Goal: Transaction & Acquisition: Purchase product/service

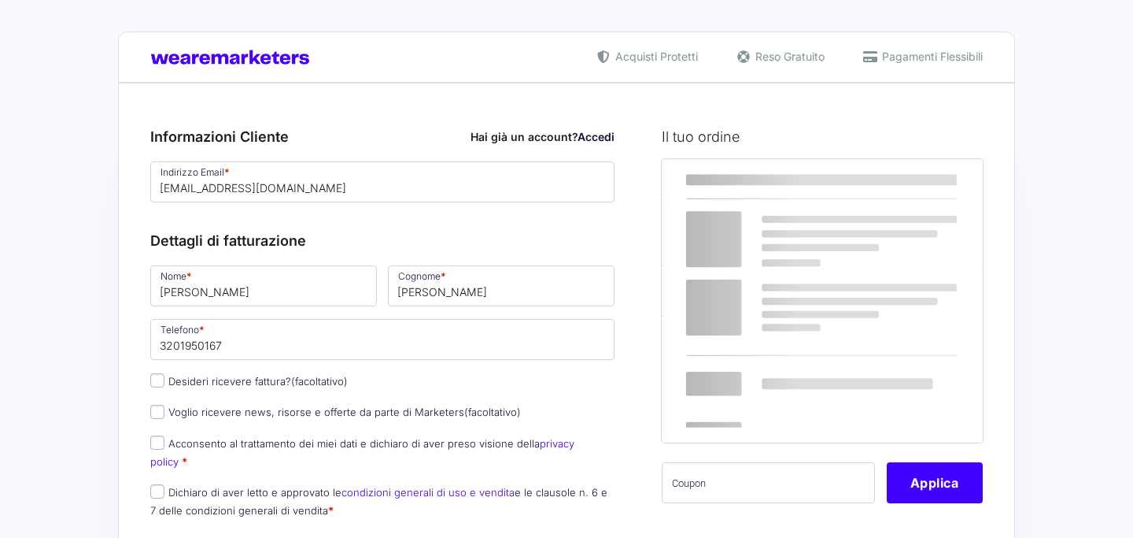
select select
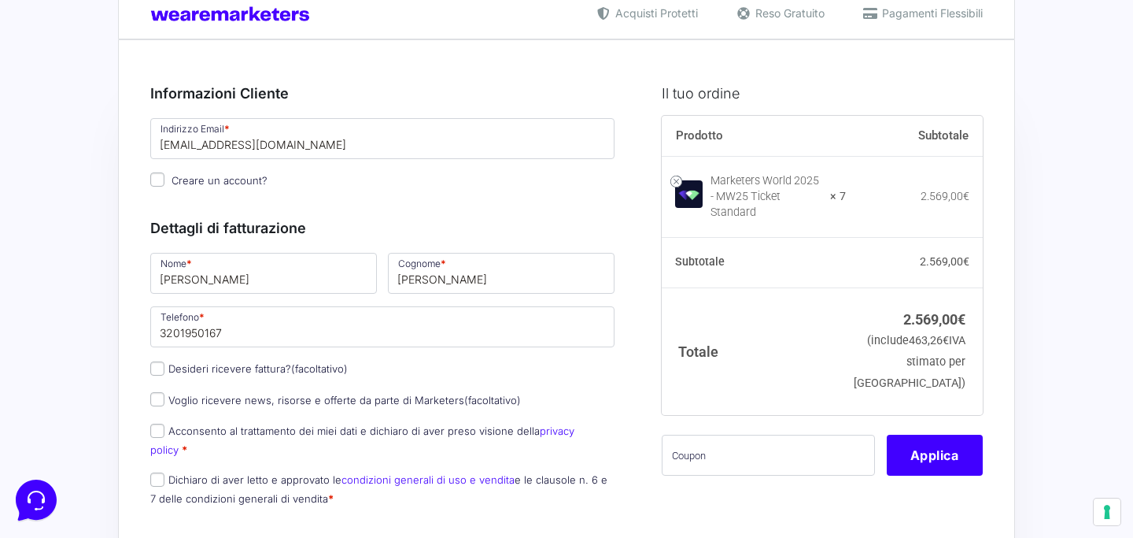
scroll to position [44, 0]
click at [316, 374] on span "(facoltativo)" at bounding box center [319, 367] width 57 height 13
click at [164, 375] on input "Desideri ricevere fattura? (facoltativo)" at bounding box center [157, 367] width 14 height 14
checkbox input "true"
type input "IppisWeb Srl"
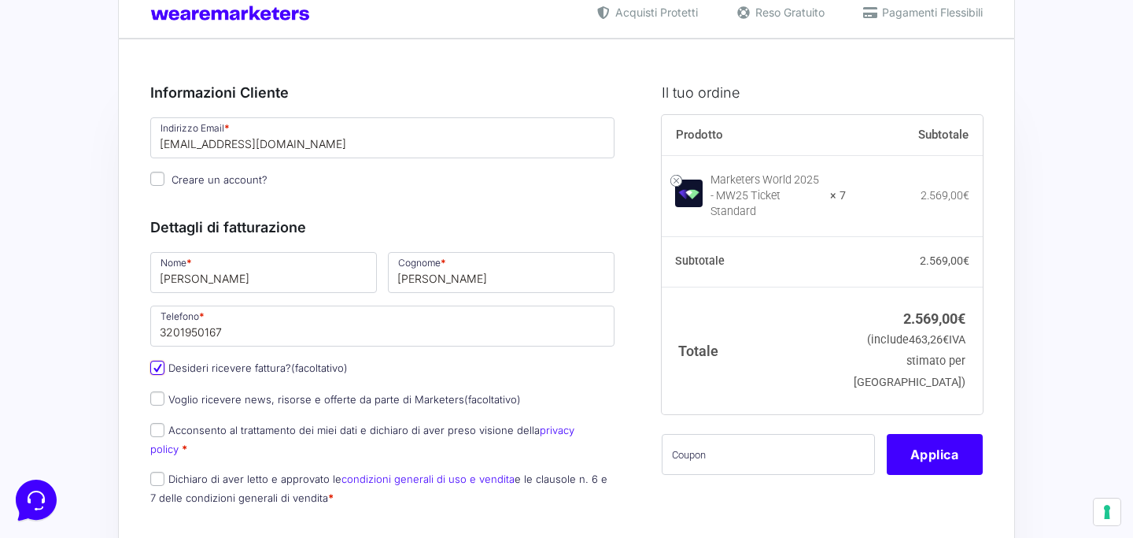
select select "IT"
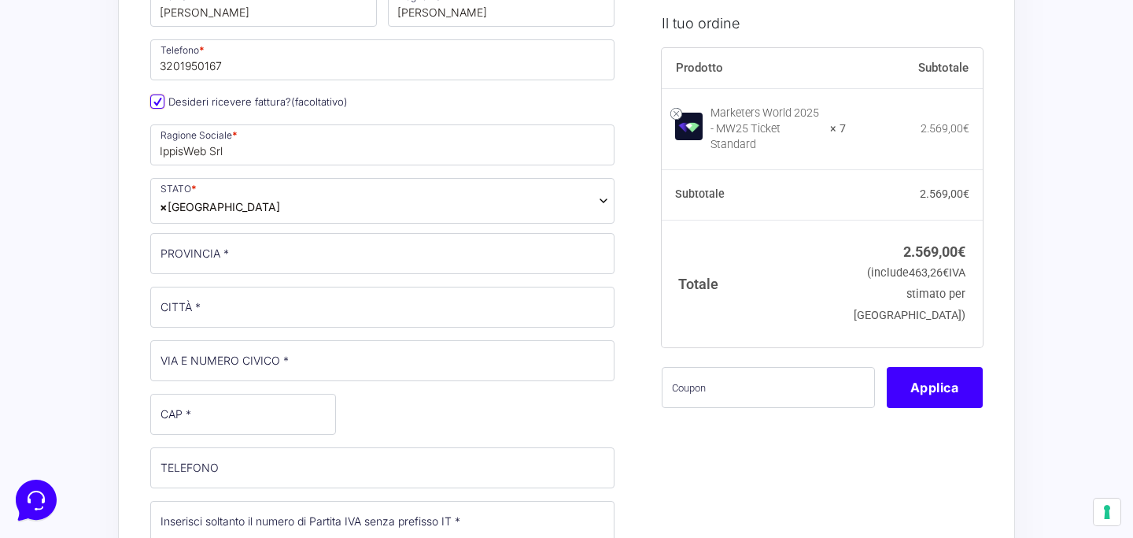
scroll to position [312, 0]
click at [357, 272] on p "PROVINCIA *" at bounding box center [382, 251] width 475 height 46
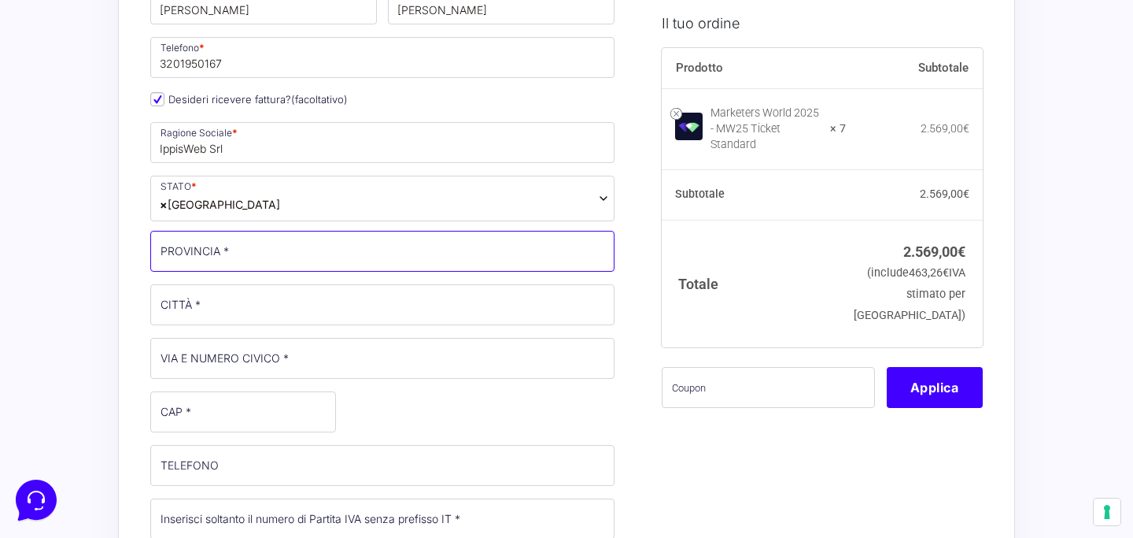
click at [272, 247] on input "PROVINCIA *" at bounding box center [382, 251] width 464 height 41
type input "TN"
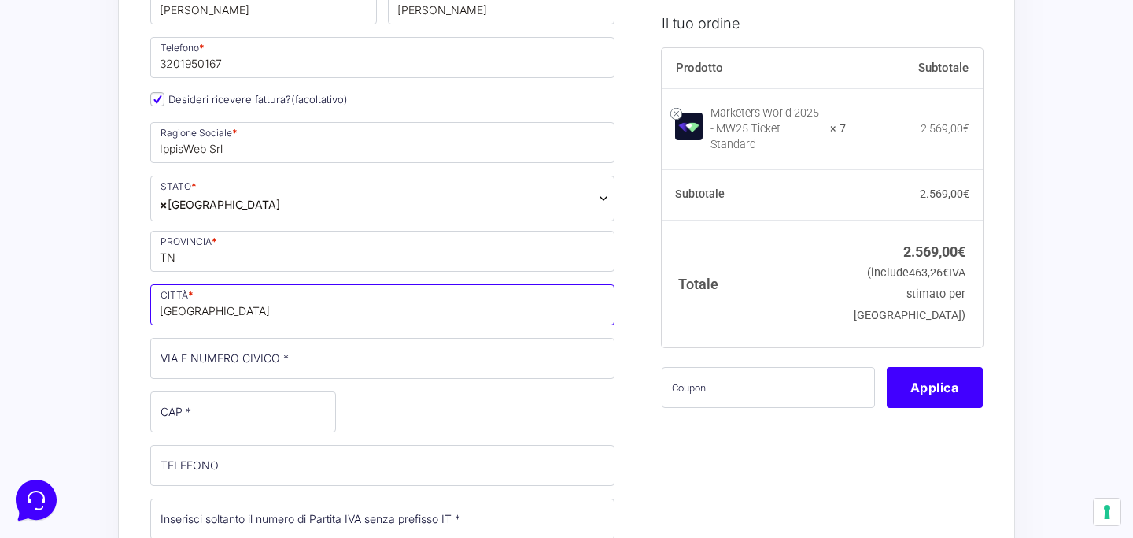
type input "[GEOGRAPHIC_DATA]"
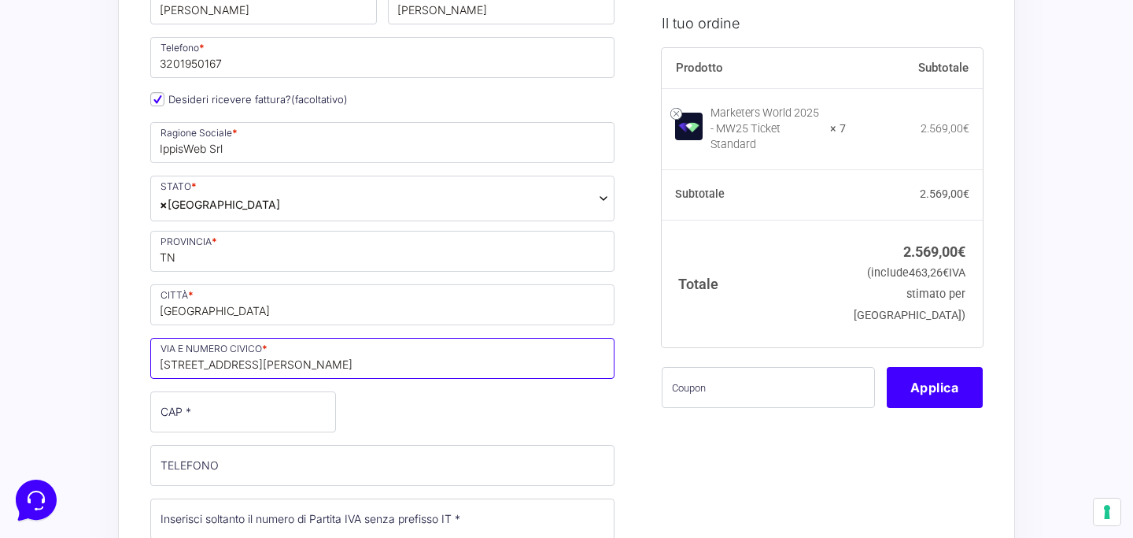
type input "[STREET_ADDRESS][PERSON_NAME]"
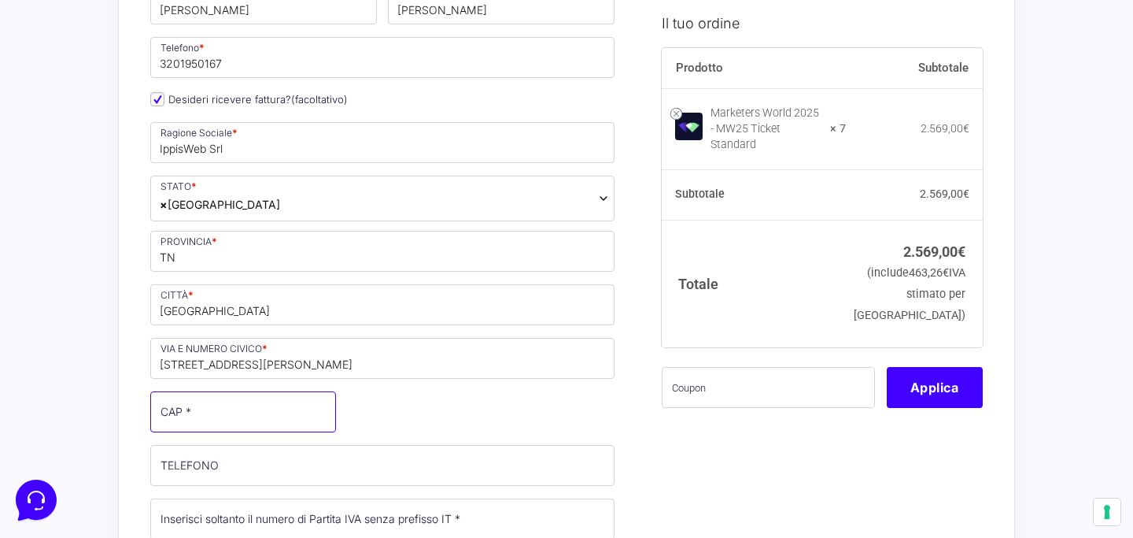
click at [214, 421] on input "CAP *" at bounding box center [243, 411] width 186 height 41
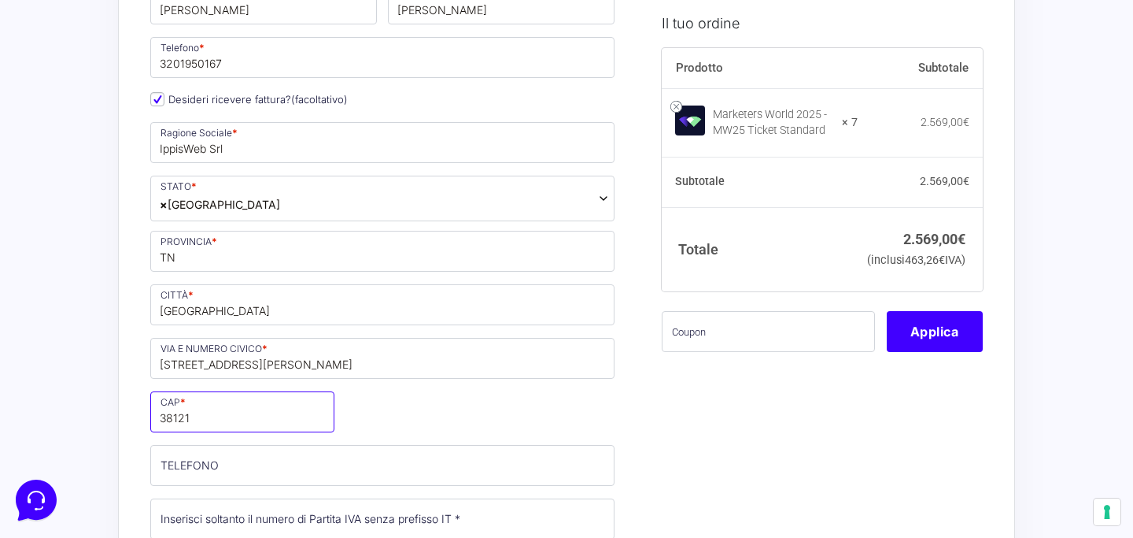
type input "38121"
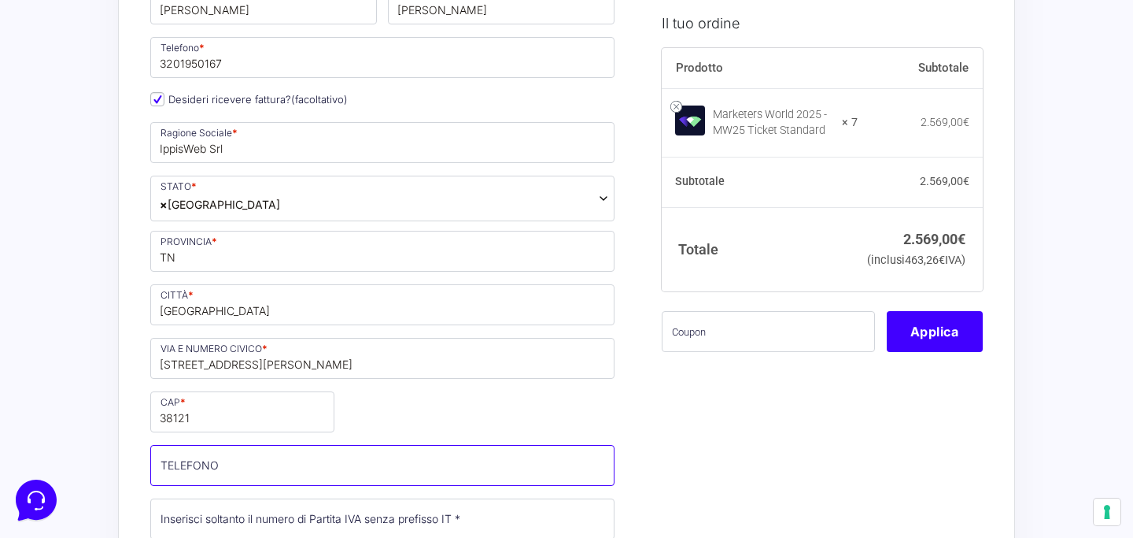
click at [222, 468] on input "TELEFONO (facoltativo)" at bounding box center [382, 465] width 464 height 41
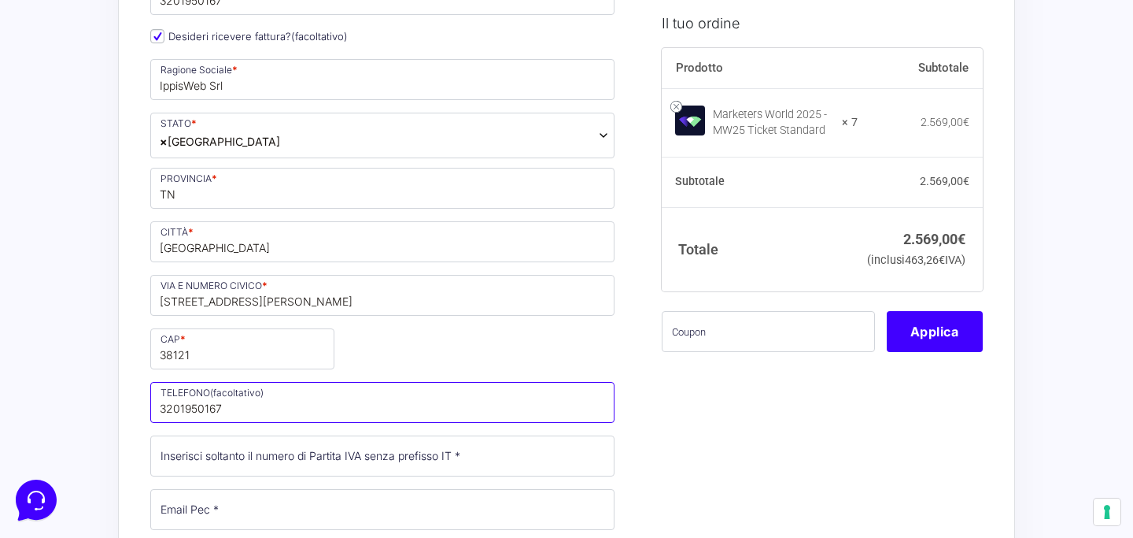
scroll to position [406, 0]
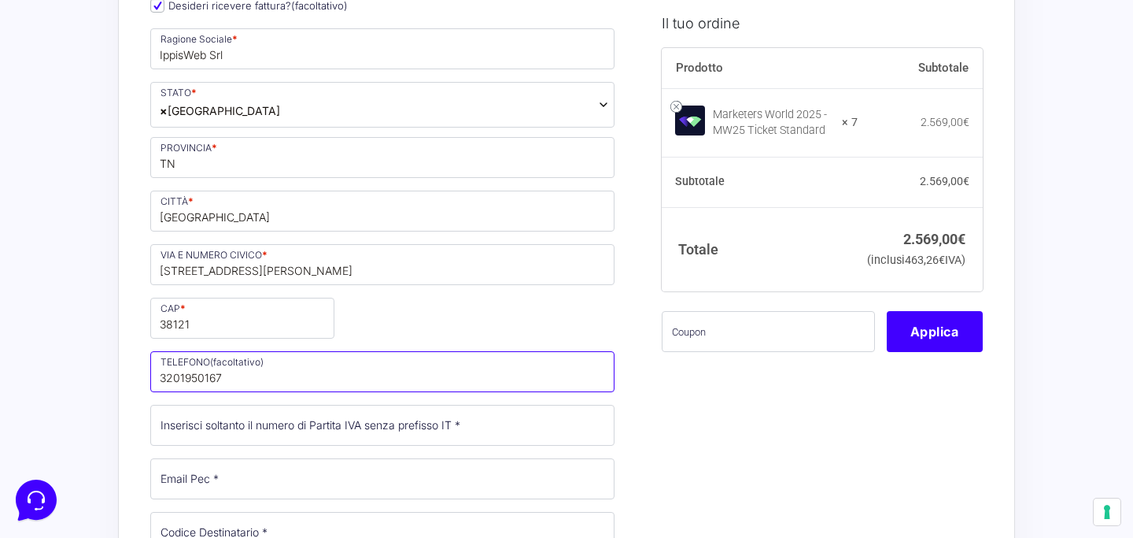
type input "3201950167"
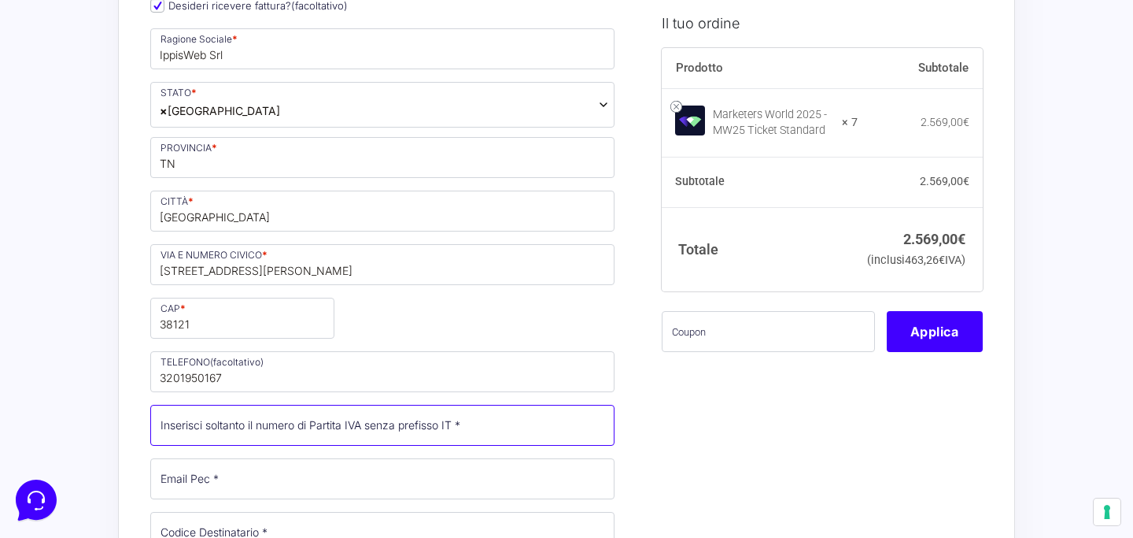
click at [278, 438] on input "Partita Iva *" at bounding box center [382, 425] width 464 height 41
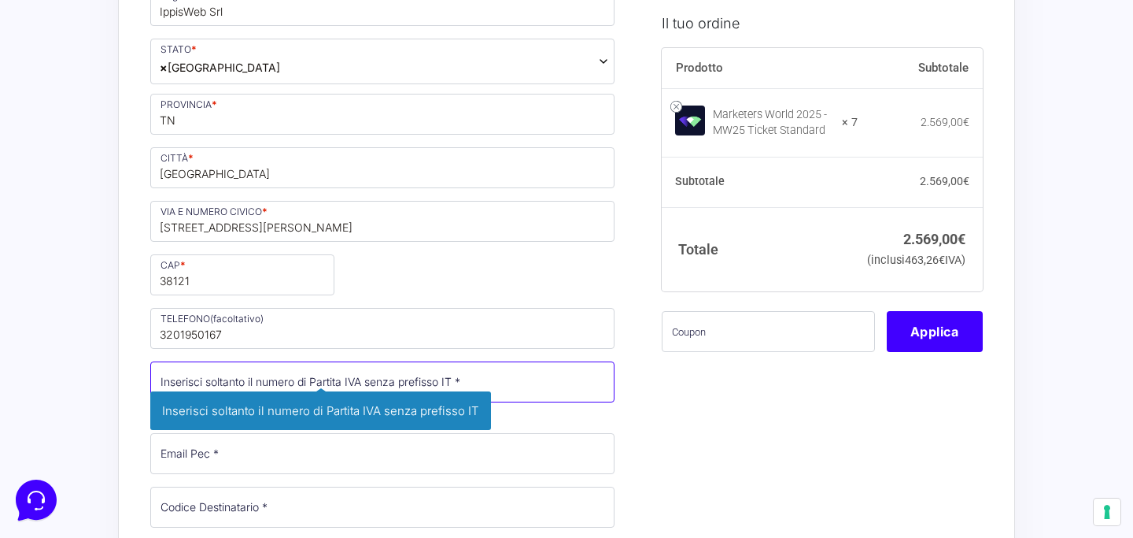
scroll to position [451, 0]
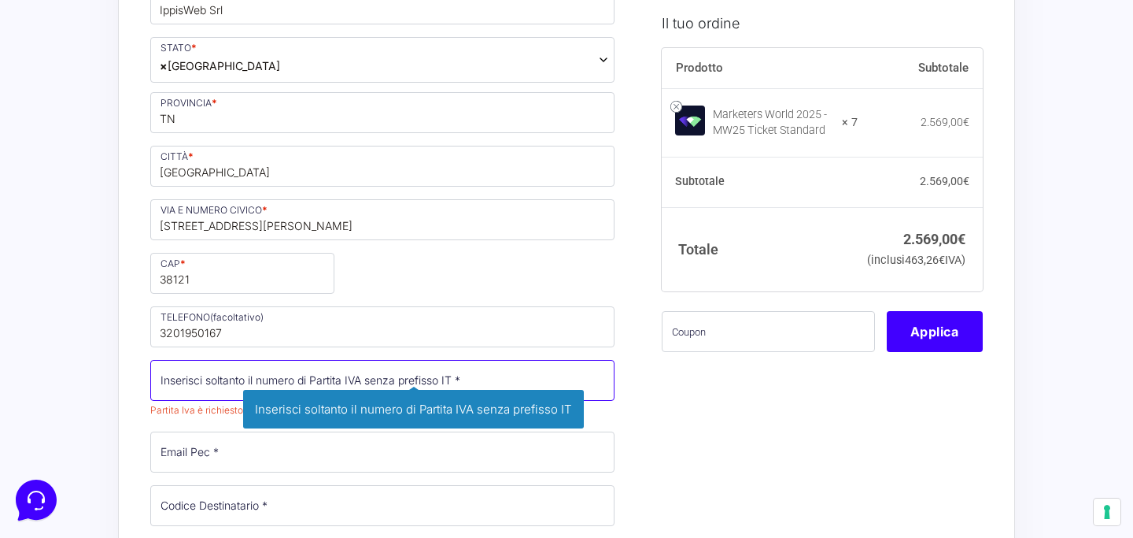
click at [209, 382] on input "Partita Iva *" at bounding box center [382, 380] width 464 height 41
paste input "02787340229"
type input "02787340229"
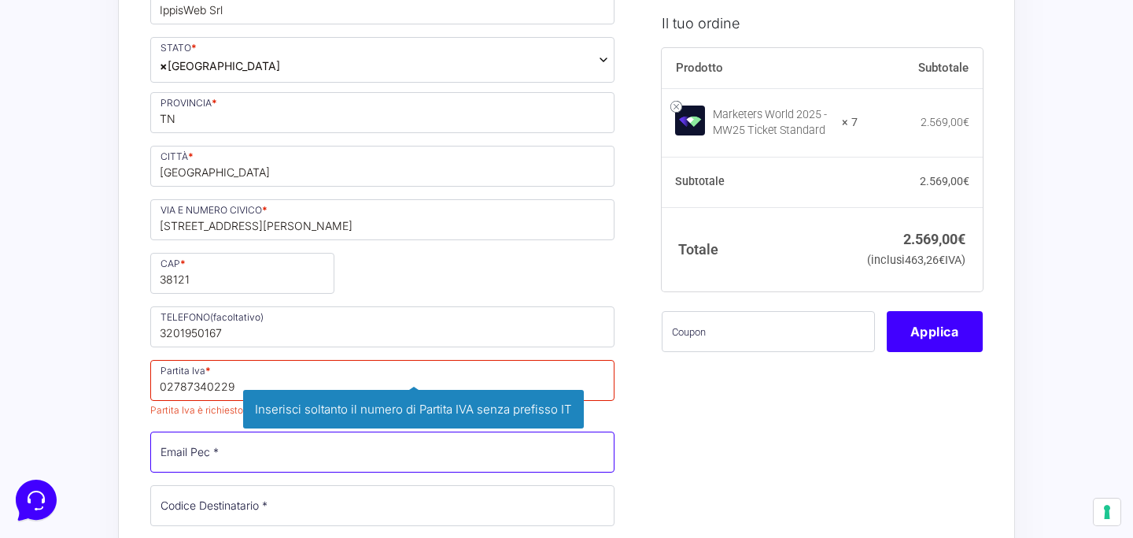
click at [216, 445] on div "Nome * [PERSON_NAME] * [PERSON_NAME] Telefono * [PHONE_NUMBER] Desideri ricever…" at bounding box center [382, 254] width 475 height 822
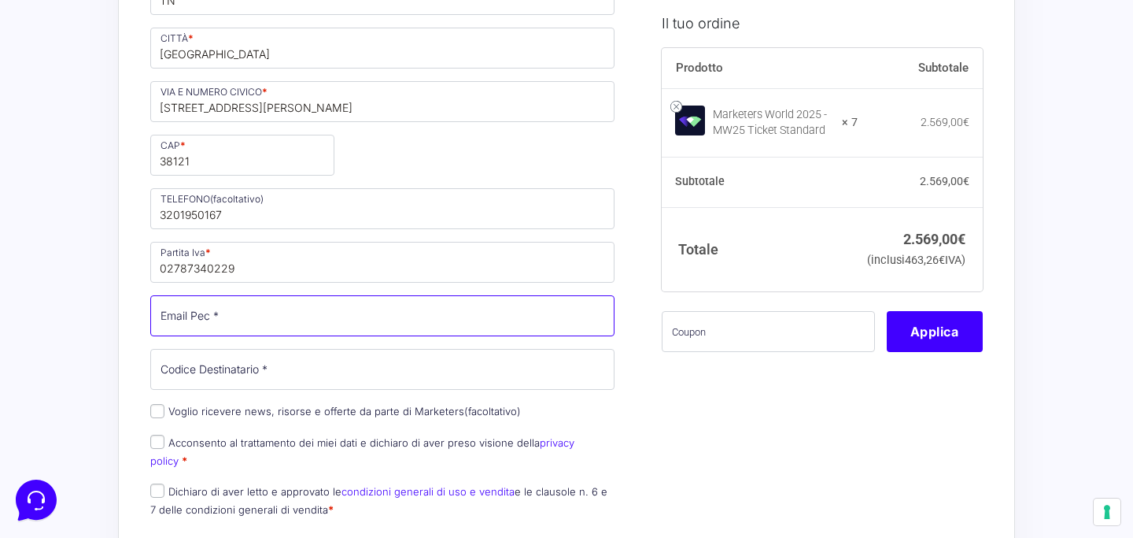
scroll to position [570, 0]
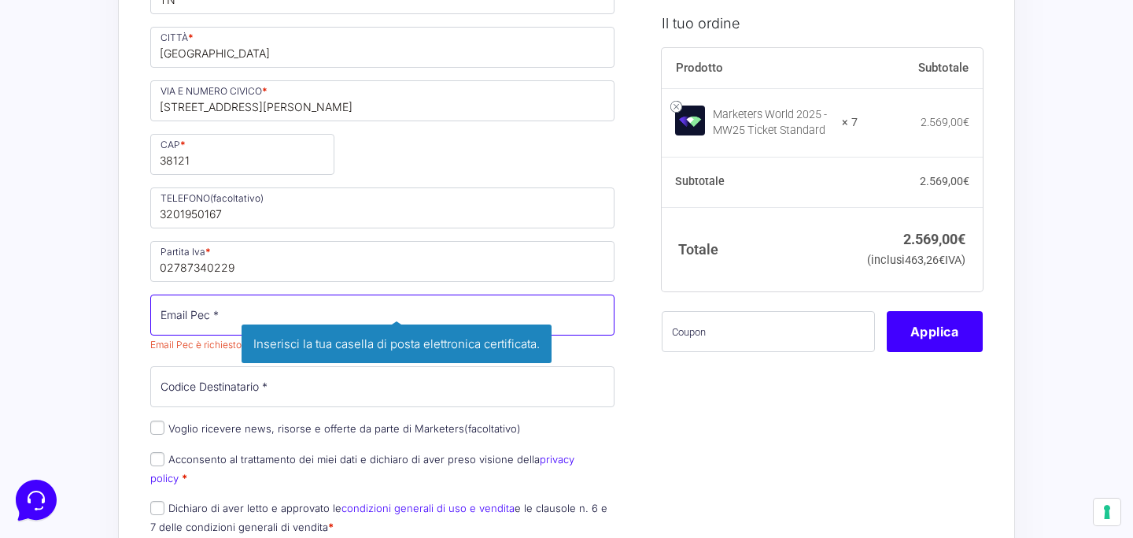
paste input "[EMAIL_ADDRESS][DOMAIN_NAME]"
type input "[EMAIL_ADDRESS][DOMAIN_NAME]"
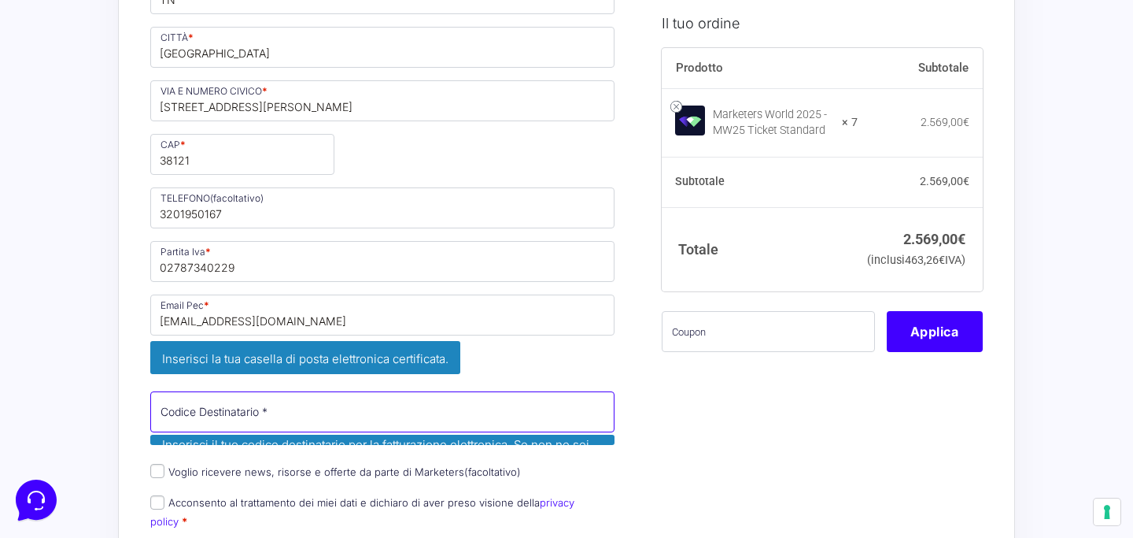
click at [237, 390] on p "Codice Destinatario * Inserisci il tuo codice destinatario per la fatturazione …" at bounding box center [382, 421] width 475 height 64
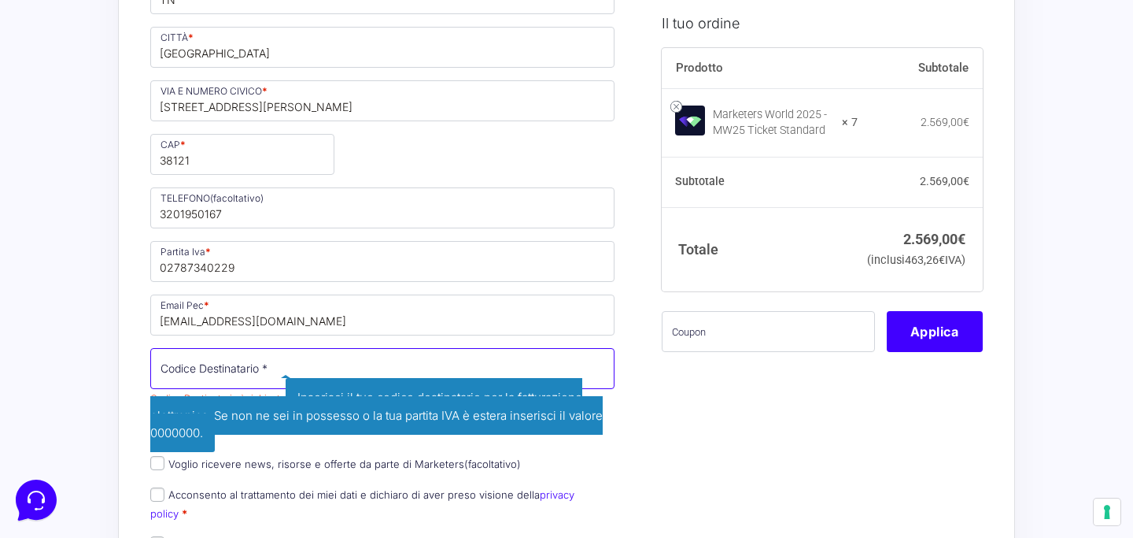
click at [271, 370] on input "Codice Destinatario *" at bounding box center [382, 368] width 464 height 41
paste input "M5UXCR1"
type input "M5UXCR1"
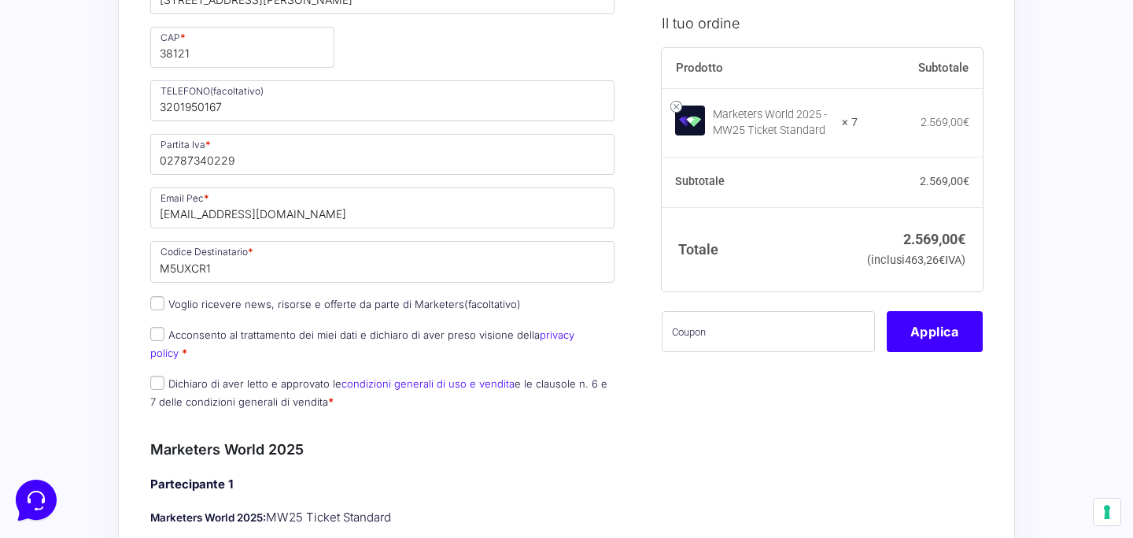
scroll to position [678, 0]
click at [290, 333] on label "Acconsento al trattamento dei miei dati e dichiaro di aver preso visione della …" at bounding box center [362, 342] width 424 height 31
click at [164, 333] on input "Acconsento al trattamento dei miei dati e dichiaro di aver preso visione della …" at bounding box center [157, 333] width 14 height 14
checkbox input "true"
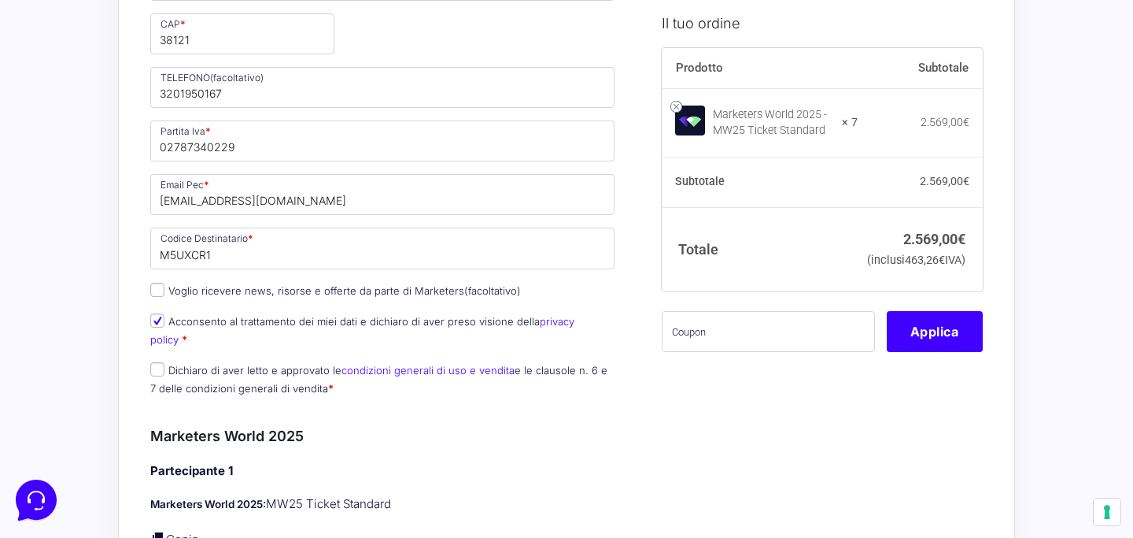
click at [261, 364] on label "Dichiaro di aver letto e approvato le condizioni generali di uso e vendita e le…" at bounding box center [378, 379] width 457 height 31
click at [164, 362] on input "Dichiaro di aver letto e approvato le condizioni generali di uso e vendita e le…" at bounding box center [157, 369] width 14 height 14
checkbox input "true"
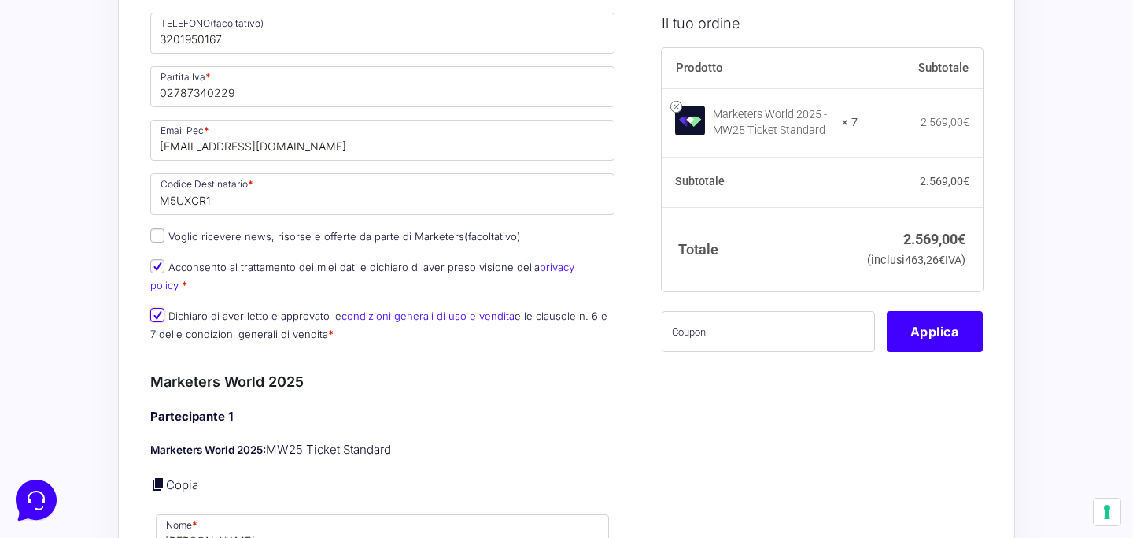
scroll to position [745, 0]
click at [700, 352] on input "text" at bounding box center [768, 331] width 213 height 41
paste input "M5UXCR1"
click at [934, 345] on button "Applica" at bounding box center [935, 331] width 96 height 41
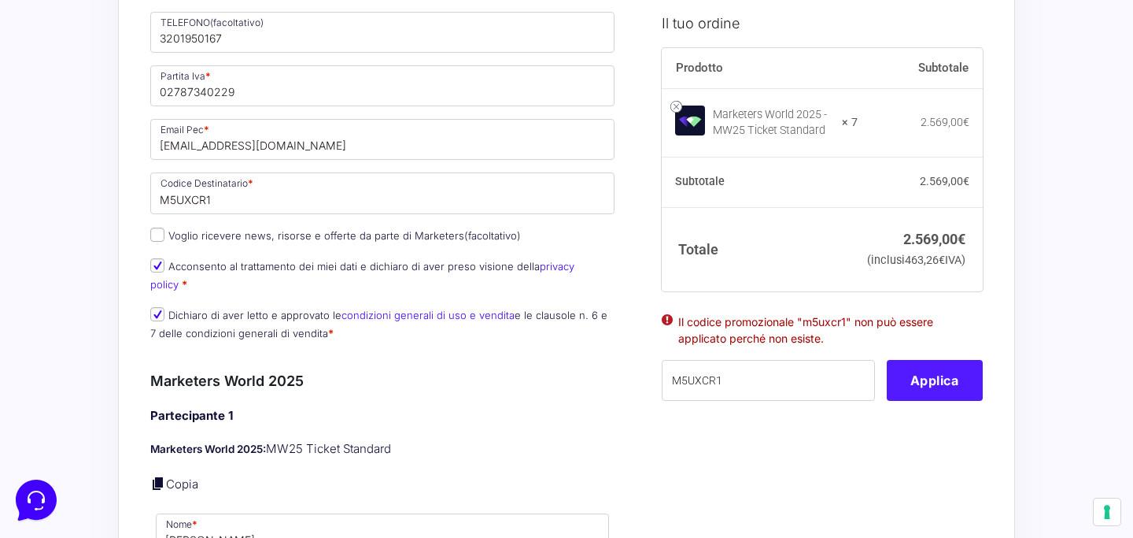
click at [934, 353] on div "Il codice promozionale "m5uxcr1" non può essere applicato perché non esiste. M5…" at bounding box center [822, 356] width 321 height 90
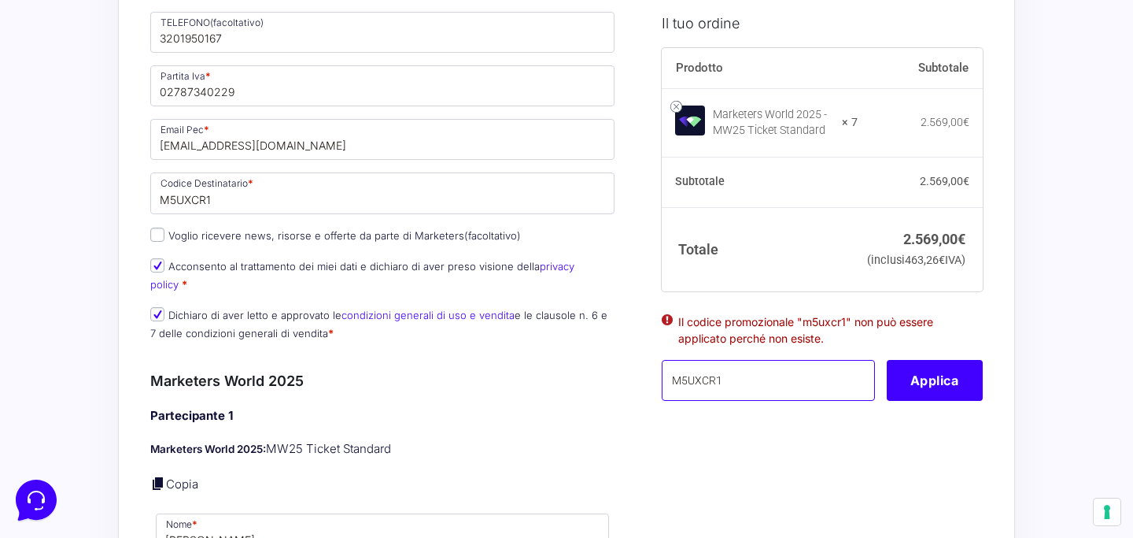
click at [728, 397] on input "M5UXCR1" at bounding box center [768, 379] width 213 height 41
paste input "Questo il coupon HUZEP8DS"
click at [609, 407] on h4 "Partecipante 1" at bounding box center [382, 416] width 464 height 18
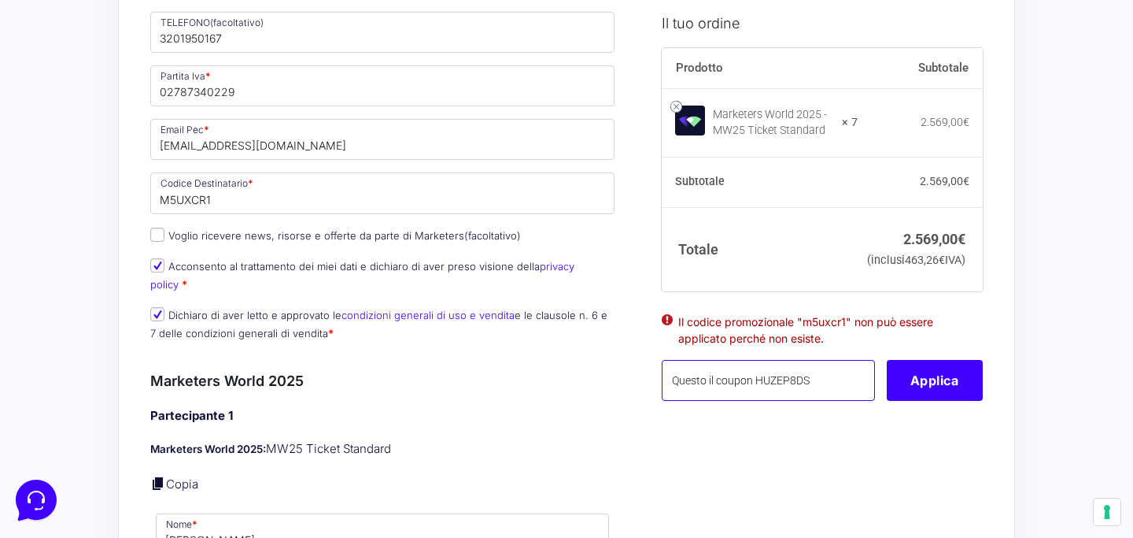
drag, startPoint x: 757, startPoint y: 404, endPoint x: 530, endPoint y: 398, distance: 227.5
type input "HUZEP8DS"
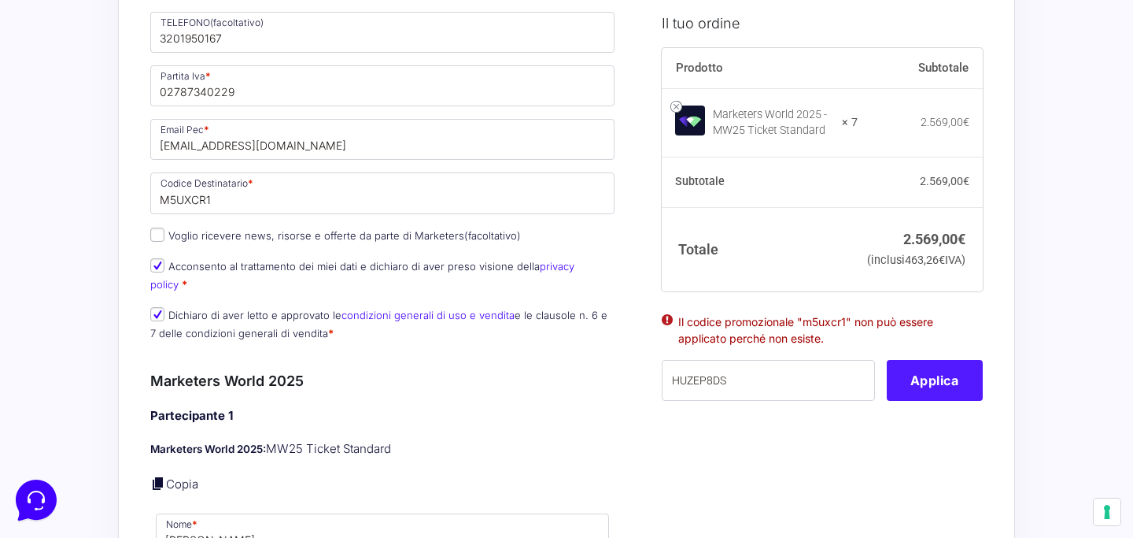
click at [946, 400] on button "Applica" at bounding box center [935, 379] width 96 height 41
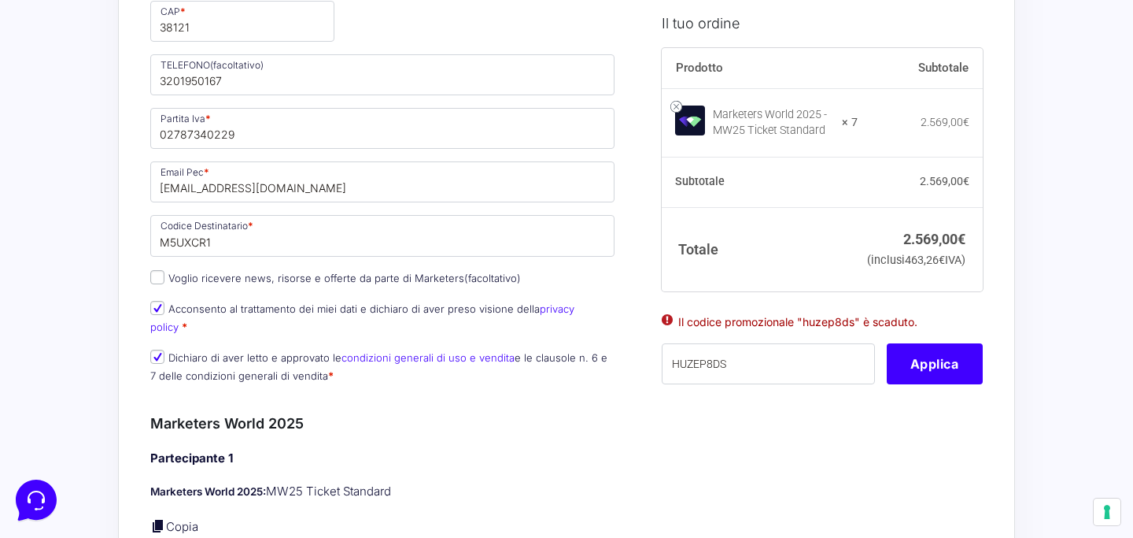
scroll to position [698, 0]
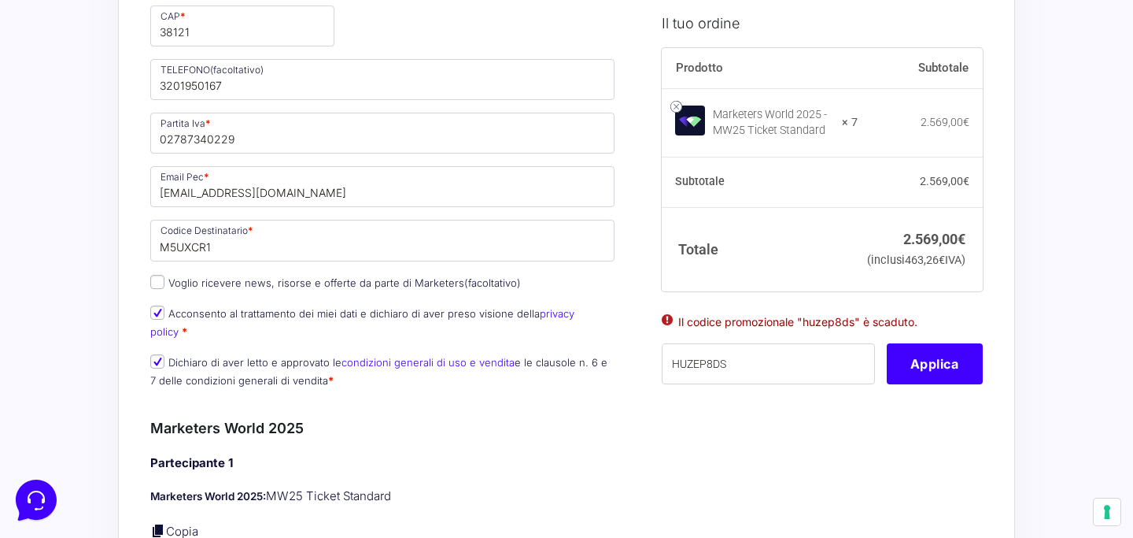
type button "Apply"
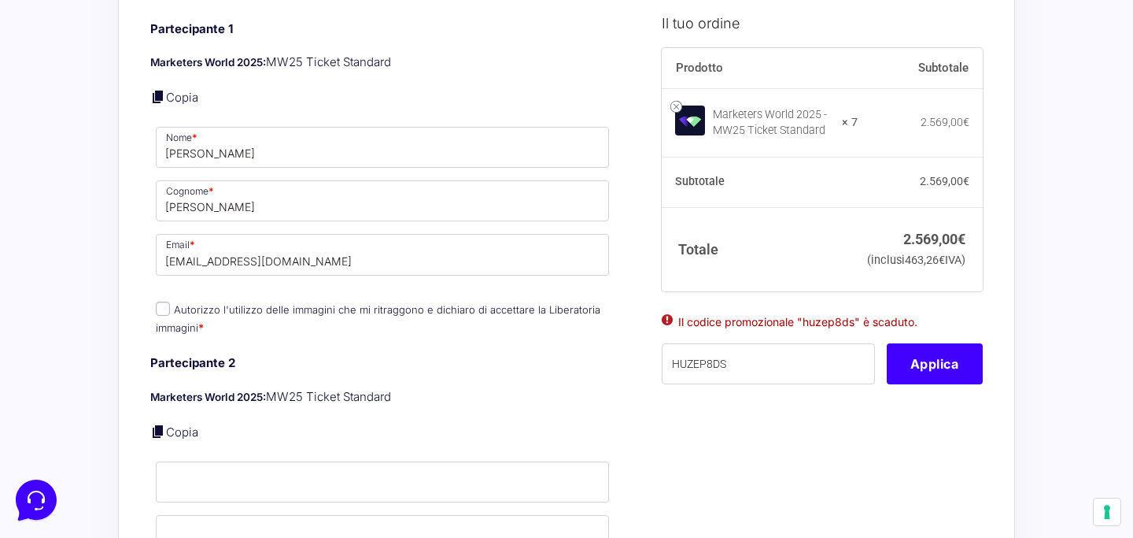
scroll to position [1136, 0]
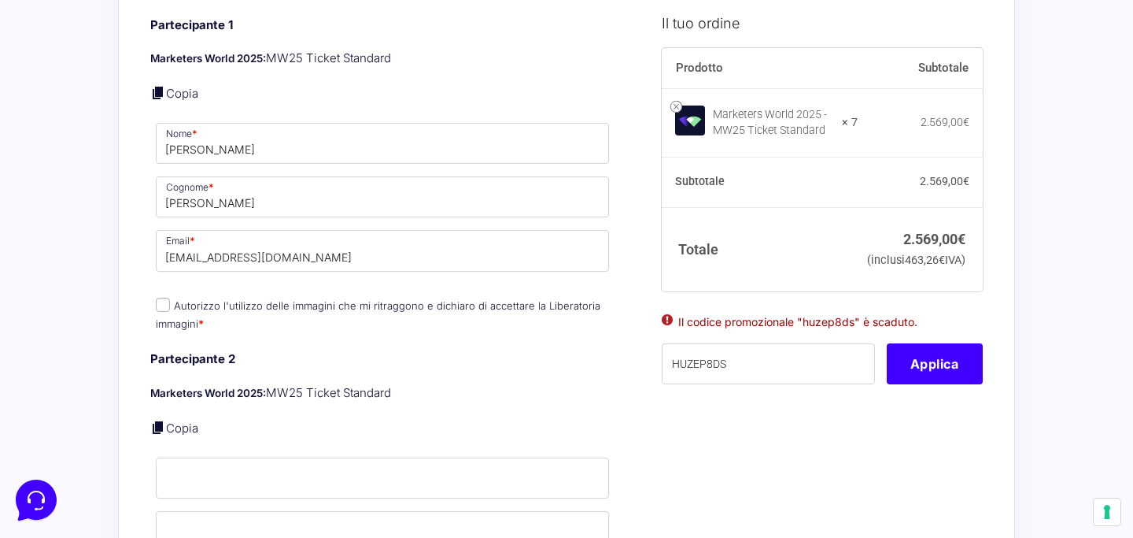
click at [163, 298] on input "Autorizzo l'utilizzo delle immagini che mi ritraggono e dichiaro di accettare l…" at bounding box center [163, 305] width 14 height 14
checkbox input "true"
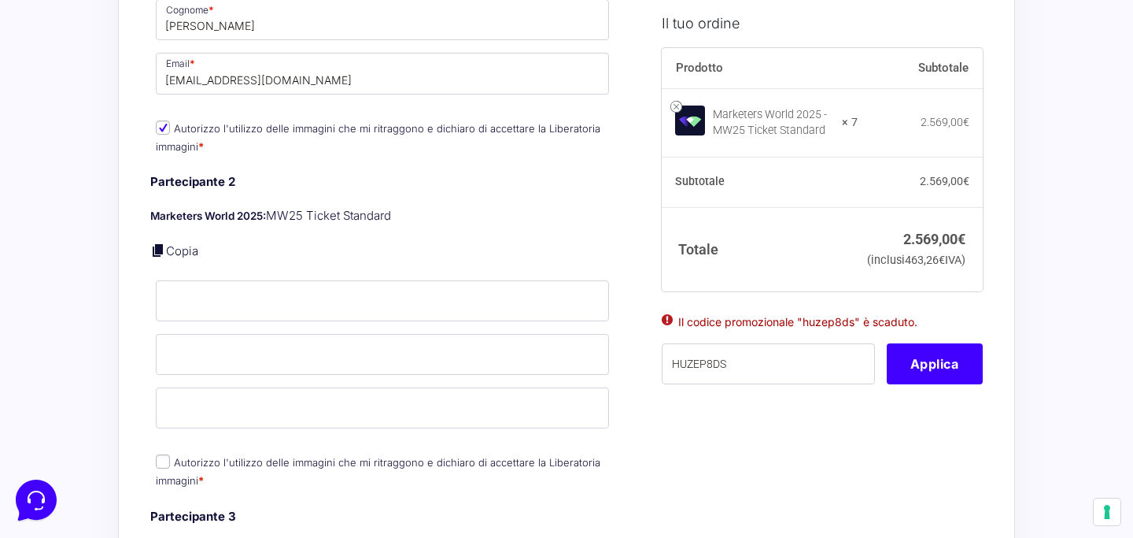
scroll to position [1315, 0]
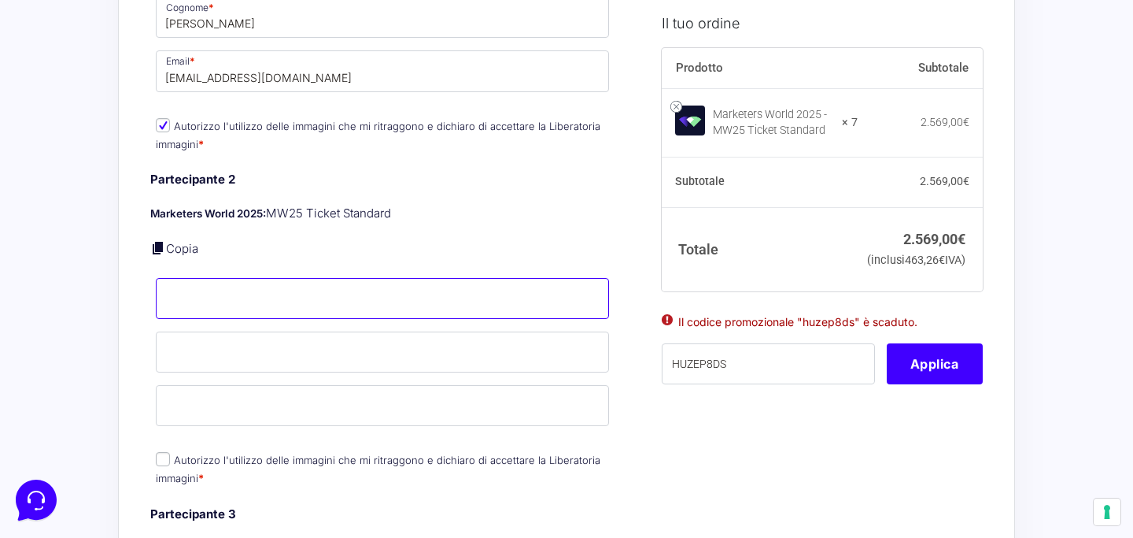
click at [230, 278] on input "Nome *" at bounding box center [382, 298] width 453 height 41
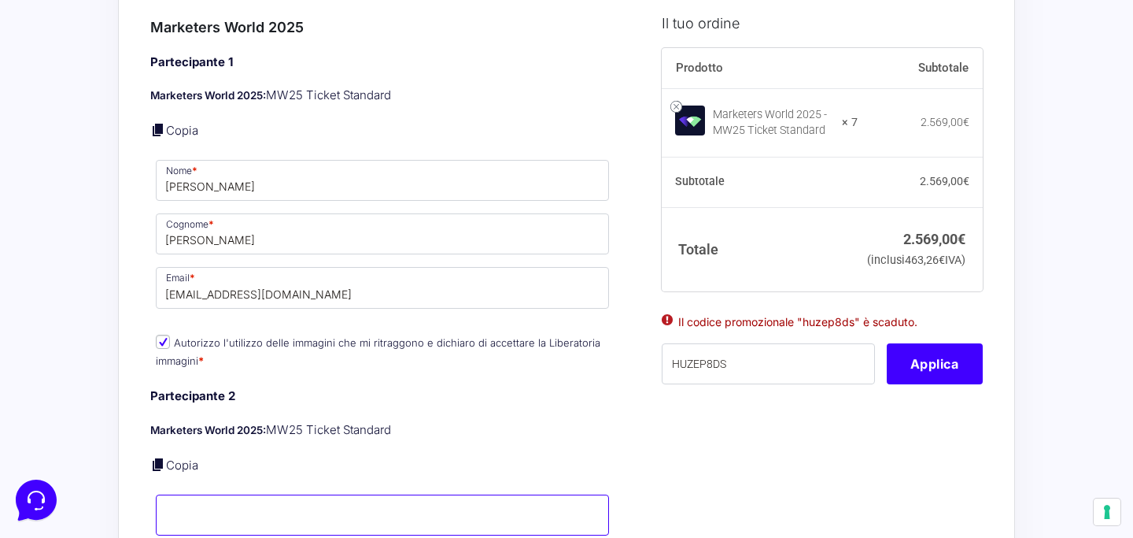
scroll to position [1198, 0]
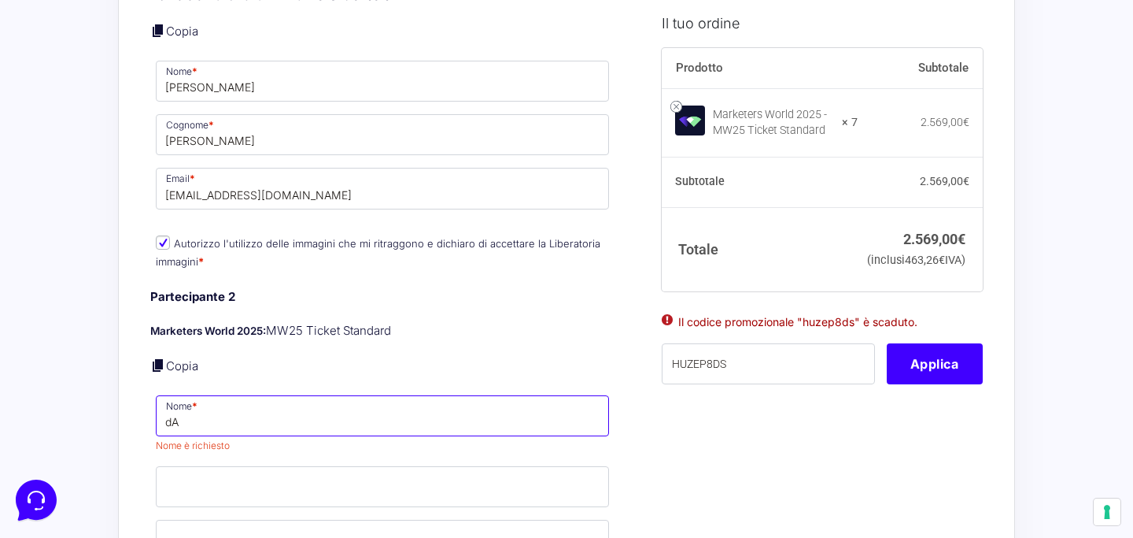
type input "d"
type input "D"
type input "S"
type input "m"
type input "Maamar"
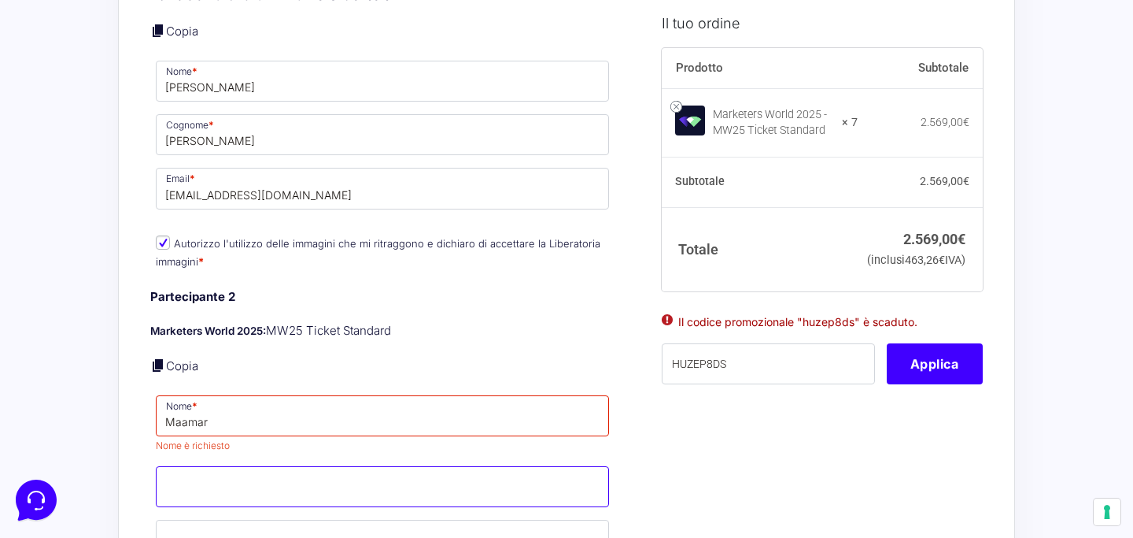
click at [375, 472] on input "Cognome *" at bounding box center [382, 486] width 453 height 41
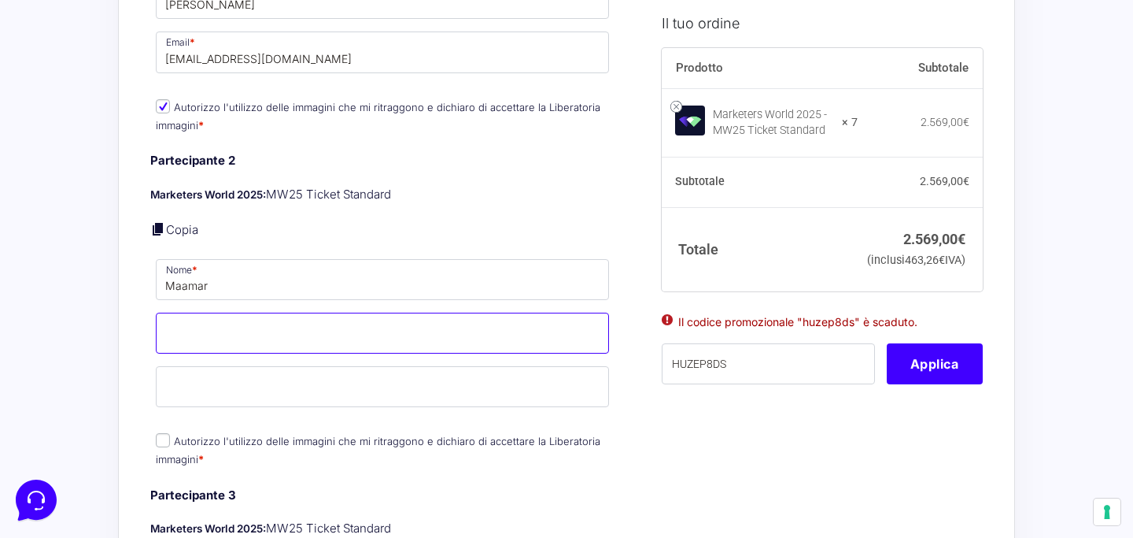
scroll to position [1336, 0]
click at [350, 329] on input "[PERSON_NAME]" at bounding box center [382, 331] width 453 height 41
click at [356, 314] on input "[PERSON_NAME]" at bounding box center [382, 331] width 453 height 41
paste input "[PERSON_NAME]"
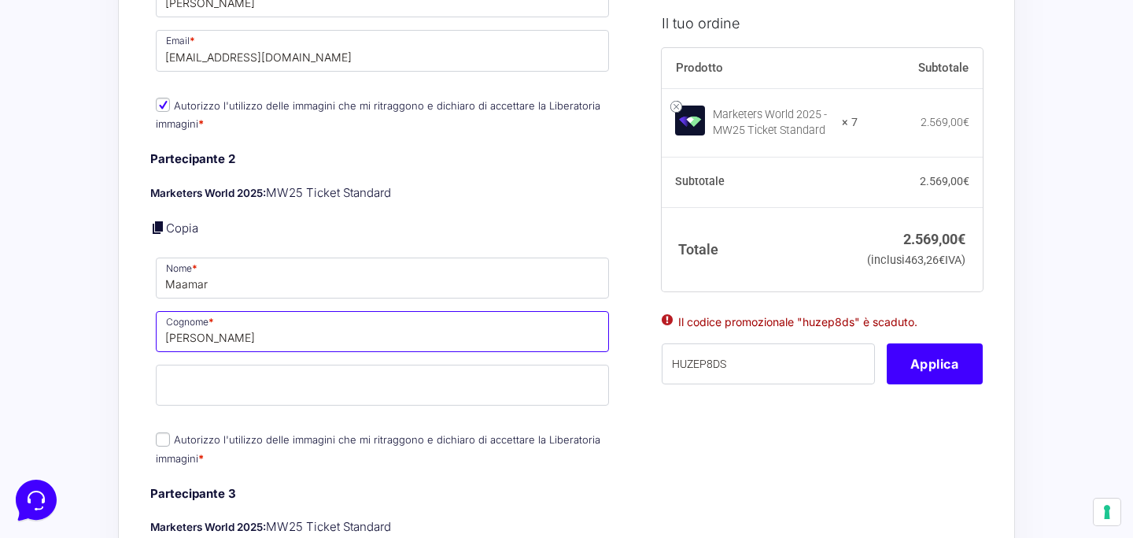
type input "[PERSON_NAME]"
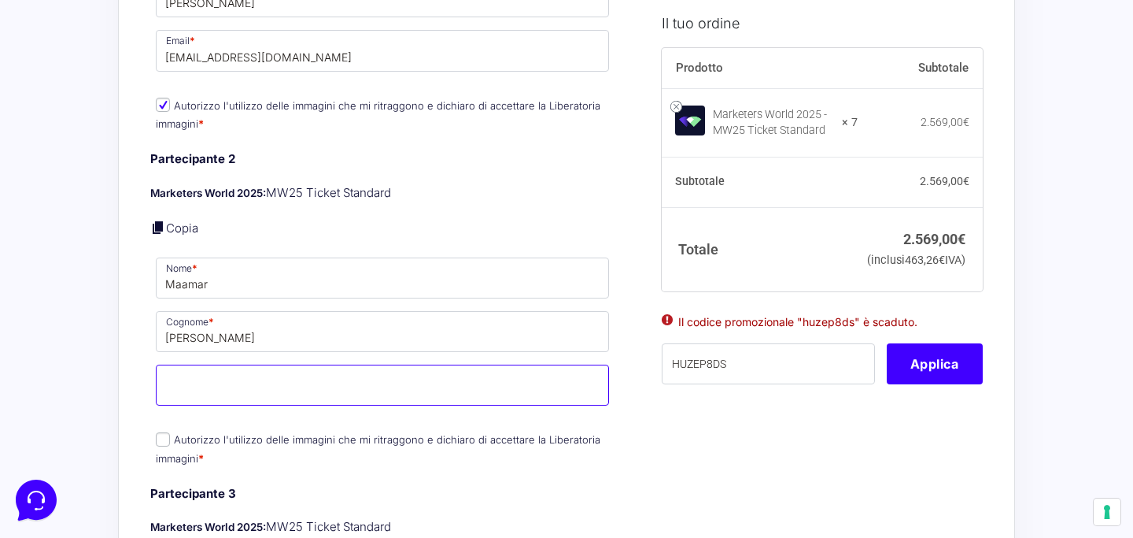
click at [338, 366] on input "Email *" at bounding box center [382, 384] width 453 height 41
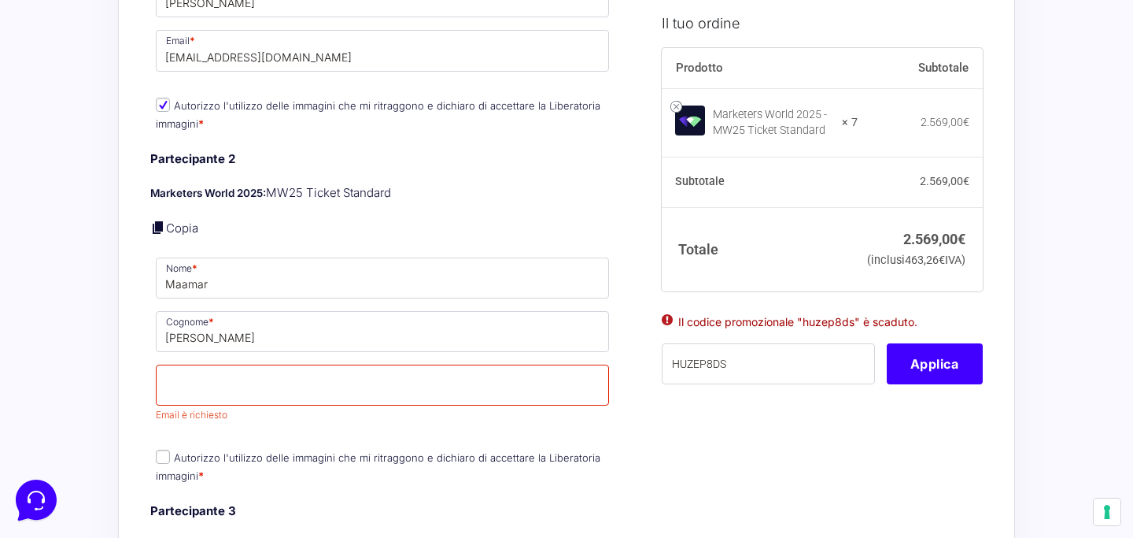
click at [162, 419] on div "Partecipante 2 Marketers World 2025: MW25 Ticket Standard Copia Nome * Maamar C…" at bounding box center [382, 318] width 464 height 336
click at [162, 449] on input "Autorizzo l'utilizzo delle immagini che mi ritraggono e dichiaro di accettare l…" at bounding box center [163, 456] width 14 height 14
checkbox input "true"
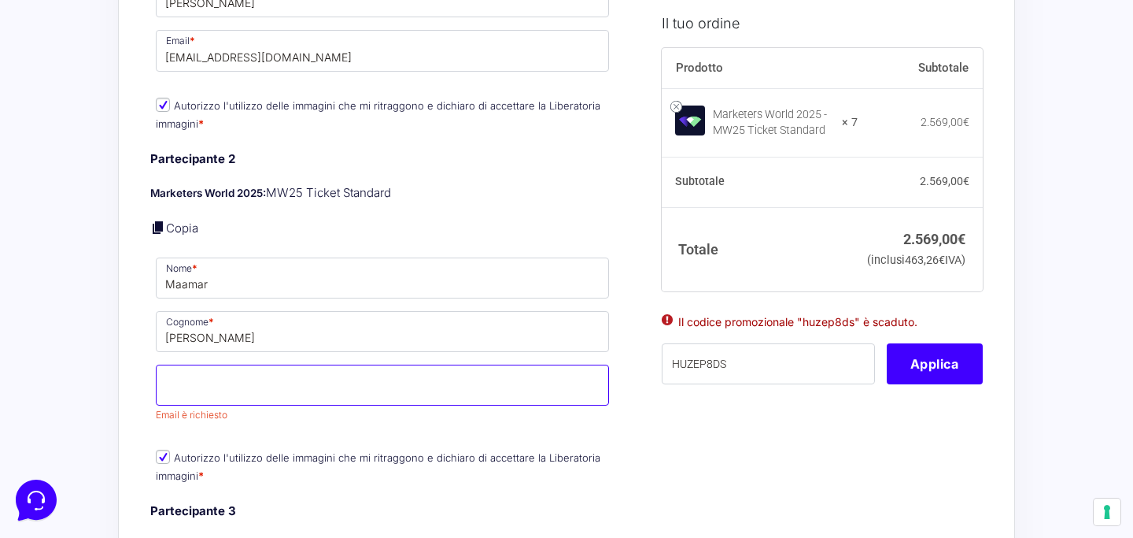
click at [264, 364] on input "Email *" at bounding box center [382, 384] width 453 height 41
paste input "[EMAIL_ADDRESS][DOMAIN_NAME]"
type input "[EMAIL_ADDRESS][DOMAIN_NAME]"
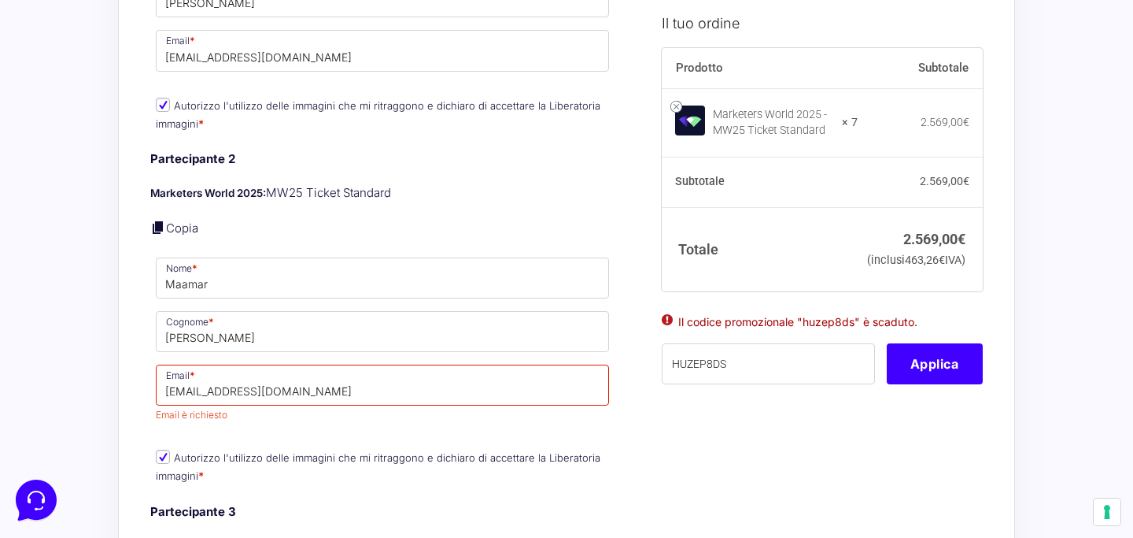
click at [382, 406] on div "Partecipante 2 Marketers World 2025: MW25 Ticket Standard Copia Nome * Maamar C…" at bounding box center [382, 318] width 464 height 336
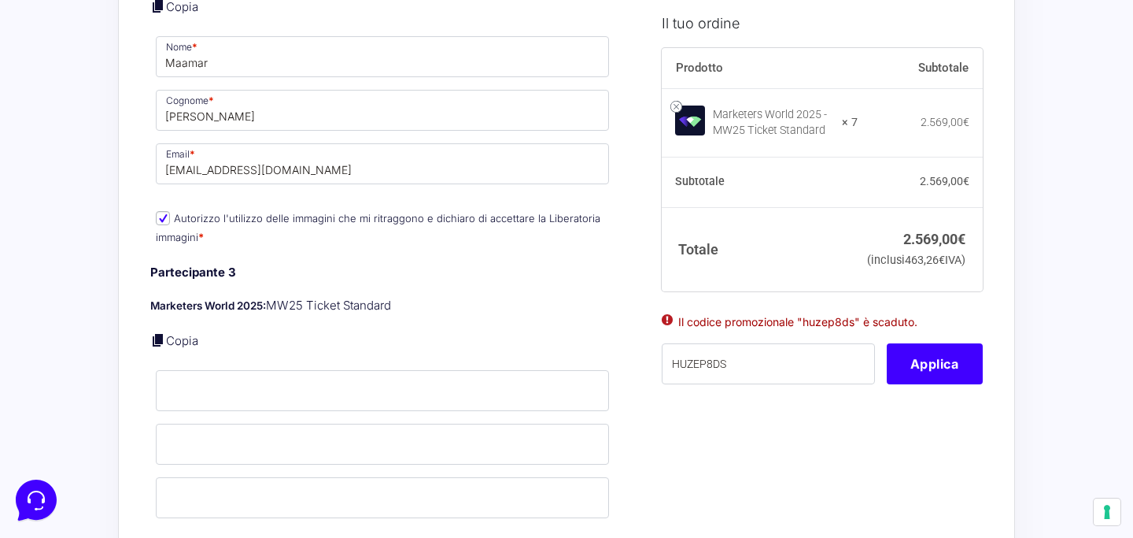
scroll to position [1577, 0]
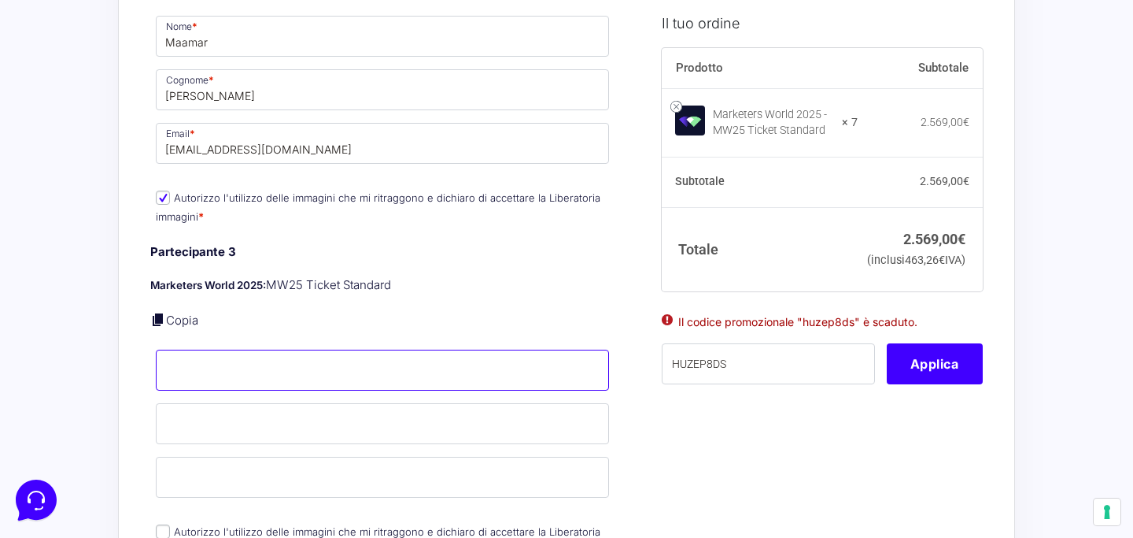
click at [401, 349] on input "Nome *" at bounding box center [382, 369] width 453 height 41
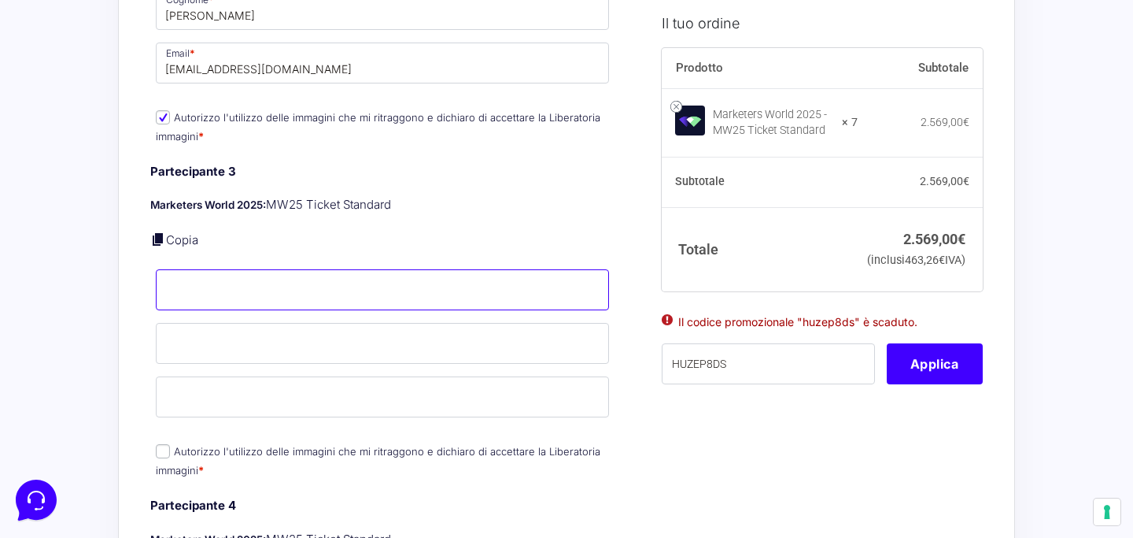
scroll to position [1662, 0]
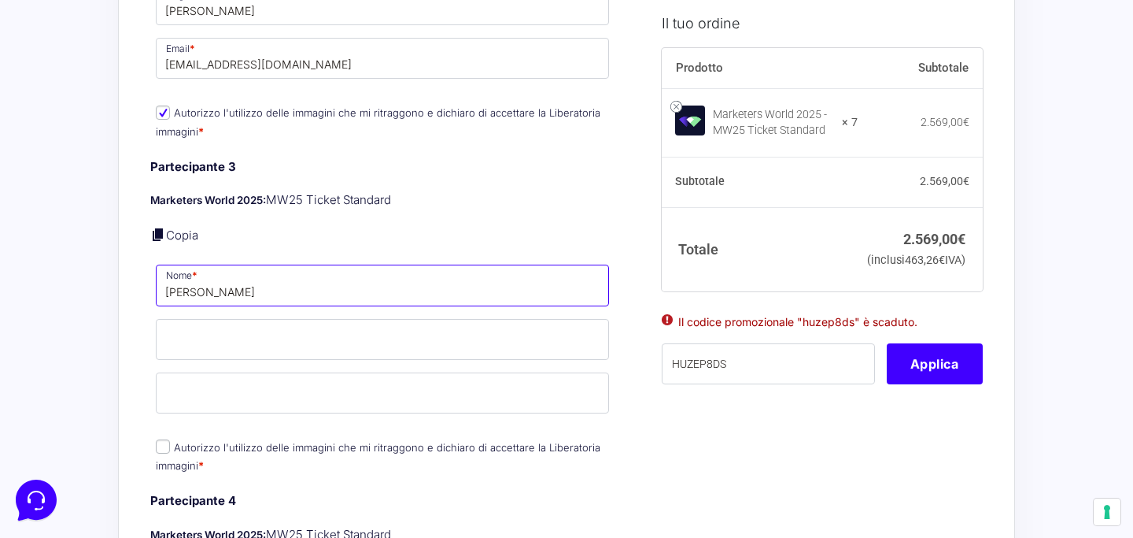
type input "[PERSON_NAME]"
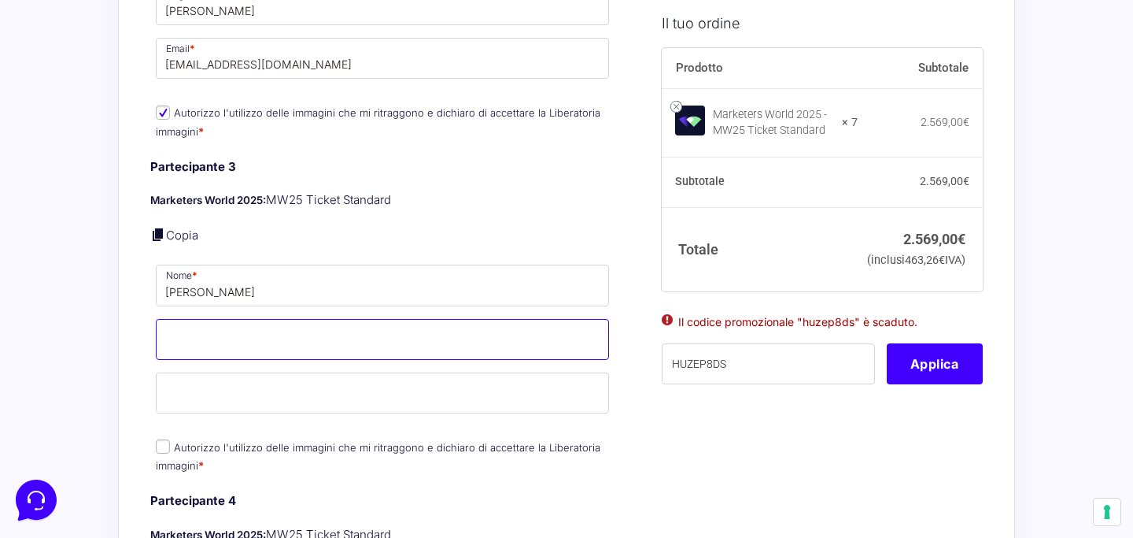
click at [356, 335] on input "Cognome *" at bounding box center [382, 339] width 453 height 41
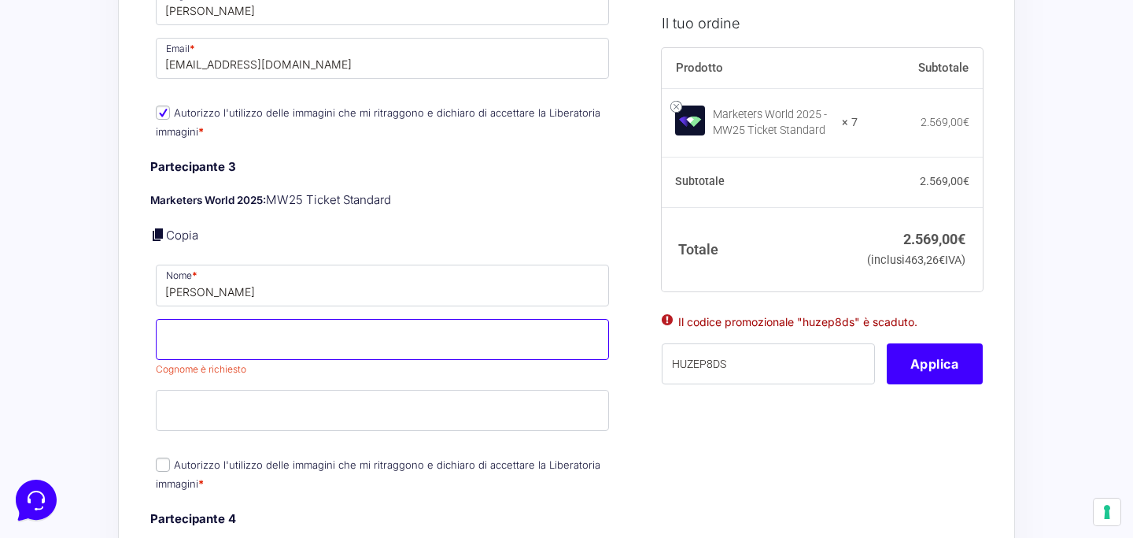
paste input "[PERSON_NAME]"
type input "[PERSON_NAME]"
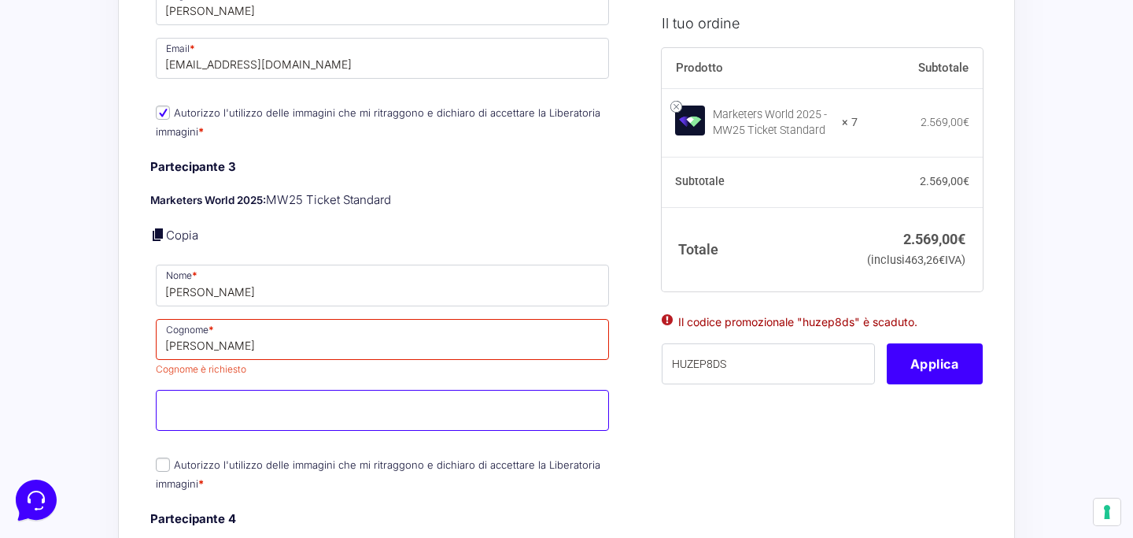
click at [289, 407] on div "Partecipante 3 Marketers World 2025: MW25 Ticket Standard Copia Nome * [PERSON_…" at bounding box center [382, 326] width 464 height 336
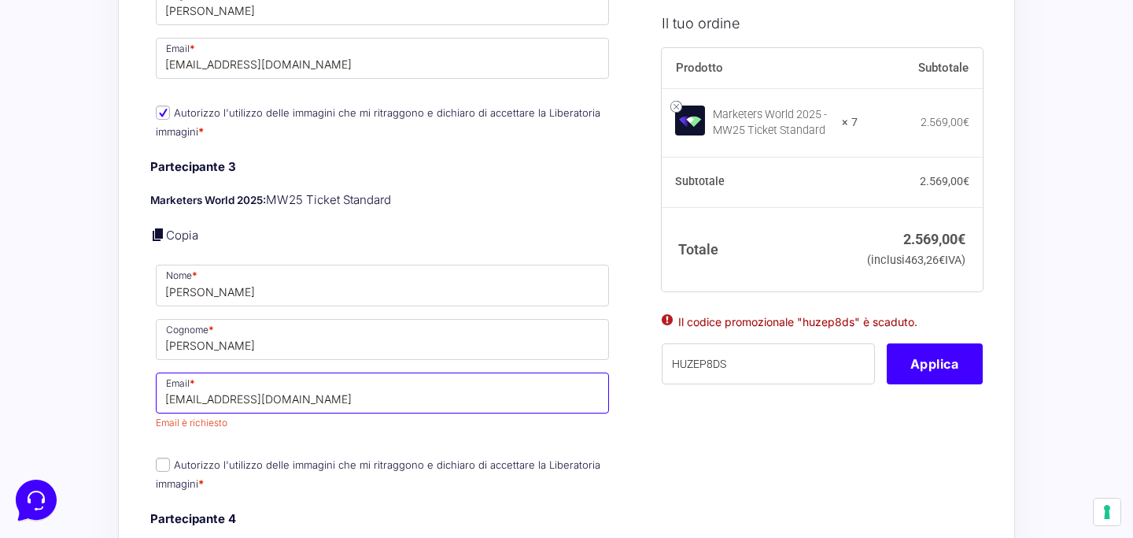
type input "[EMAIL_ADDRESS][DOMAIN_NAME]"
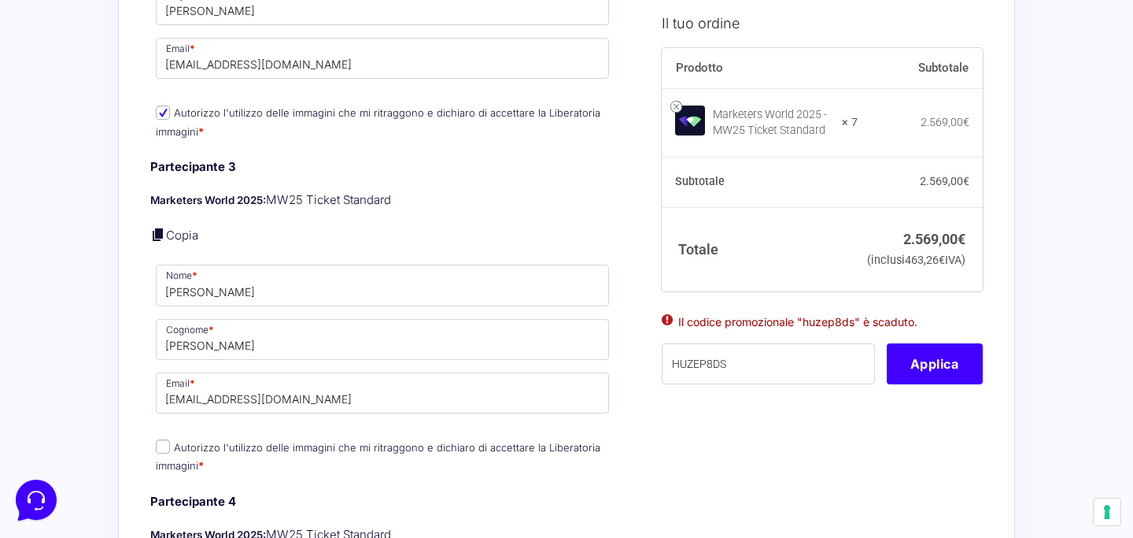
click at [253, 445] on p "Autorizzo l'utilizzo delle immagini che mi ritraggono e dichiaro di accettare l…" at bounding box center [382, 456] width 464 height 41
click at [160, 439] on input "Autorizzo l'utilizzo delle immagini che mi ritraggono e dichiaro di accettare l…" at bounding box center [163, 446] width 14 height 14
checkbox input "true"
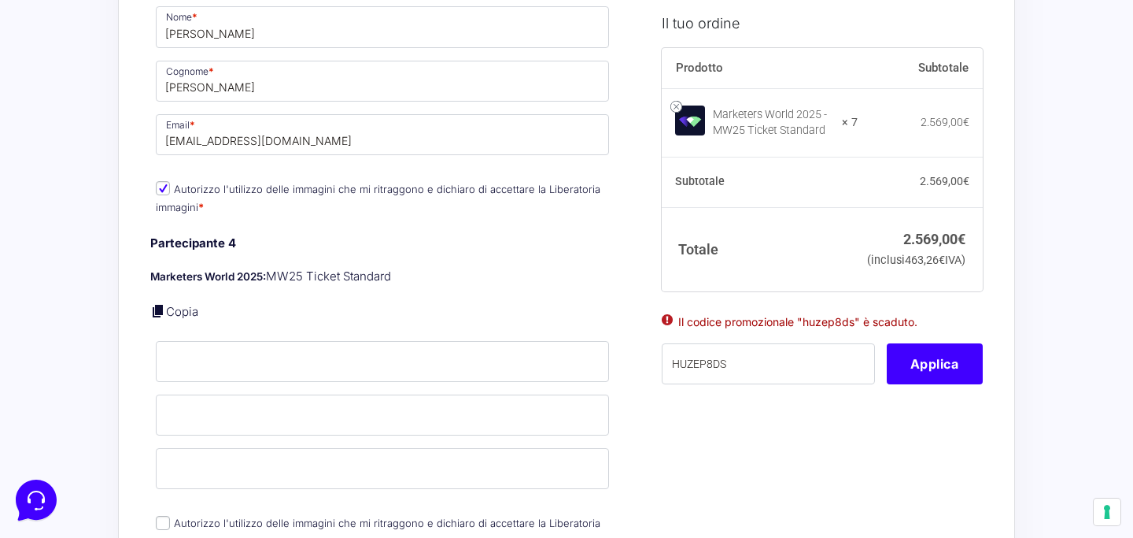
scroll to position [1963, 0]
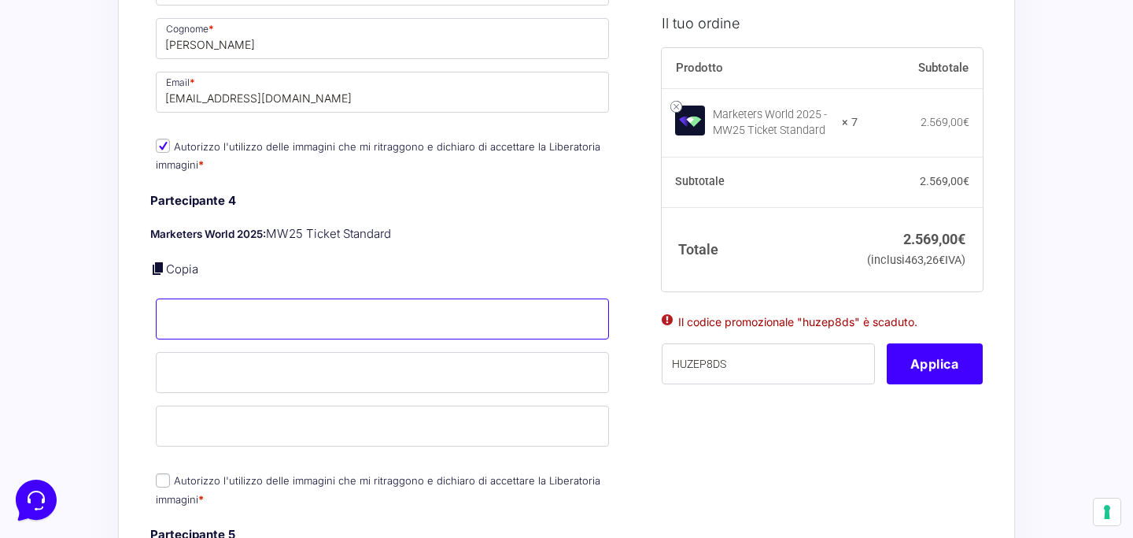
click at [364, 317] on input "Nome *" at bounding box center [382, 318] width 453 height 41
type input "Nori"
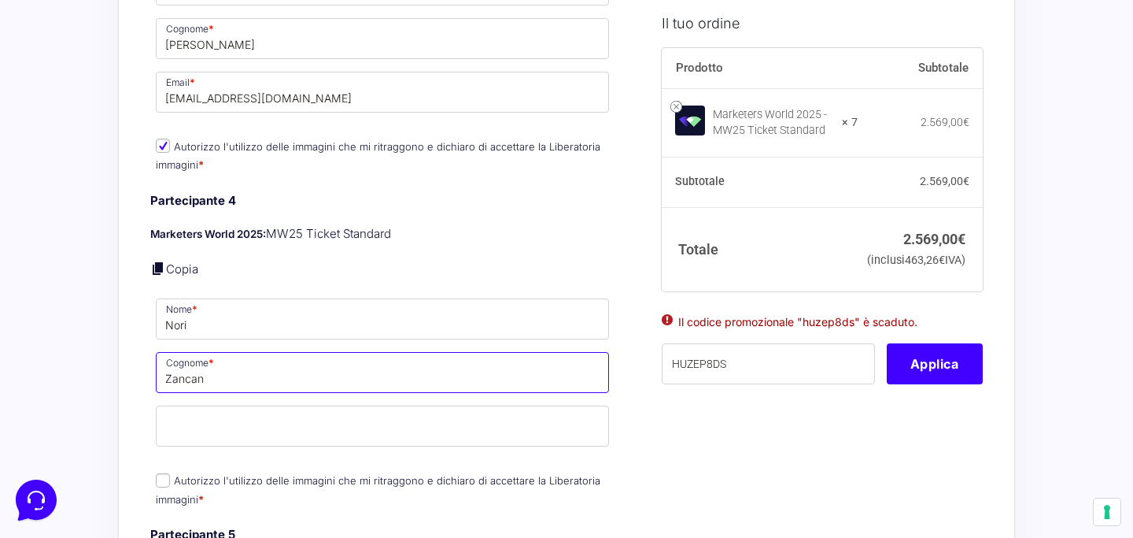
type input "Zancan"
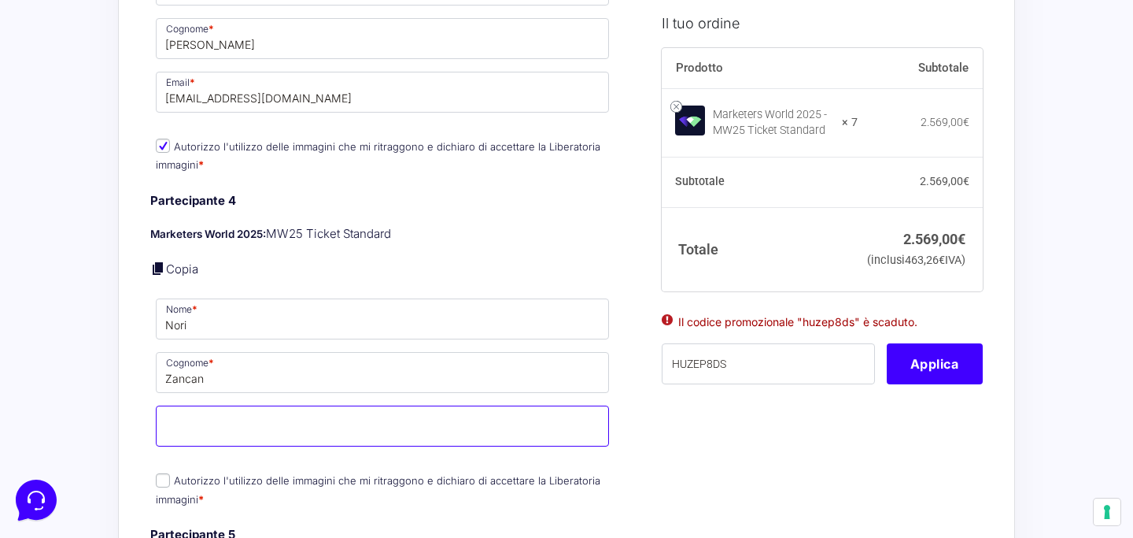
click at [316, 408] on input "Email *" at bounding box center [382, 425] width 453 height 41
type input "[EMAIL_ADDRESS][DOMAIN_NAME]"
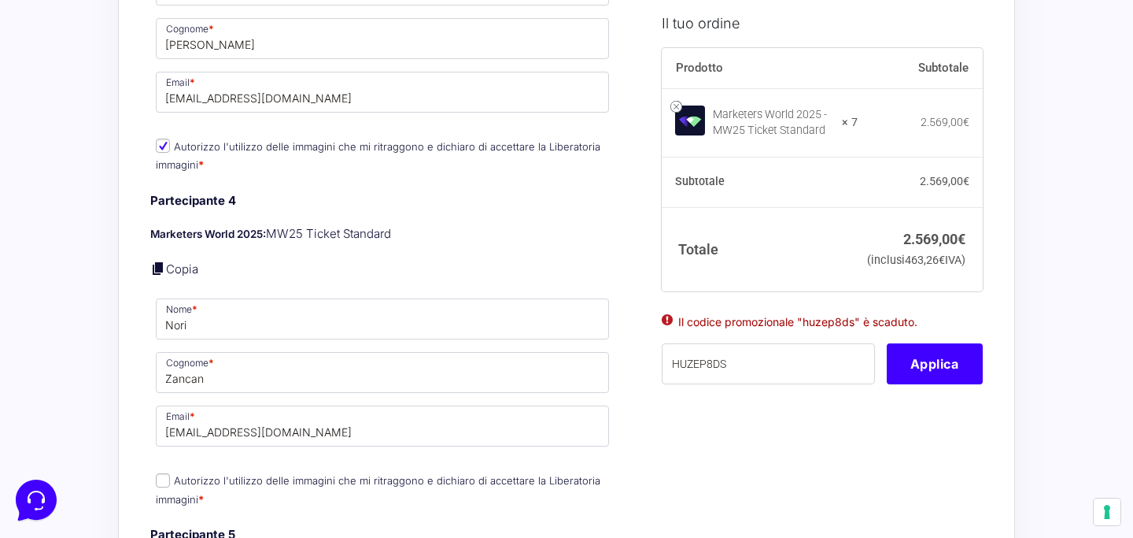
click at [258, 474] on label "Autorizzo l'utilizzo delle immagini che mi ritraggono e dichiaro di accettare l…" at bounding box center [378, 489] width 445 height 31
click at [170, 473] on input "Autorizzo l'utilizzo delle immagini che mi ritraggono e dichiaro di accettare l…" at bounding box center [163, 480] width 14 height 14
checkbox input "true"
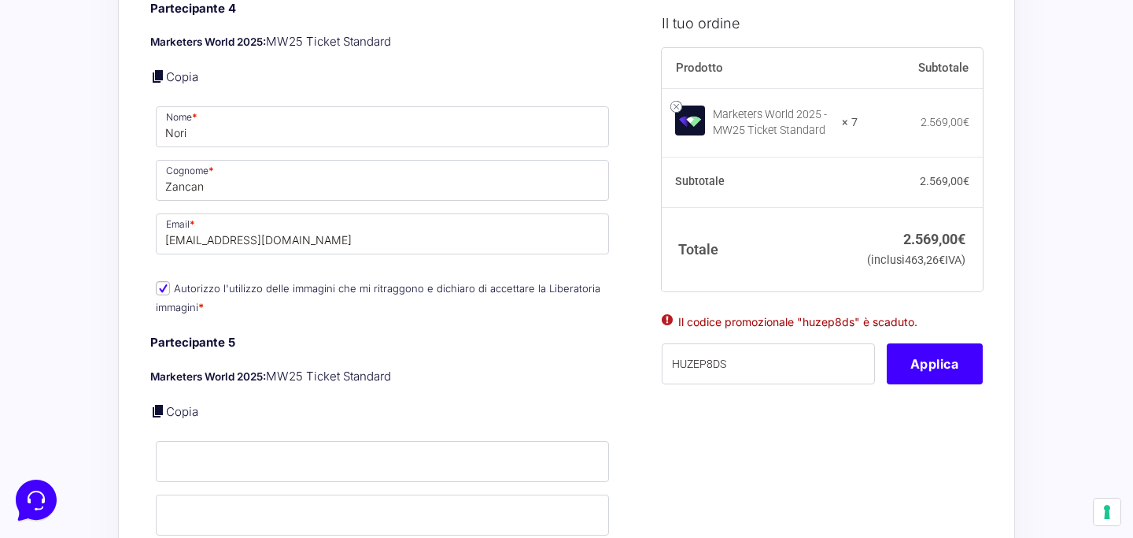
scroll to position [2175, 0]
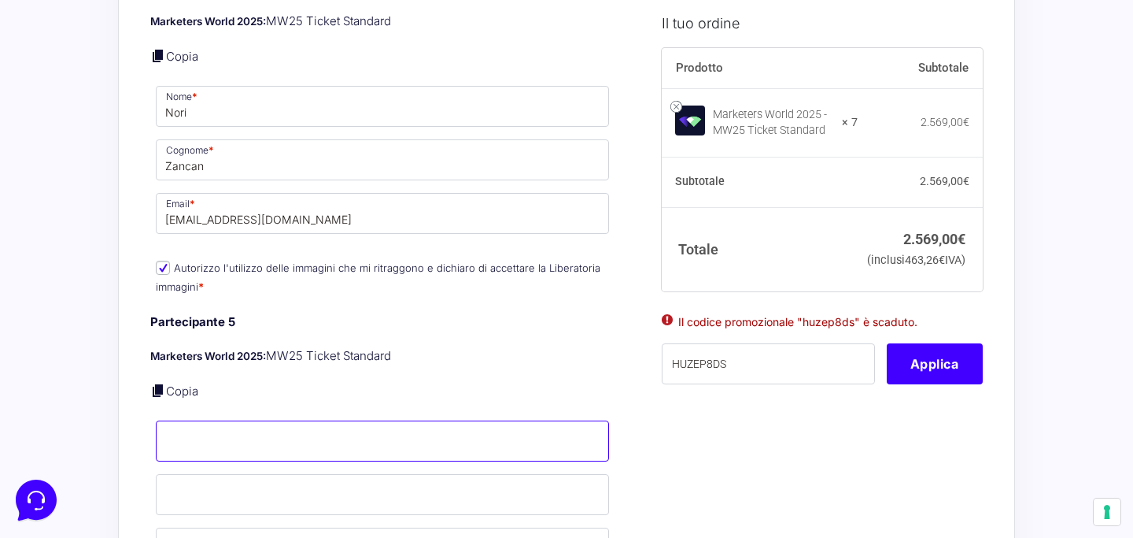
click at [262, 429] on input "Nome *" at bounding box center [382, 440] width 453 height 41
type input "[PERSON_NAME]"
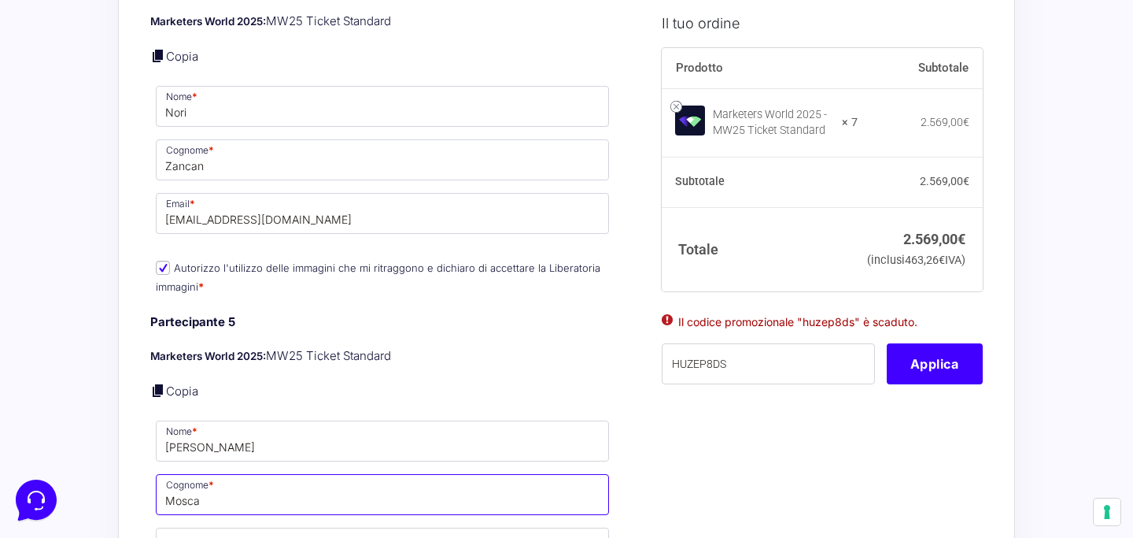
scroll to position [2270, 0]
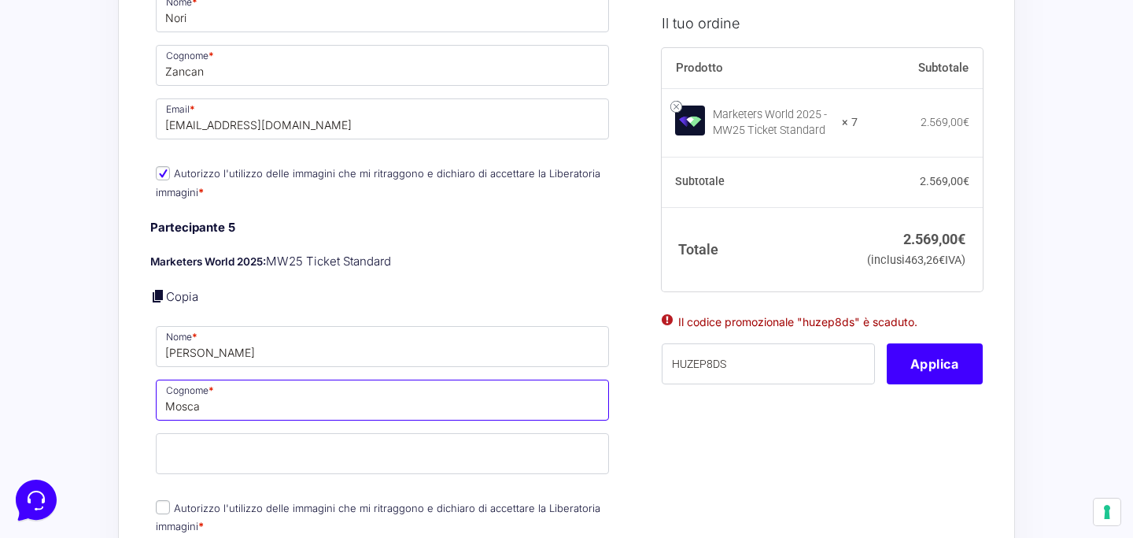
type input "Mosca"
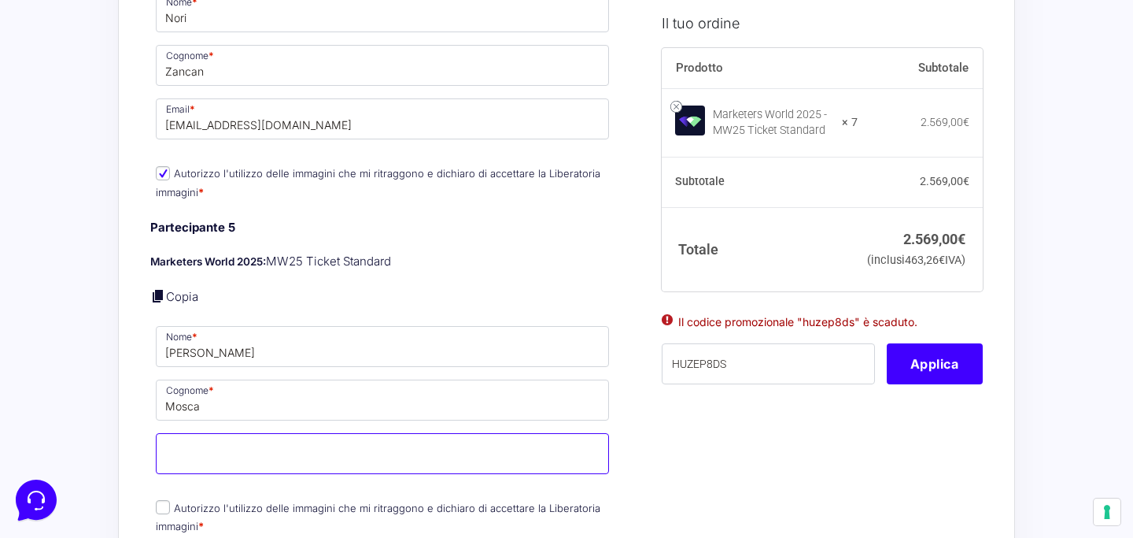
click at [298, 438] on input "Email *" at bounding box center [382, 453] width 453 height 41
click at [285, 433] on input "[EMAIL_ADDRESS][DOMAIN_NAME]" at bounding box center [382, 453] width 453 height 41
type input "[EMAIL_ADDRESS][DOMAIN_NAME]"
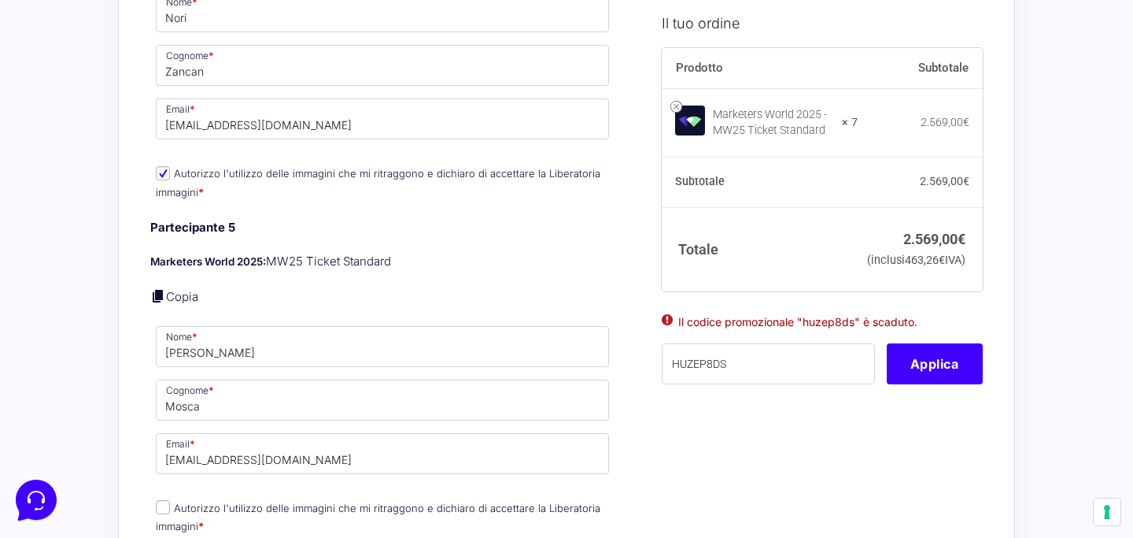
click at [124, 427] on div "Riepilogo Ordine 2.569,00 € Prodotto Subtotale Marketers World 2025 - MW25 Tick…" at bounding box center [566, 52] width 897 height 4478
click at [213, 434] on input "[EMAIL_ADDRESS][DOMAIN_NAME]" at bounding box center [382, 453] width 453 height 41
click at [237, 105] on input "[EMAIL_ADDRESS][DOMAIN_NAME]" at bounding box center [382, 118] width 453 height 41
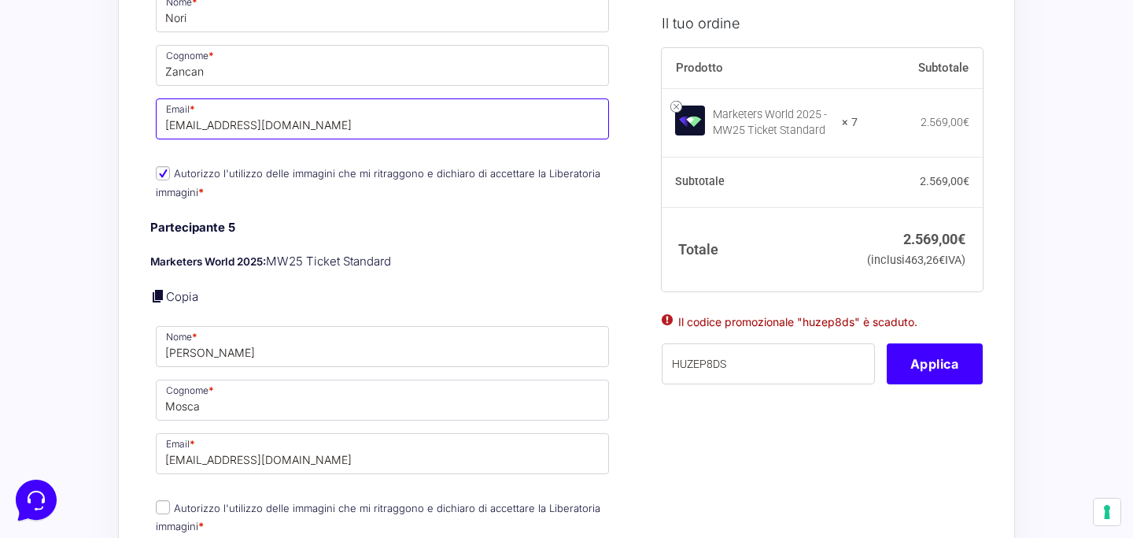
click at [237, 105] on input "[EMAIL_ADDRESS][DOMAIN_NAME]" at bounding box center [382, 118] width 453 height 41
paste input "team"
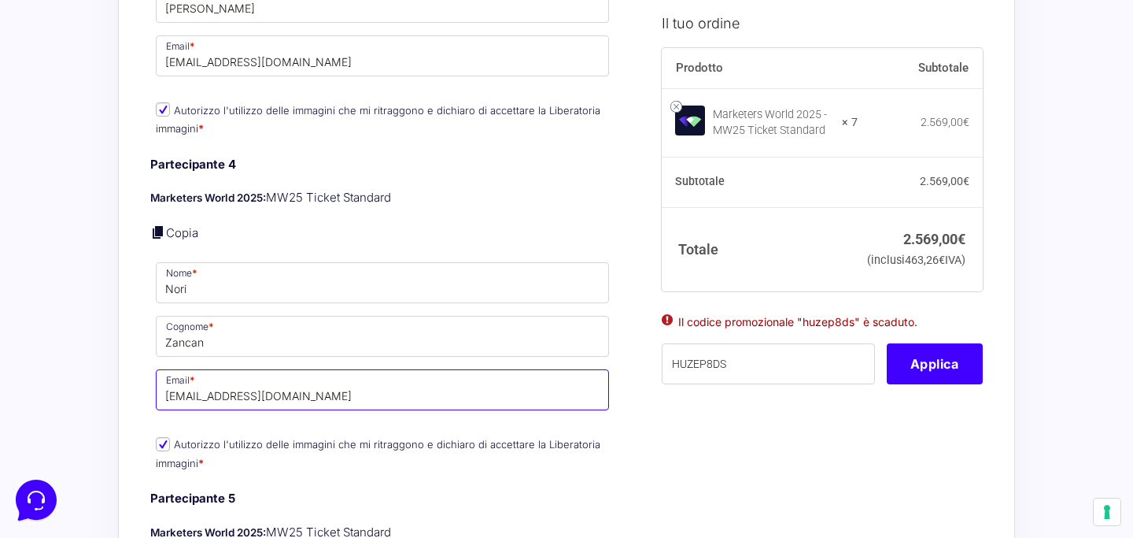
scroll to position [2012, 0]
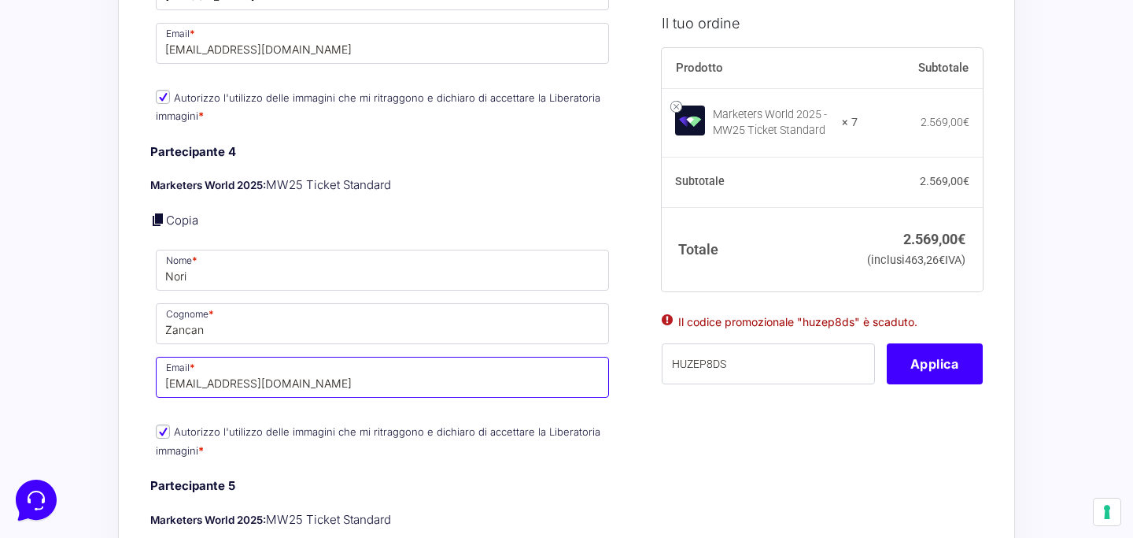
type input "[EMAIL_ADDRESS][DOMAIN_NAME]"
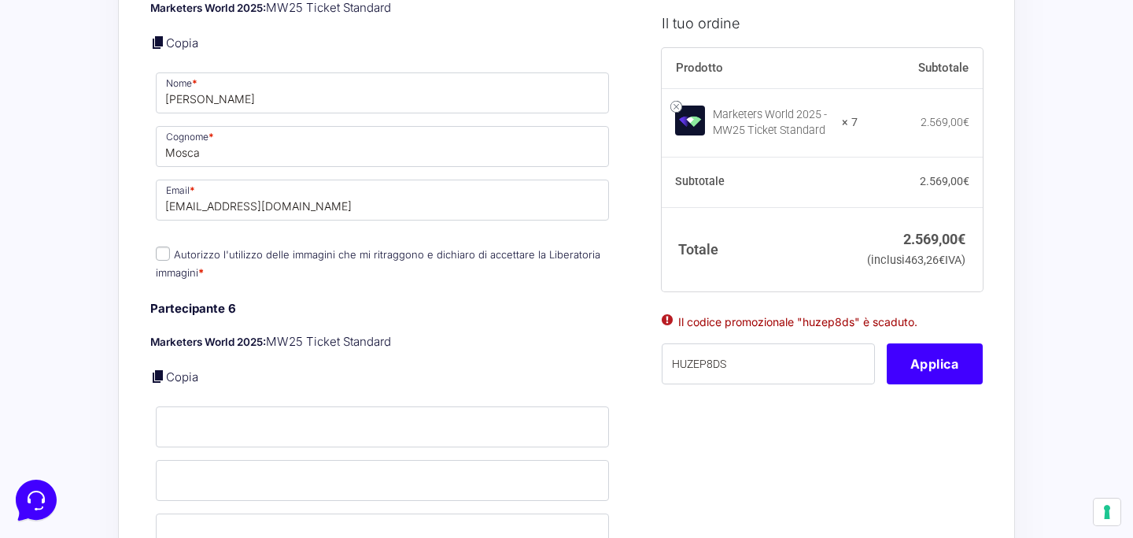
scroll to position [2550, 0]
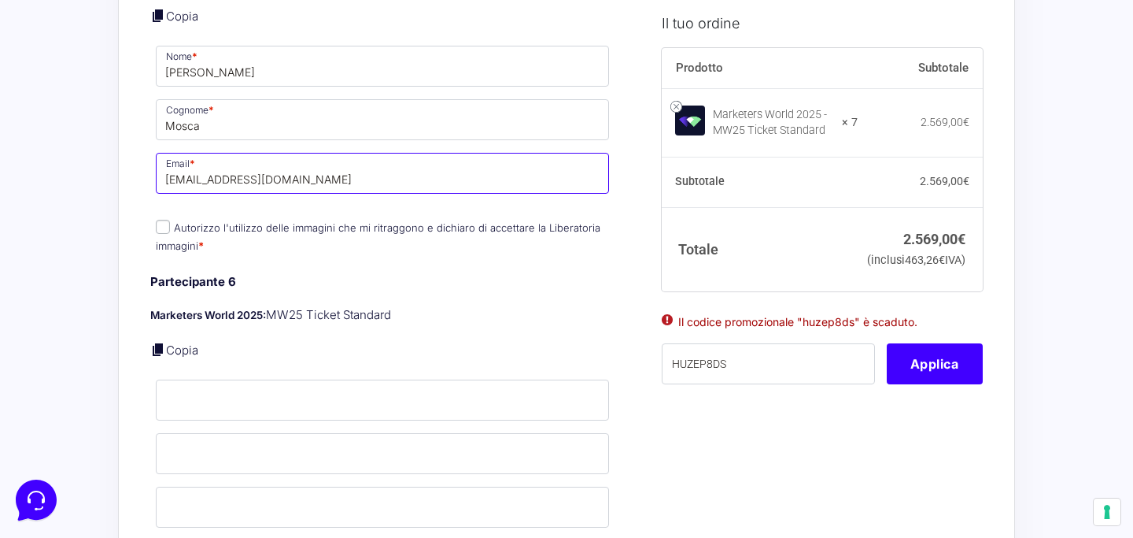
click at [279, 155] on input "[EMAIL_ADDRESS][DOMAIN_NAME]" at bounding box center [382, 173] width 453 height 41
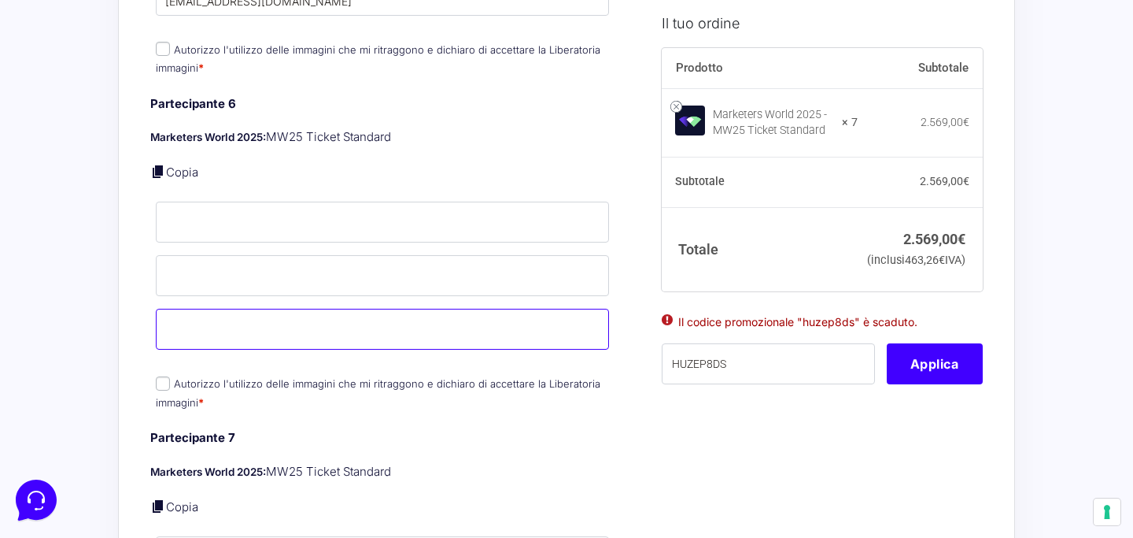
click at [243, 309] on input "Email *" at bounding box center [382, 329] width 453 height 41
paste input "[EMAIL_ADDRESS][DOMAIN_NAME]"
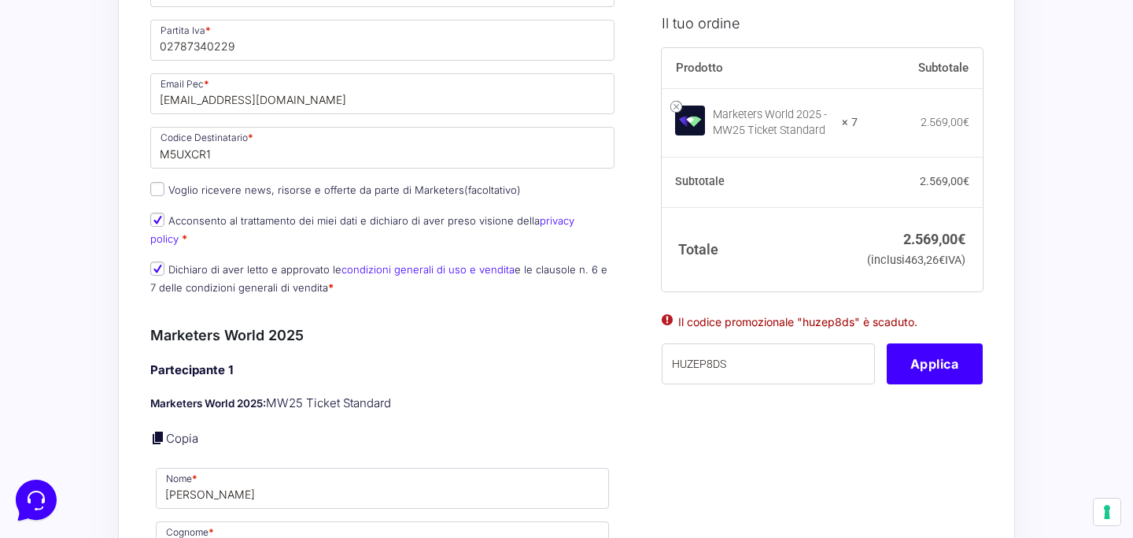
scroll to position [1048, 0]
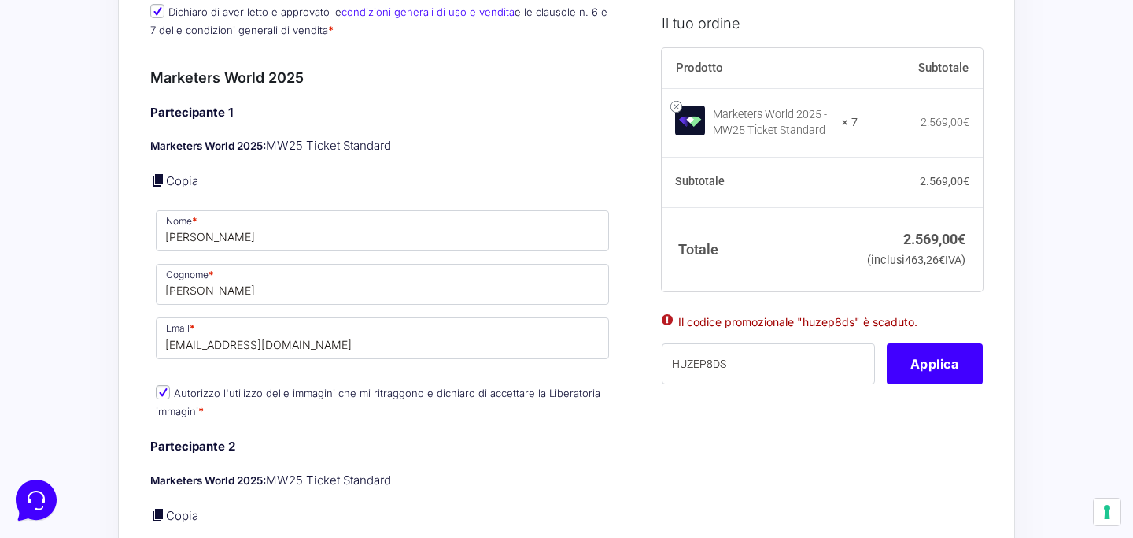
type input "[EMAIL_ADDRESS][DOMAIN_NAME]"
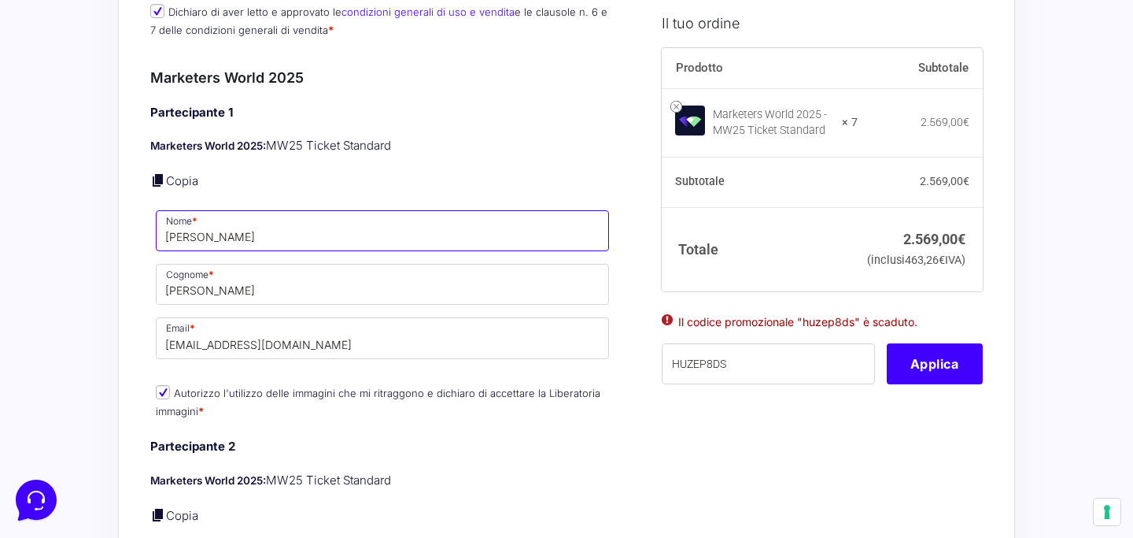
click at [213, 210] on input "[PERSON_NAME]" at bounding box center [382, 230] width 453 height 41
type input "[PERSON_NAME]"
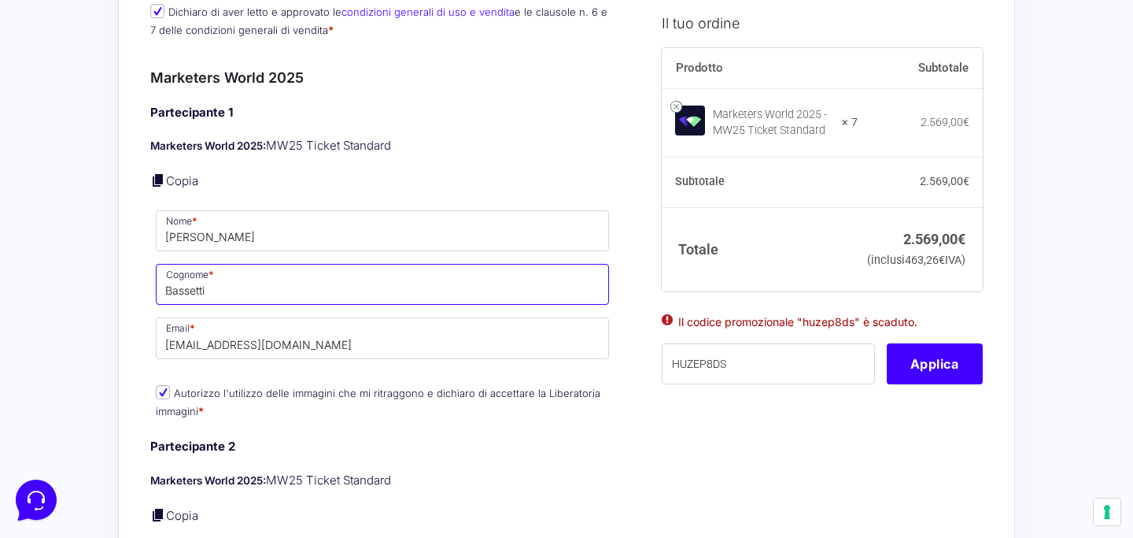
type input "Bassetti"
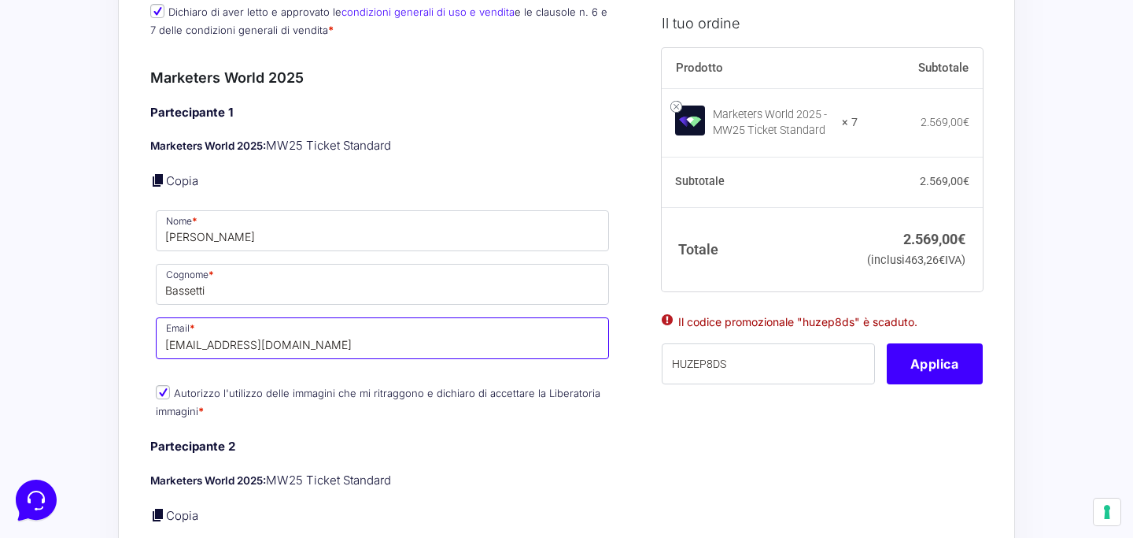
click at [177, 324] on input "[EMAIL_ADDRESS][DOMAIN_NAME]" at bounding box center [382, 337] width 453 height 41
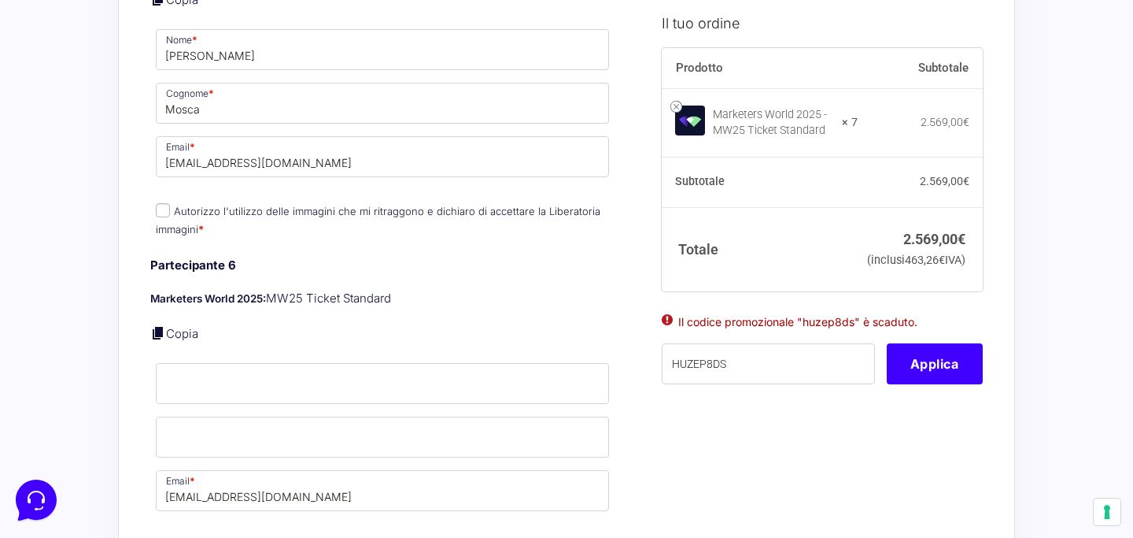
scroll to position [2576, 0]
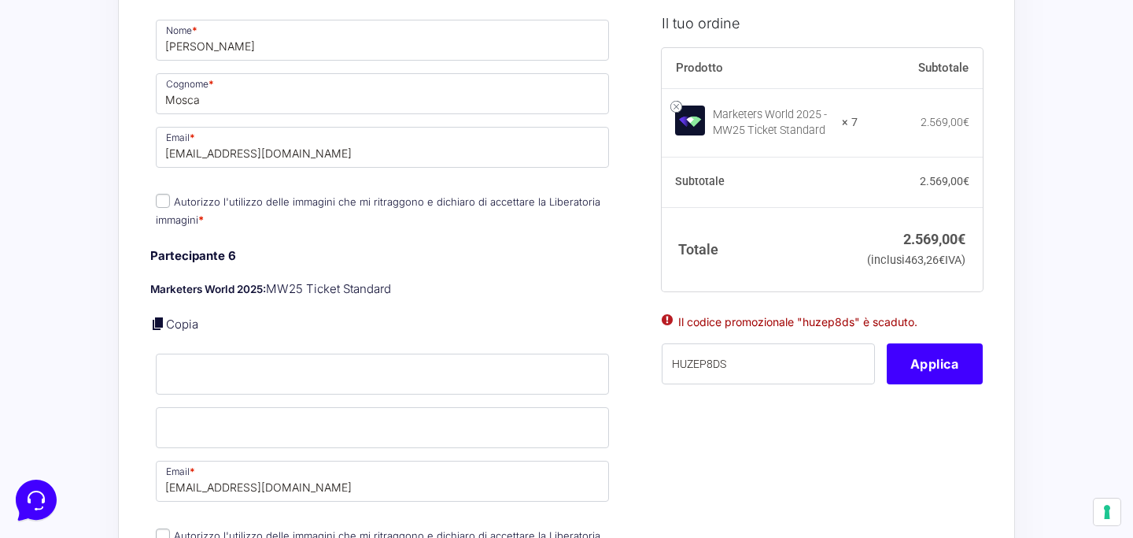
type input "[EMAIL_ADDRESS][DOMAIN_NAME]"
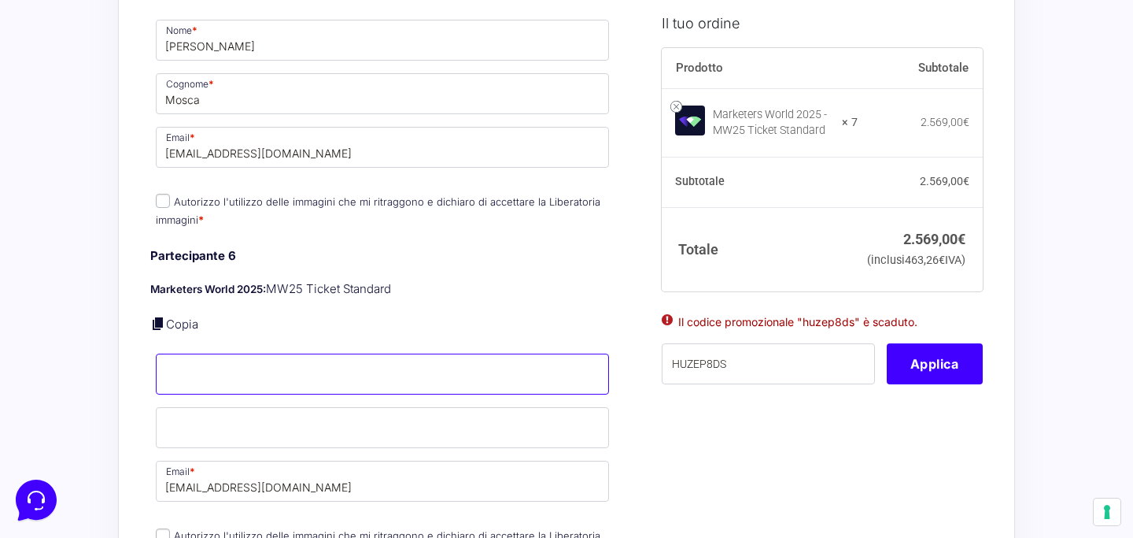
click at [248, 353] on input "Nome *" at bounding box center [382, 373] width 453 height 41
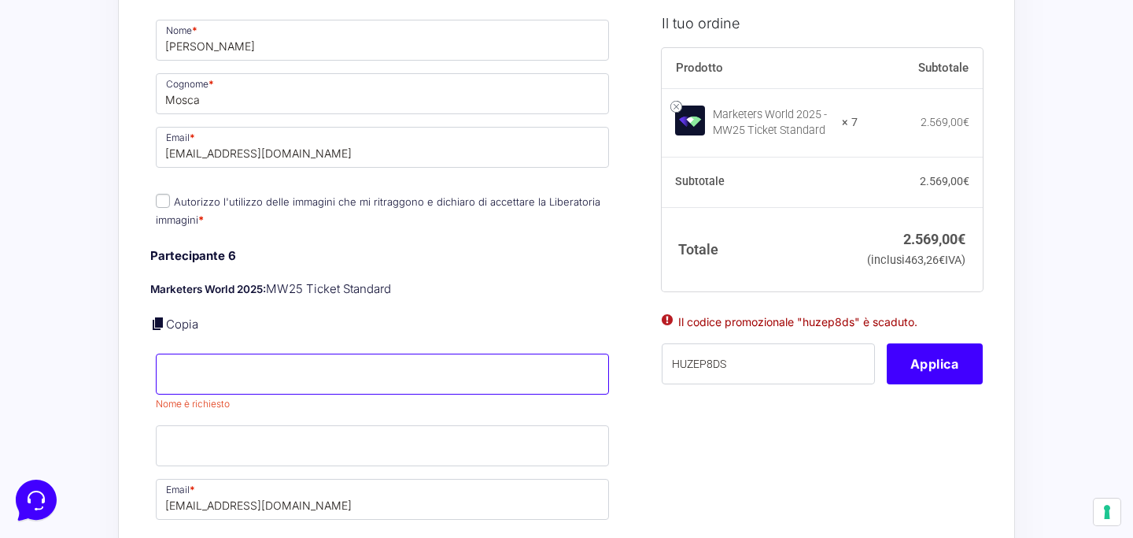
click at [289, 364] on input "Nome *" at bounding box center [382, 373] width 453 height 41
paste input "[DATE]"
type input "[DATE]"
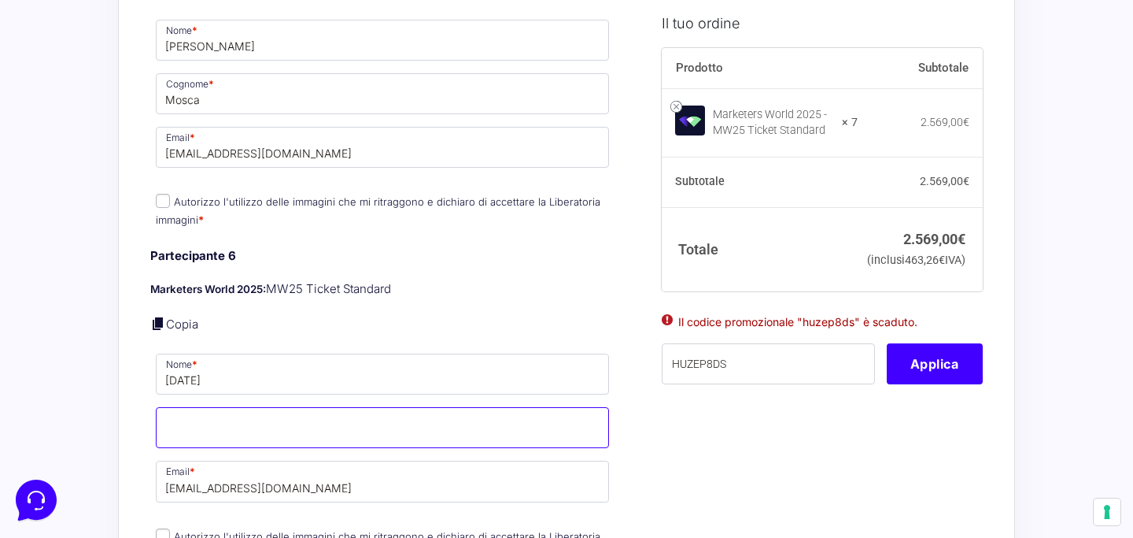
click at [321, 423] on input "Cognome *" at bounding box center [382, 427] width 453 height 41
paste input "[PERSON_NAME]"
type input "[PERSON_NAME]"
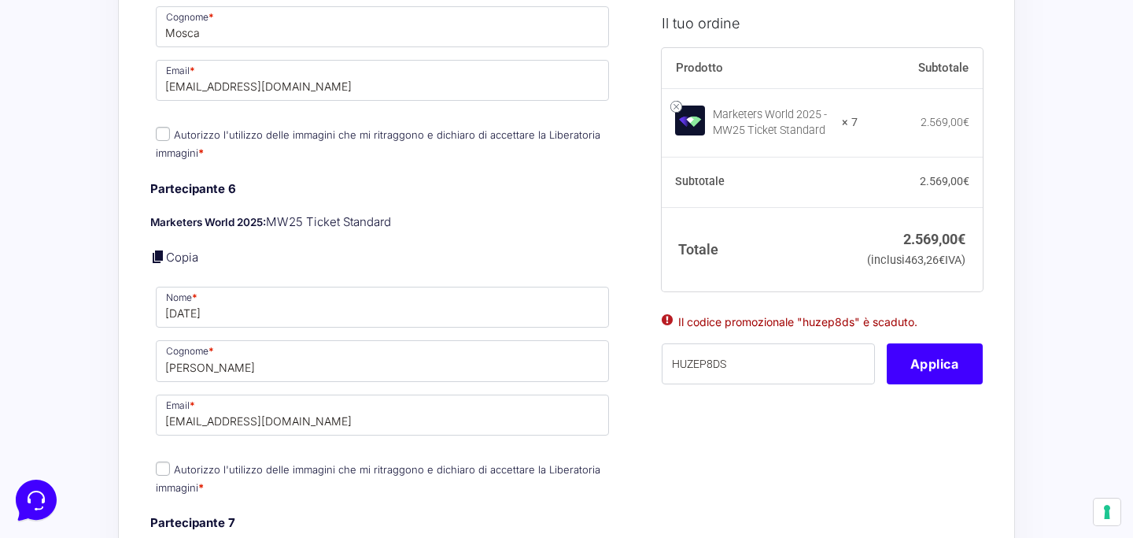
scroll to position [2648, 0]
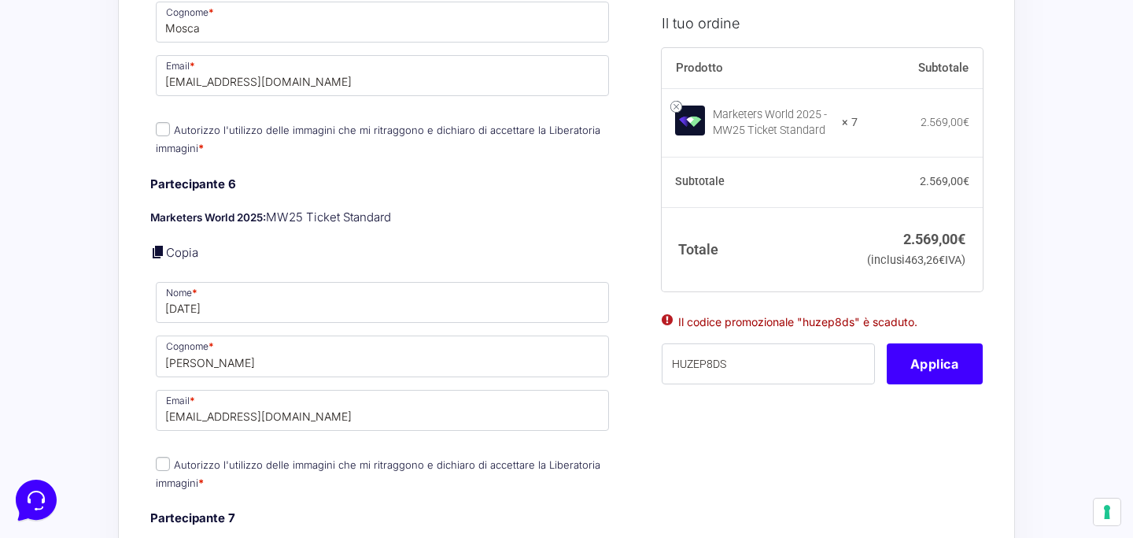
click at [164, 457] on input "Autorizzo l'utilizzo delle immagini che mi ritraggono e dichiaro di accettare l…" at bounding box center [163, 464] width 14 height 14
checkbox input "true"
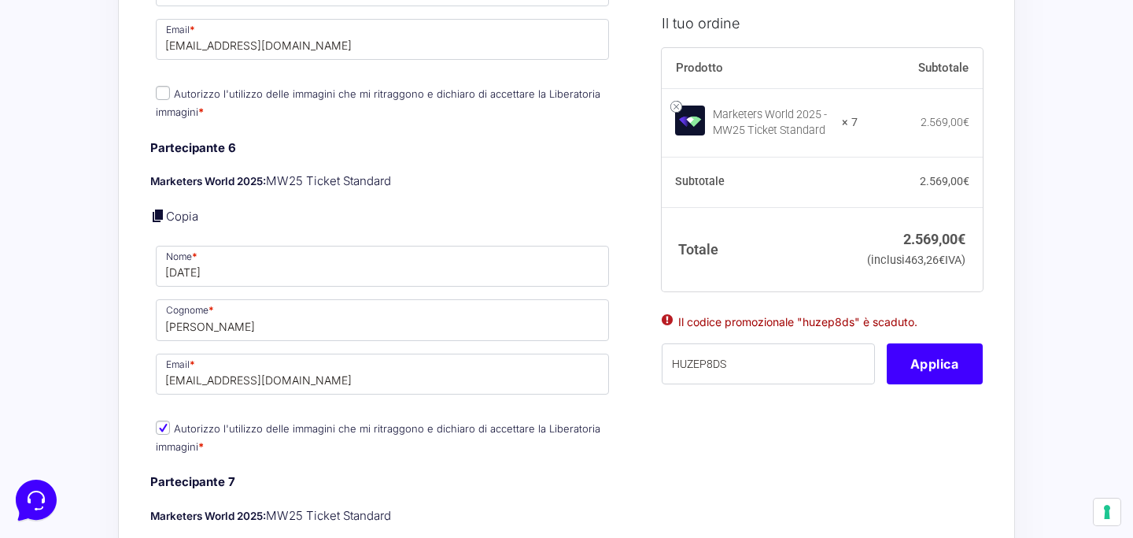
scroll to position [2566, 0]
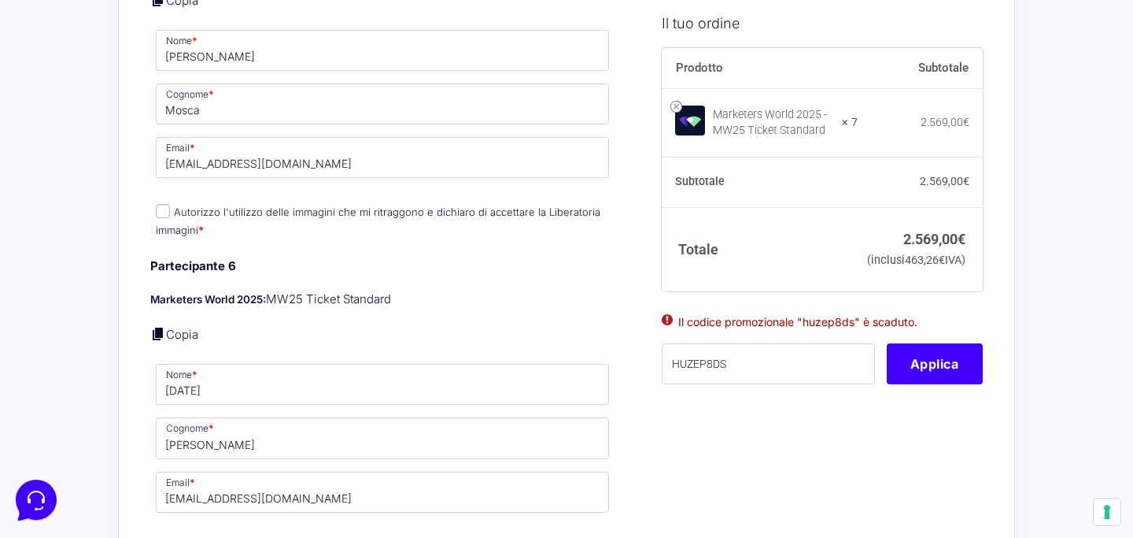
click at [285, 205] on label "Autorizzo l'utilizzo delle immagini che mi ritraggono e dichiaro di accettare l…" at bounding box center [378, 220] width 445 height 31
click at [170, 204] on input "Autorizzo l'utilizzo delle immagini che mi ritraggono e dichiaro di accettare l…" at bounding box center [163, 211] width 14 height 14
checkbox input "true"
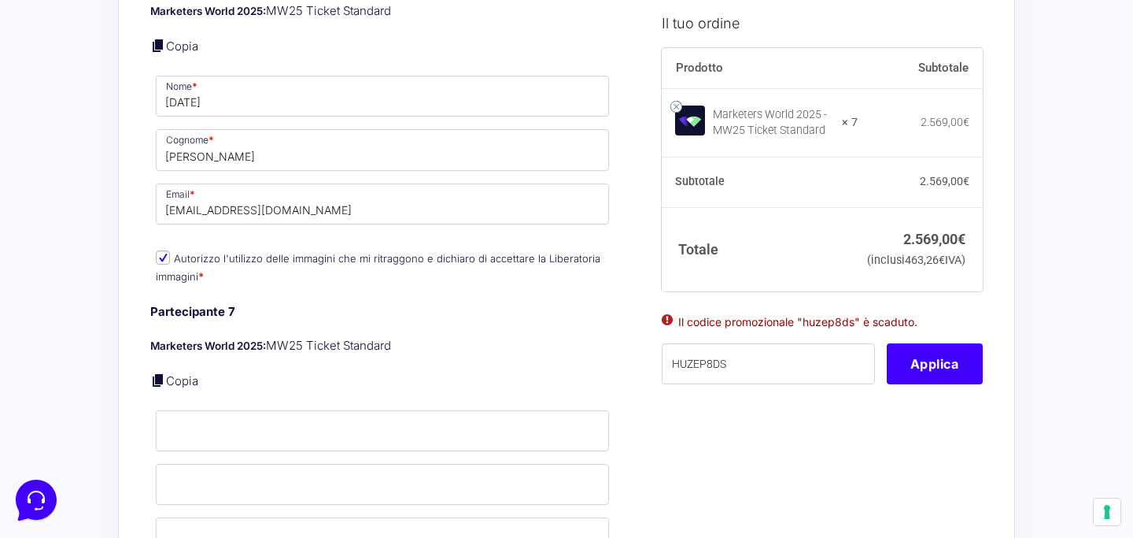
scroll to position [2839, 0]
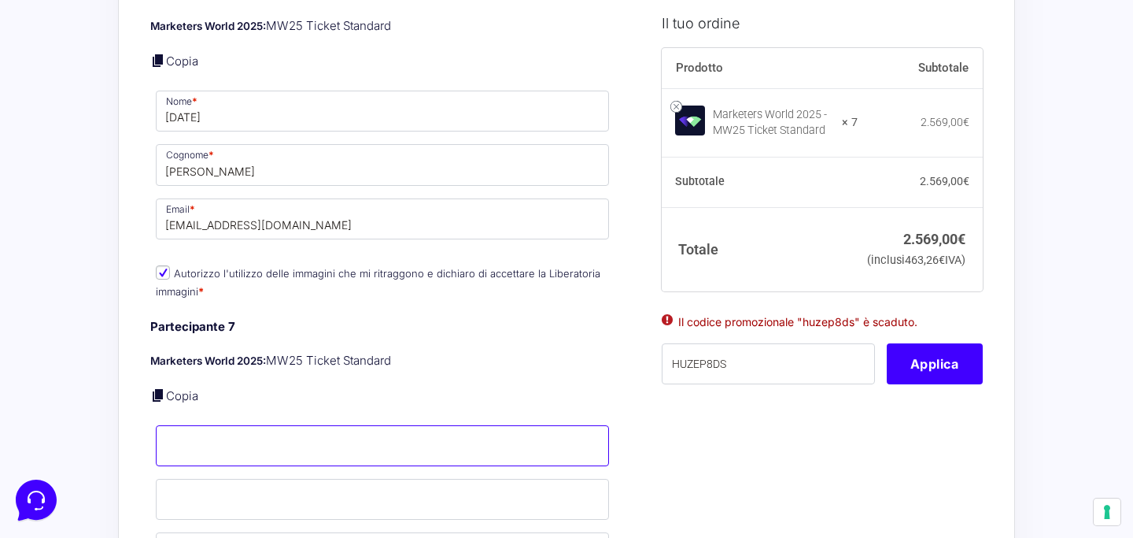
click at [255, 425] on input "Nome *" at bounding box center [382, 445] width 453 height 41
type input "Carlotta"
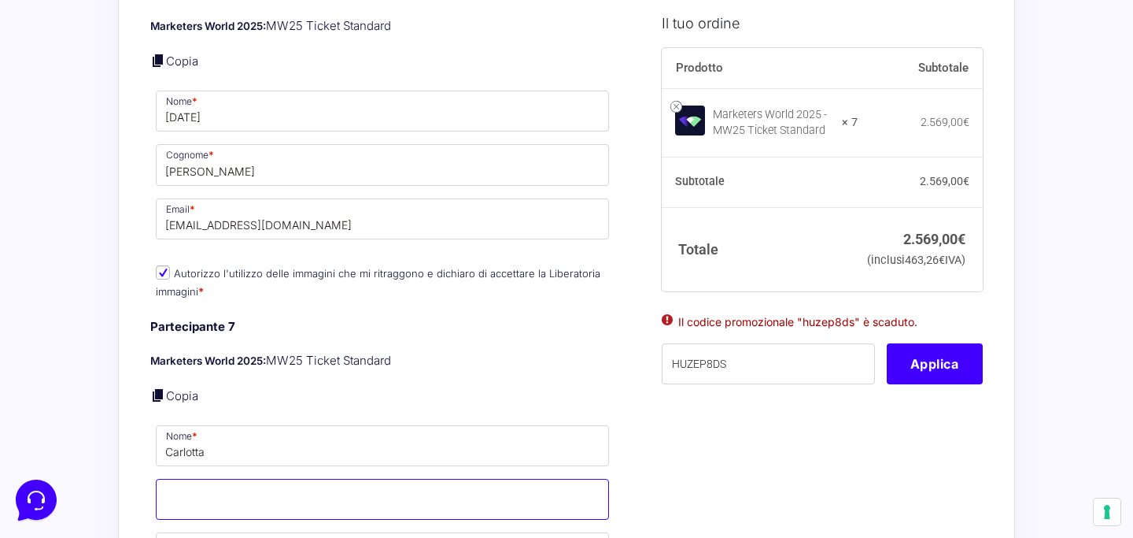
type input "s"
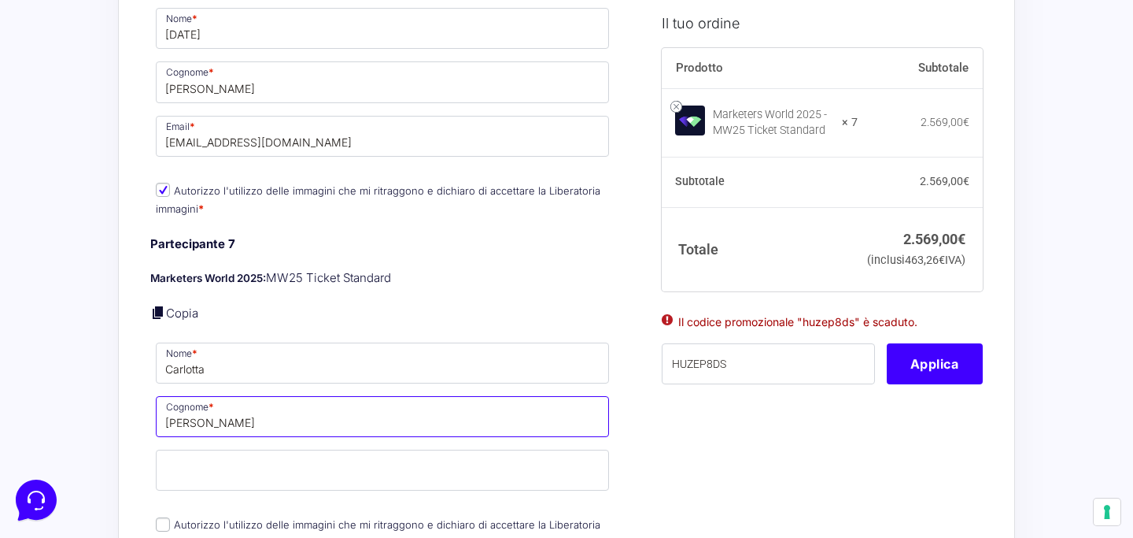
type input "[PERSON_NAME]"
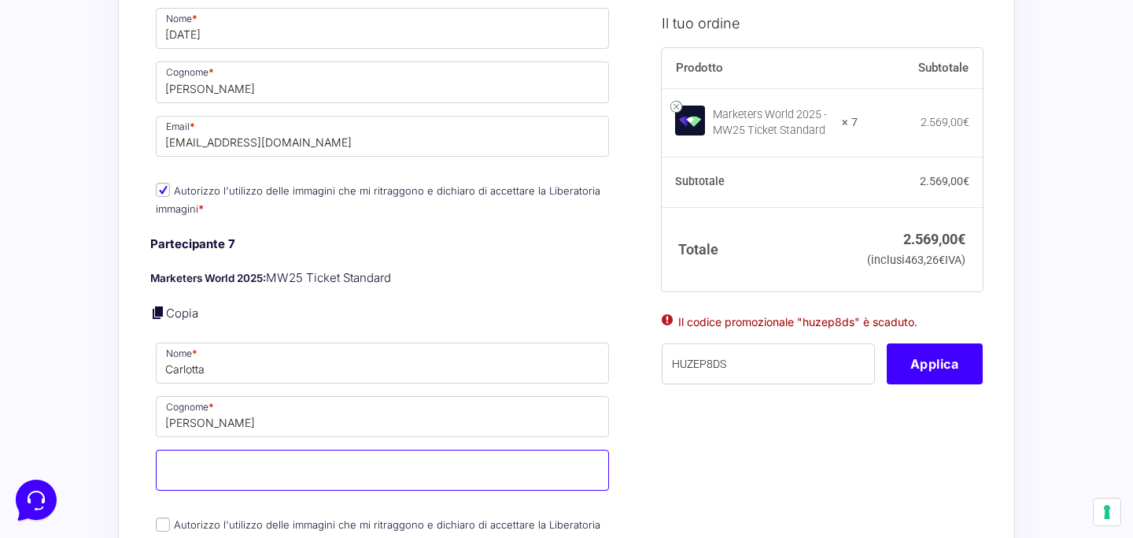
click at [346, 449] on input "Email *" at bounding box center [382, 469] width 453 height 41
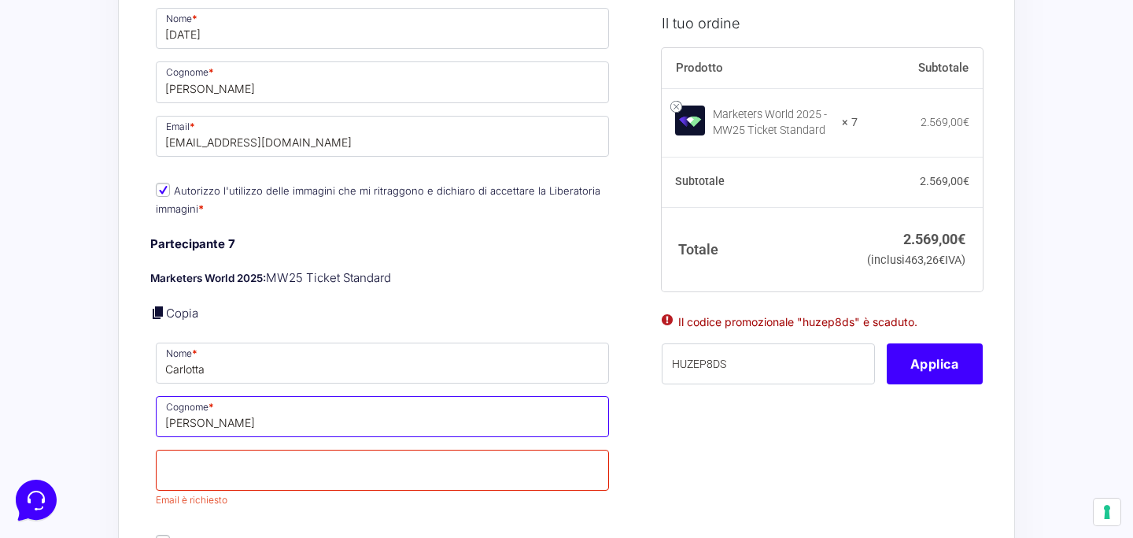
click at [298, 408] on input "[PERSON_NAME]" at bounding box center [382, 416] width 453 height 41
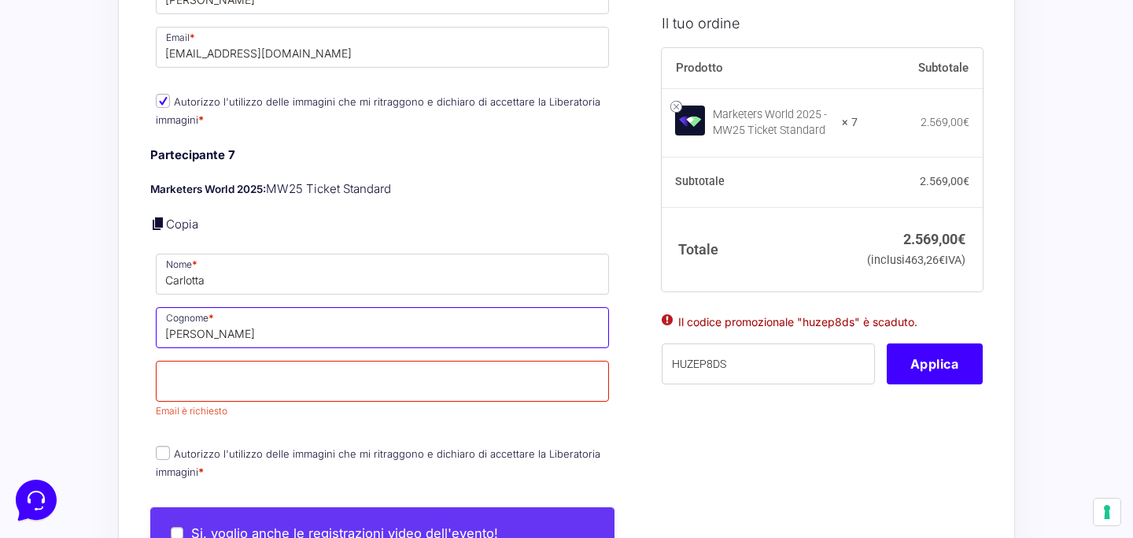
scroll to position [3043, 0]
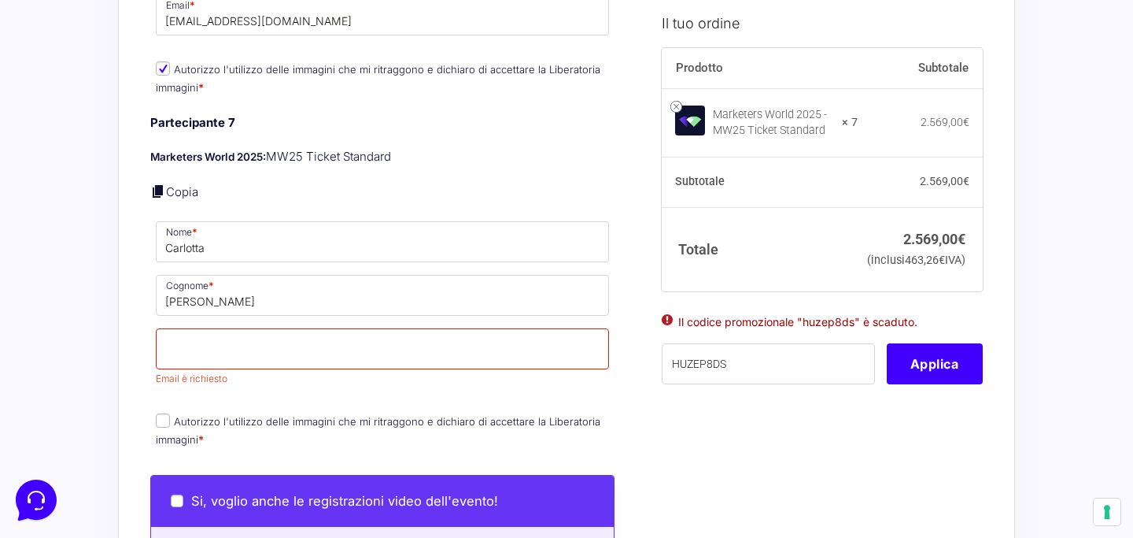
click at [286, 415] on label "Autorizzo l'utilizzo delle immagini che mi ritraggono e dichiaro di accettare l…" at bounding box center [378, 430] width 445 height 31
click at [170, 413] on input "Autorizzo l'utilizzo delle immagini che mi ritraggono e dichiaro di accettare l…" at bounding box center [163, 420] width 14 height 14
checkbox input "true"
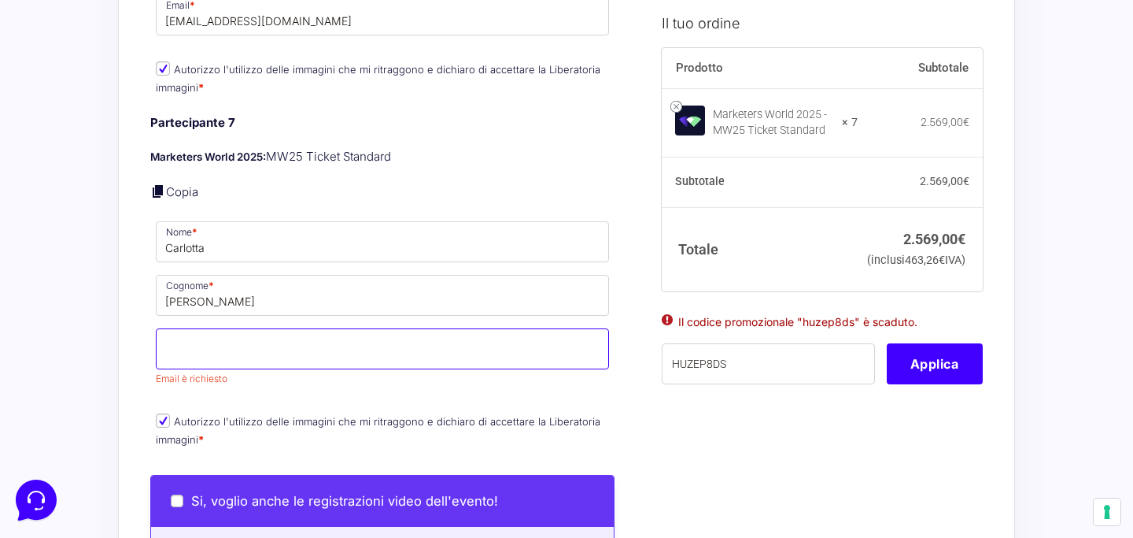
click at [381, 332] on input "Email *" at bounding box center [382, 348] width 453 height 41
paste input "[EMAIL_ADDRESS][DOMAIN_NAME]"
type input "[EMAIL_ADDRESS][DOMAIN_NAME]"
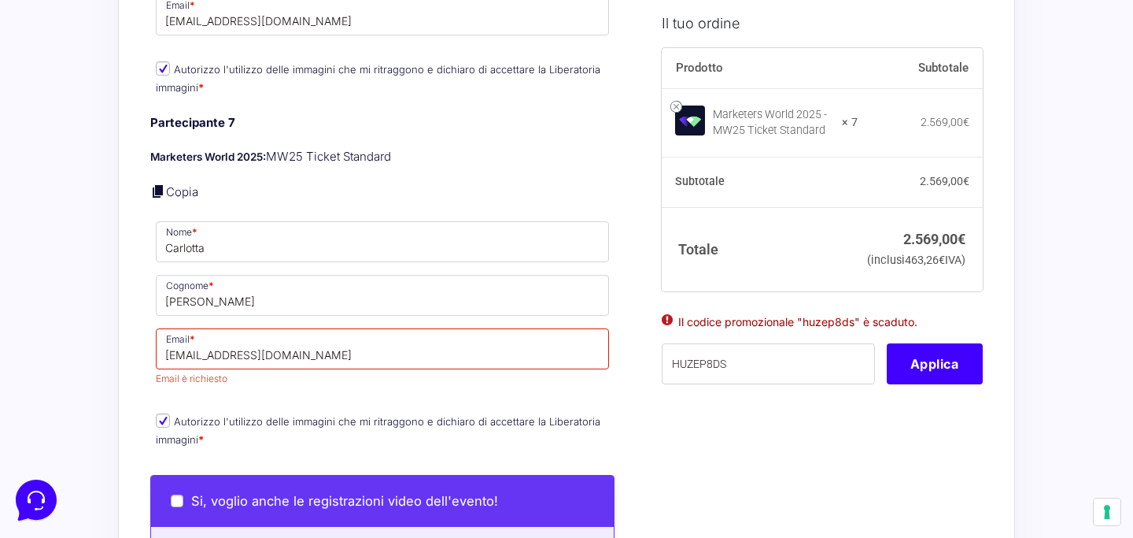
click at [550, 368] on div "Partecipante 7 Marketers World 2025: MW25 Ticket Standard Copia Nome * [PERSON_…" at bounding box center [382, 282] width 464 height 336
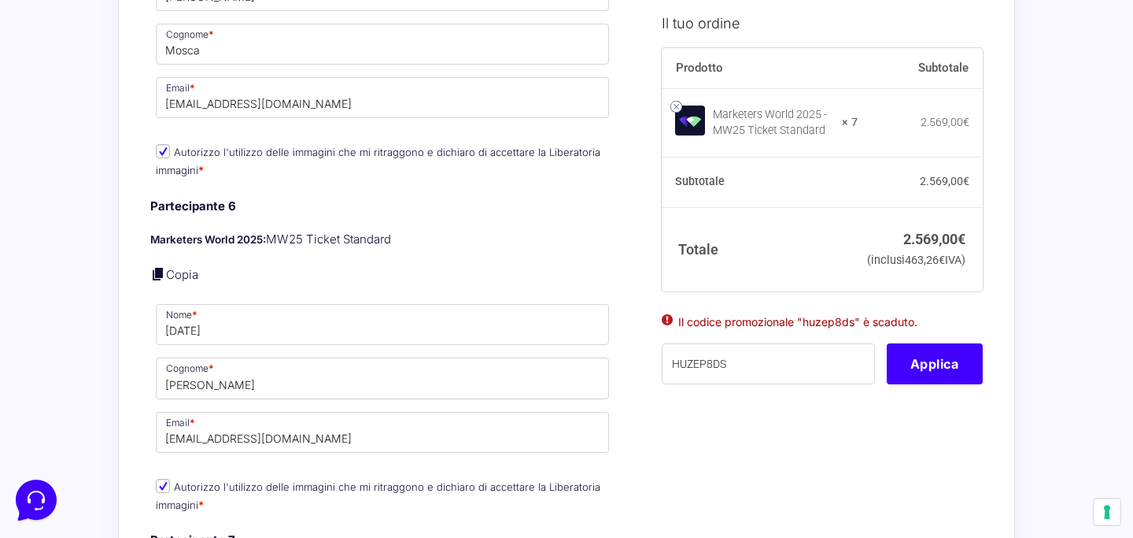
scroll to position [2711, 0]
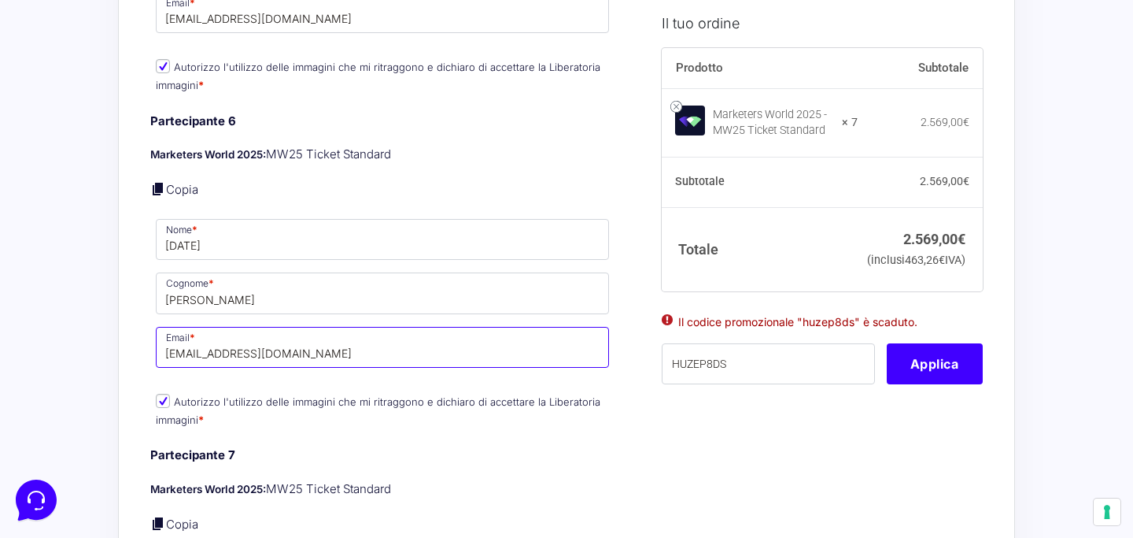
click at [286, 343] on input "[EMAIL_ADDRESS][DOMAIN_NAME]" at bounding box center [382, 347] width 453 height 41
paste input "[EMAIL_ADDRESS]"
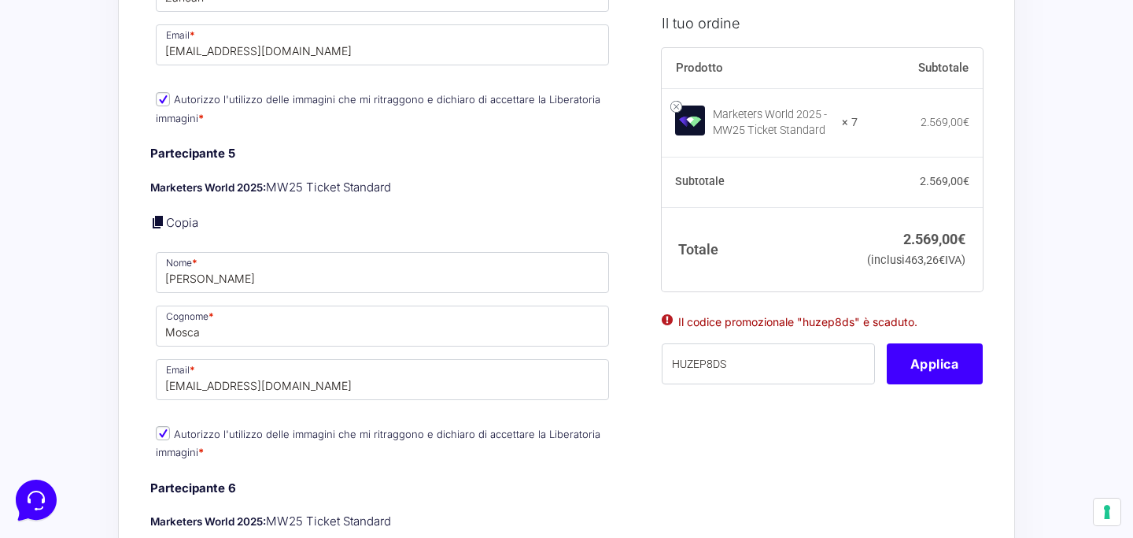
scroll to position [2343, 0]
type input "[EMAIL_ADDRESS][DOMAIN_NAME]"
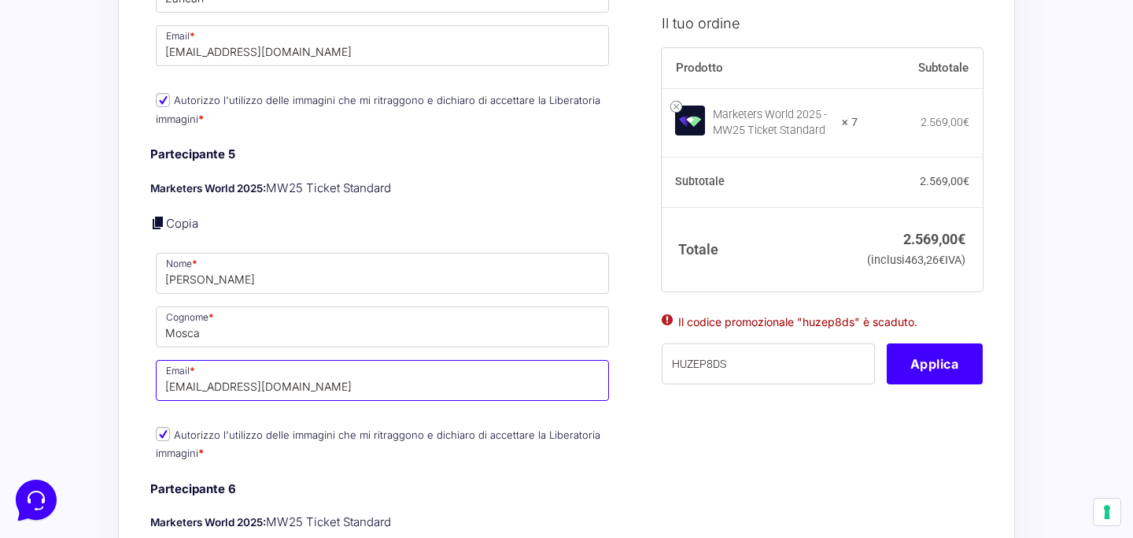
click at [352, 365] on input "[EMAIL_ADDRESS][DOMAIN_NAME]" at bounding box center [382, 380] width 453 height 41
click at [288, 371] on input "[EMAIL_ADDRESS][DOMAIN_NAME]" at bounding box center [382, 380] width 453 height 41
paste input "[EMAIL_ADDRESS]"
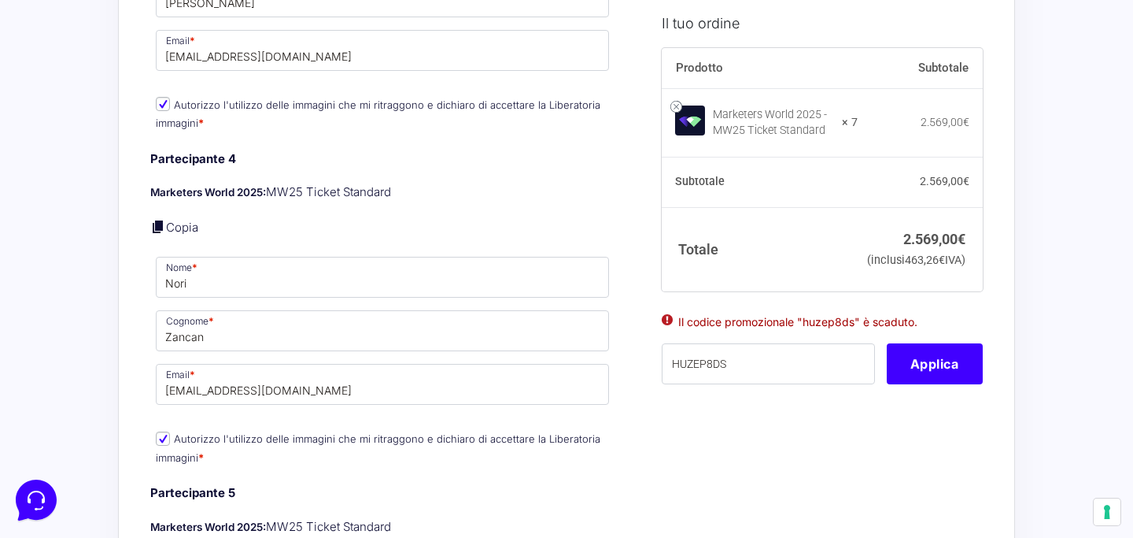
scroll to position [1998, 0]
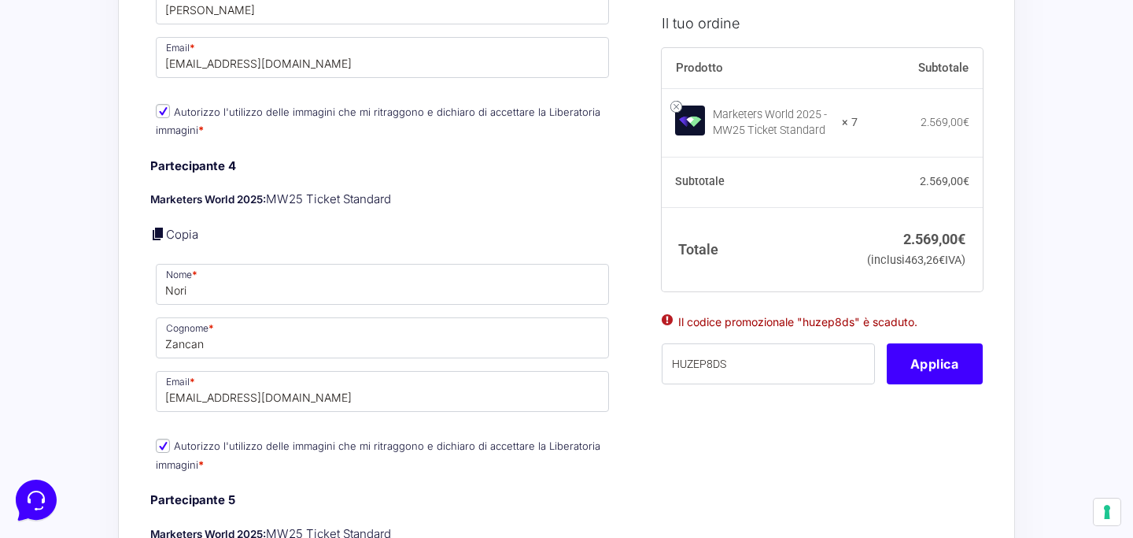
type input "[EMAIL_ADDRESS][DOMAIN_NAME]"
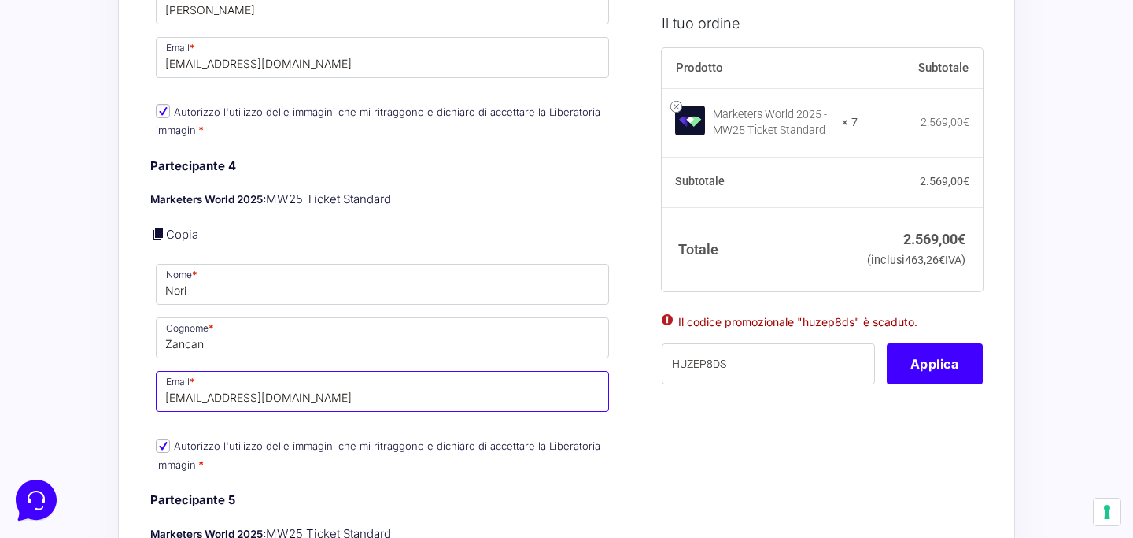
click at [311, 381] on input "[EMAIL_ADDRESS][DOMAIN_NAME]" at bounding box center [382, 391] width 453 height 41
click at [327, 382] on input "[EMAIL_ADDRESS][DOMAIN_NAME]" at bounding box center [382, 391] width 453 height 41
paste input "[EMAIL_ADDRESS][DOMAIN_NAME]"
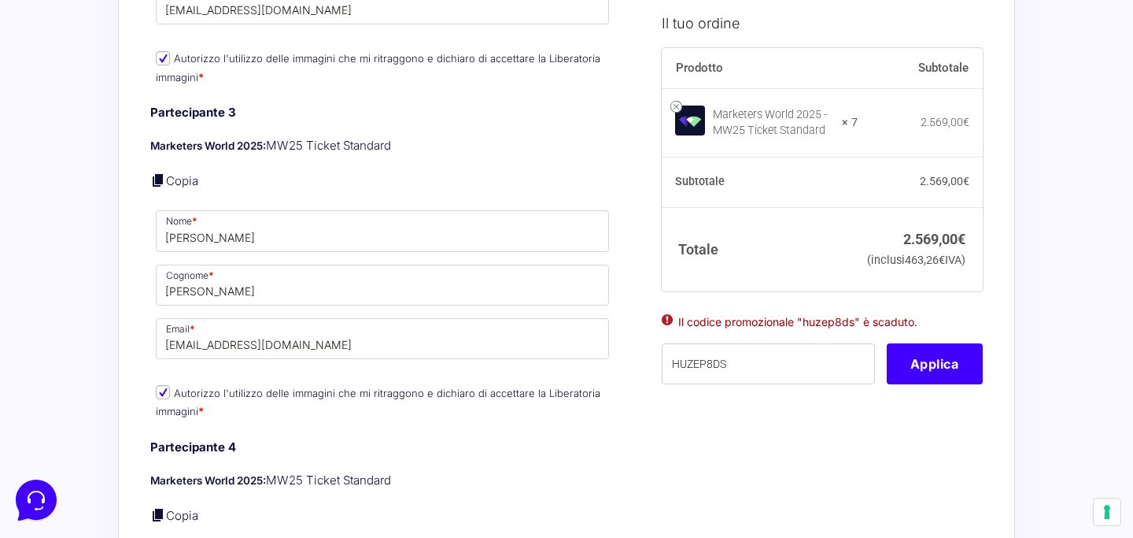
scroll to position [1701, 0]
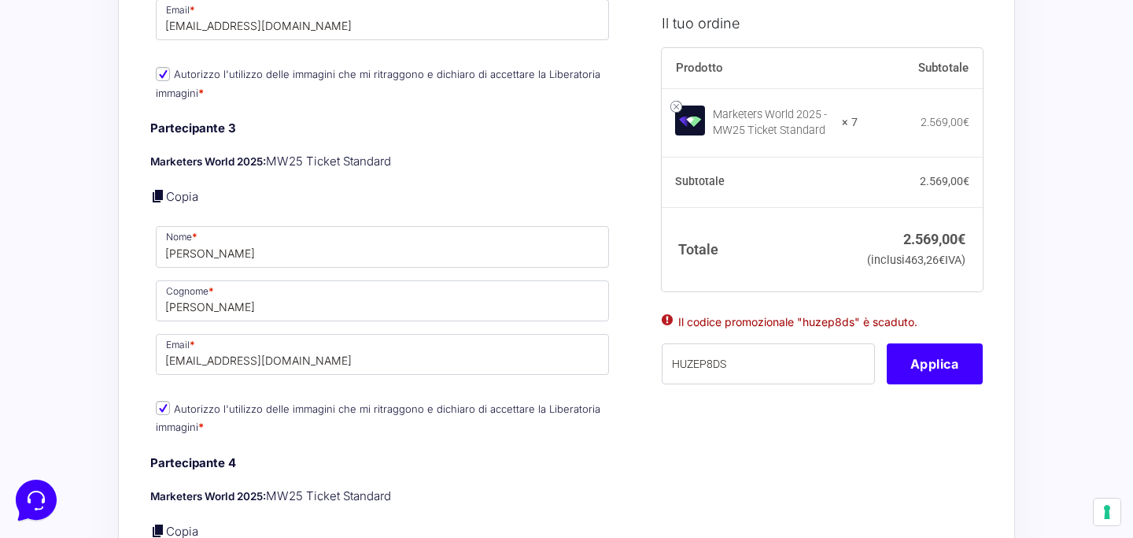
type input "[EMAIL_ADDRESS][DOMAIN_NAME]"
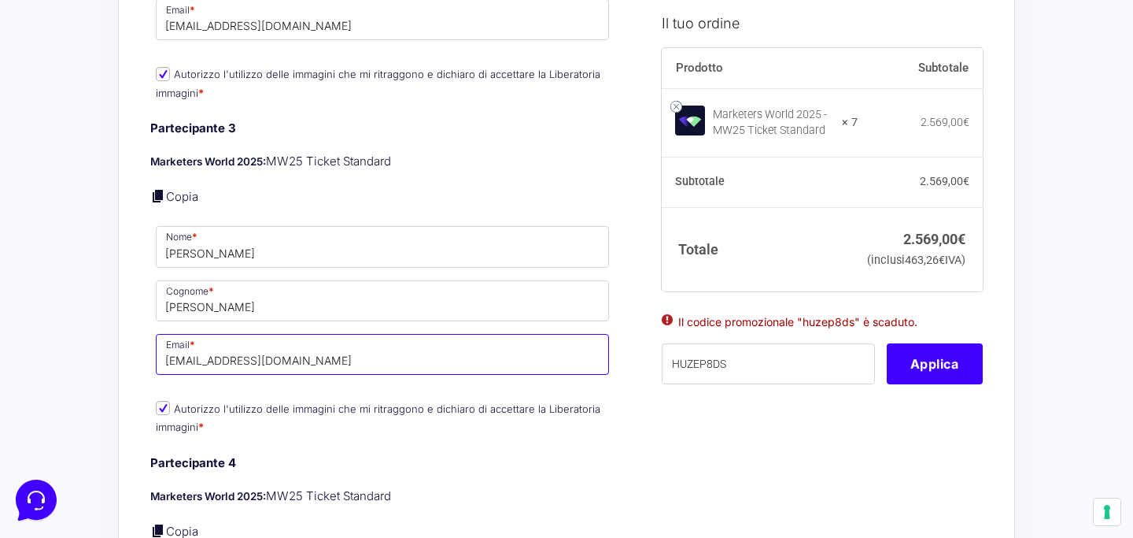
click at [345, 340] on input "[EMAIL_ADDRESS][DOMAIN_NAME]" at bounding box center [382, 354] width 453 height 41
paste input "[EMAIL_ADDRESS]"
type input "[EMAIL_ADDRESS][DOMAIN_NAME]"
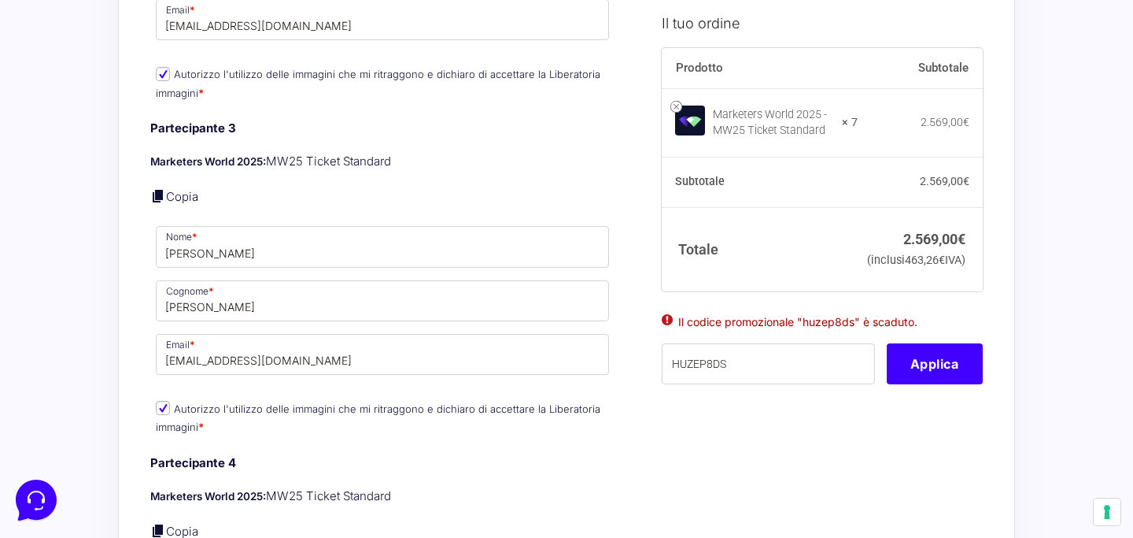
click at [361, 368] on div "Partecipante 3 Marketers World 2025: MW25 Ticket Standard Copia Nome * [PERSON_…" at bounding box center [382, 279] width 464 height 319
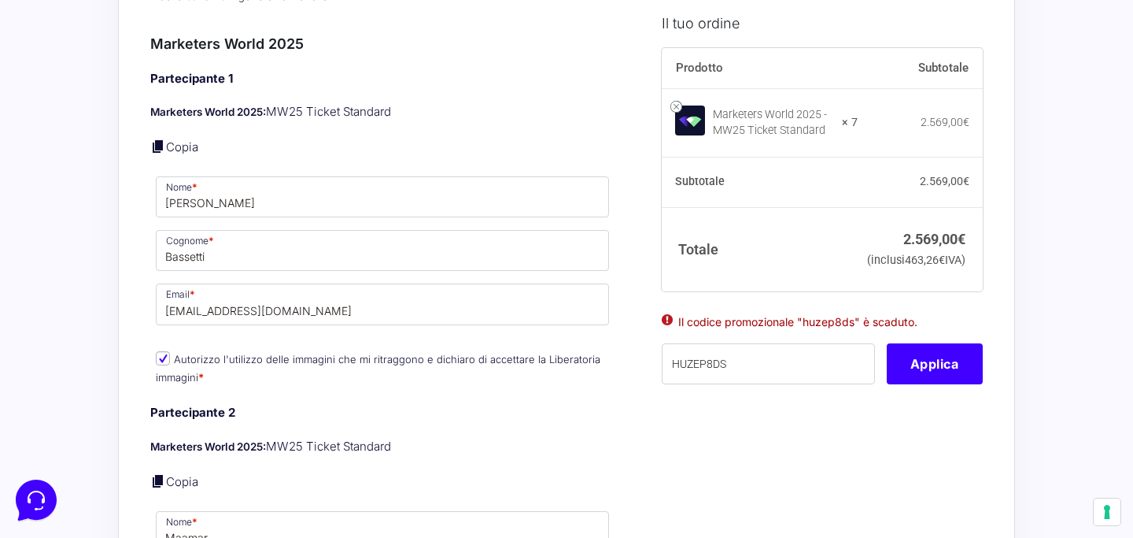
scroll to position [1080, 0]
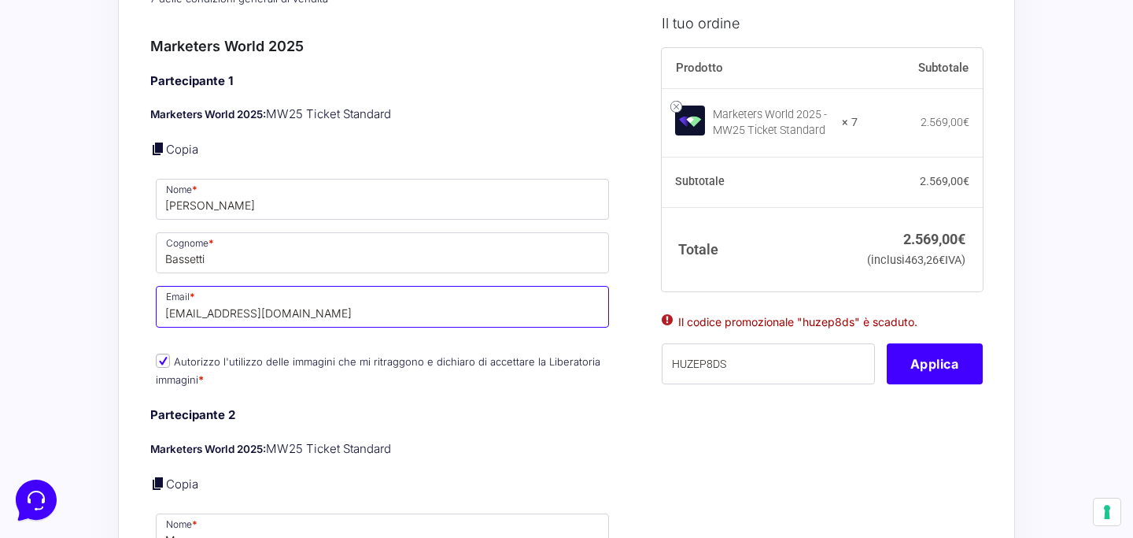
click at [305, 288] on input "[EMAIL_ADDRESS][DOMAIN_NAME]" at bounding box center [382, 306] width 453 height 41
paste input "[EMAIL_ADDRESS][PERSON_NAME]"
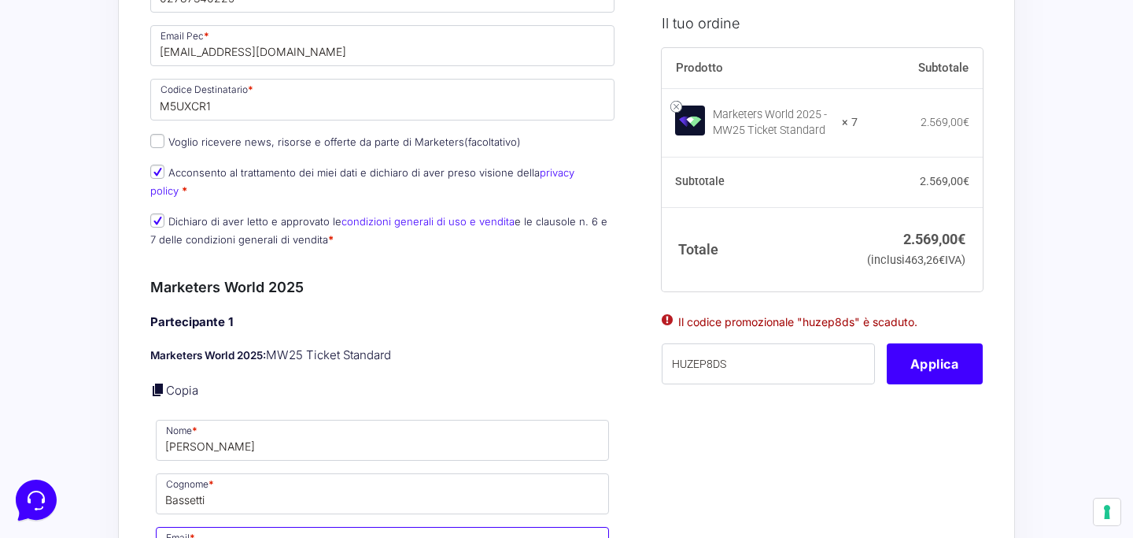
scroll to position [954, 0]
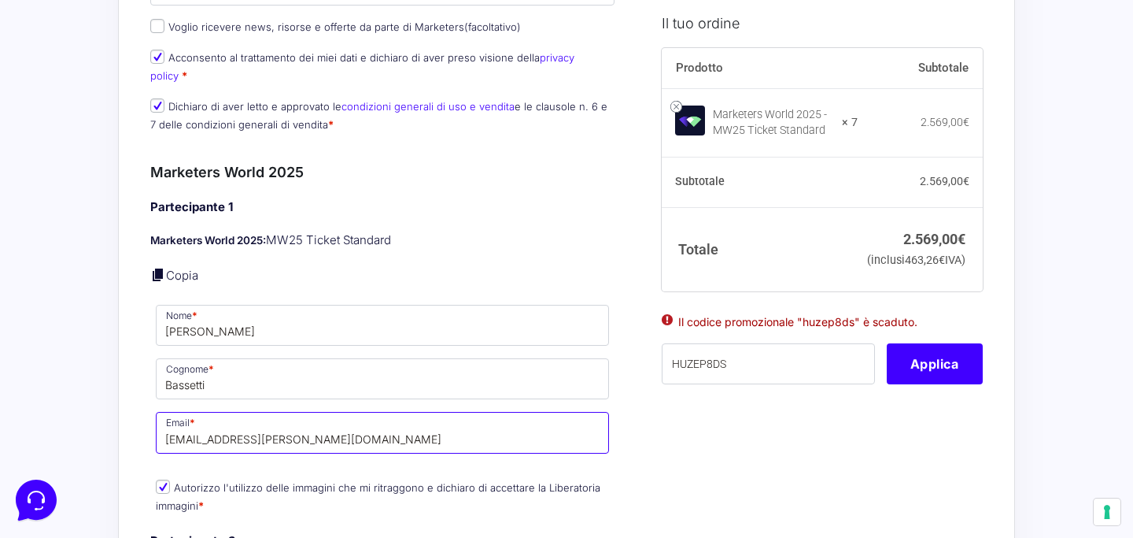
type input "[EMAIL_ADDRESS][PERSON_NAME][DOMAIN_NAME]"
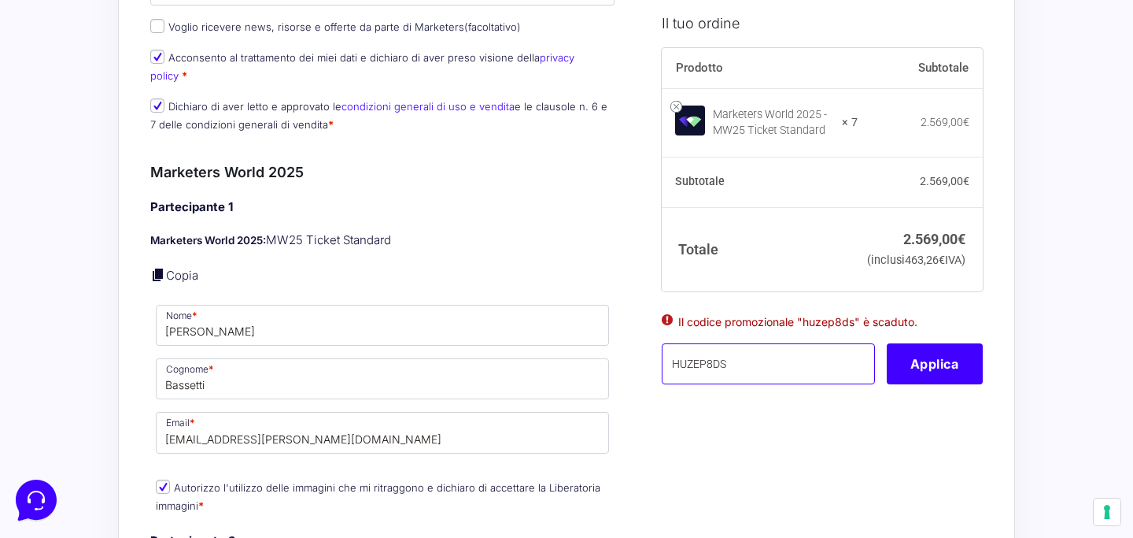
click at [726, 373] on input "HUZEP8DS" at bounding box center [768, 362] width 213 height 41
click at [802, 383] on input "HUZEP8DS" at bounding box center [768, 362] width 213 height 41
click at [763, 383] on input "text" at bounding box center [768, 362] width 213 height 41
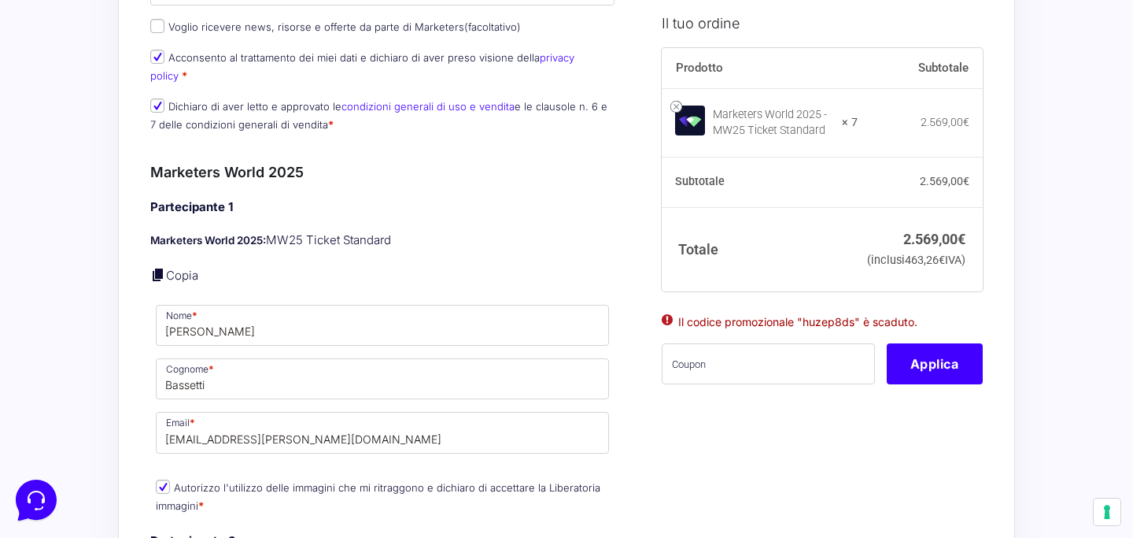
click at [712, 383] on input "text" at bounding box center [768, 362] width 213 height 41
paste input "HUZEP8DS"
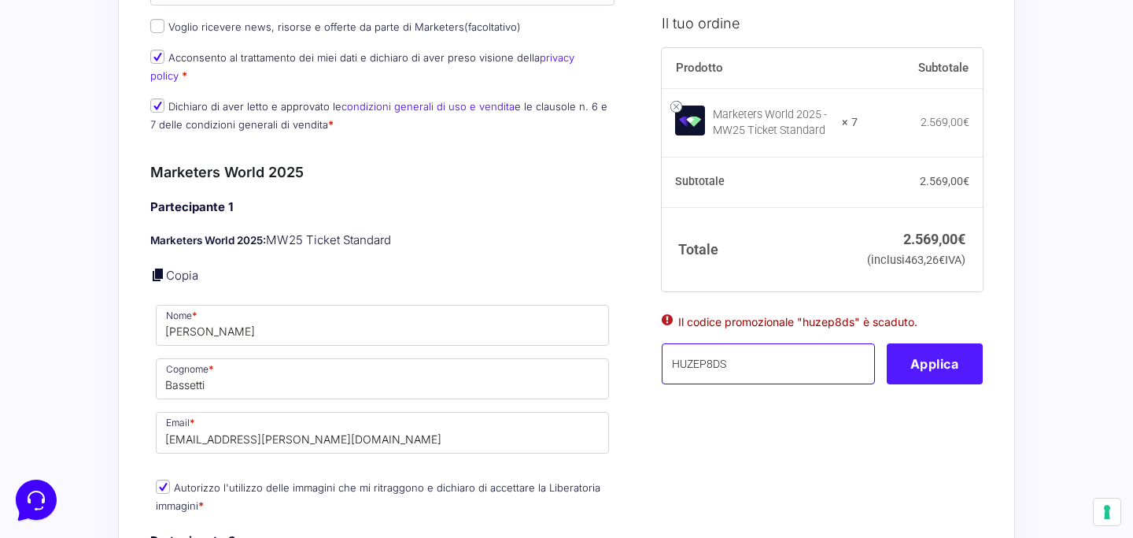
type input "HUZEP8DS"
click at [934, 371] on button "Applica" at bounding box center [935, 362] width 96 height 41
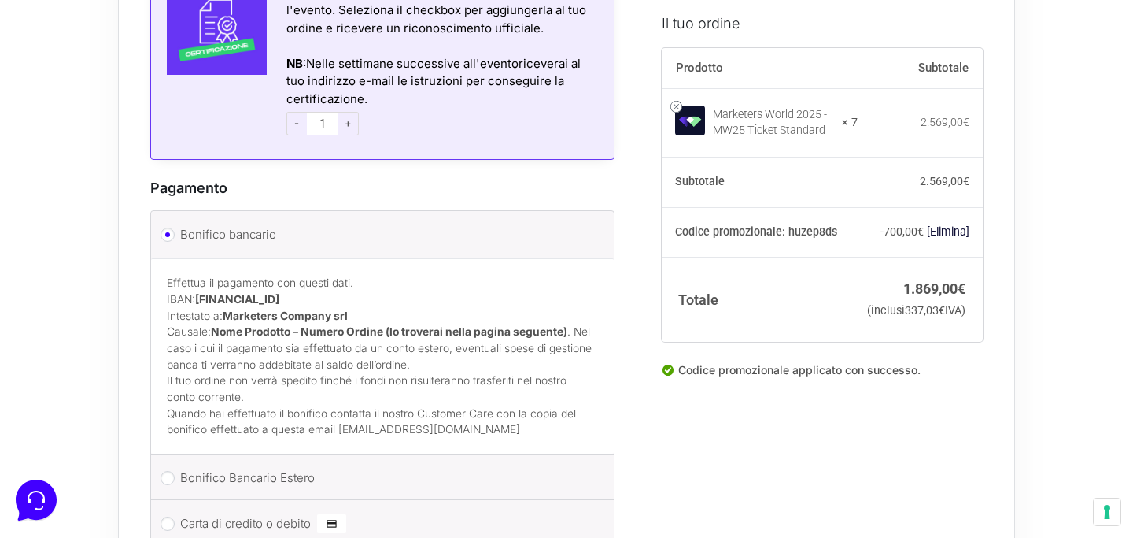
scroll to position [4194, 0]
